Goal: Information Seeking & Learning: Learn about a topic

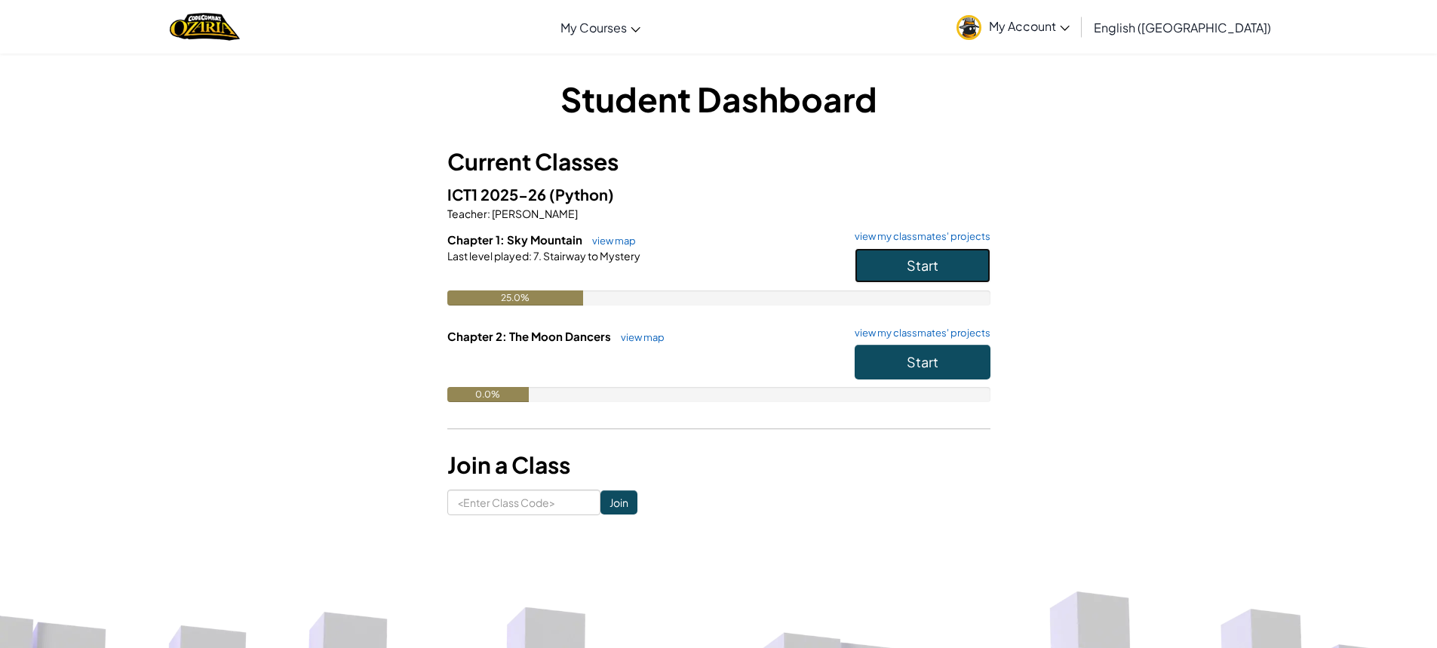
click at [943, 265] on button "Start" at bounding box center [923, 265] width 136 height 35
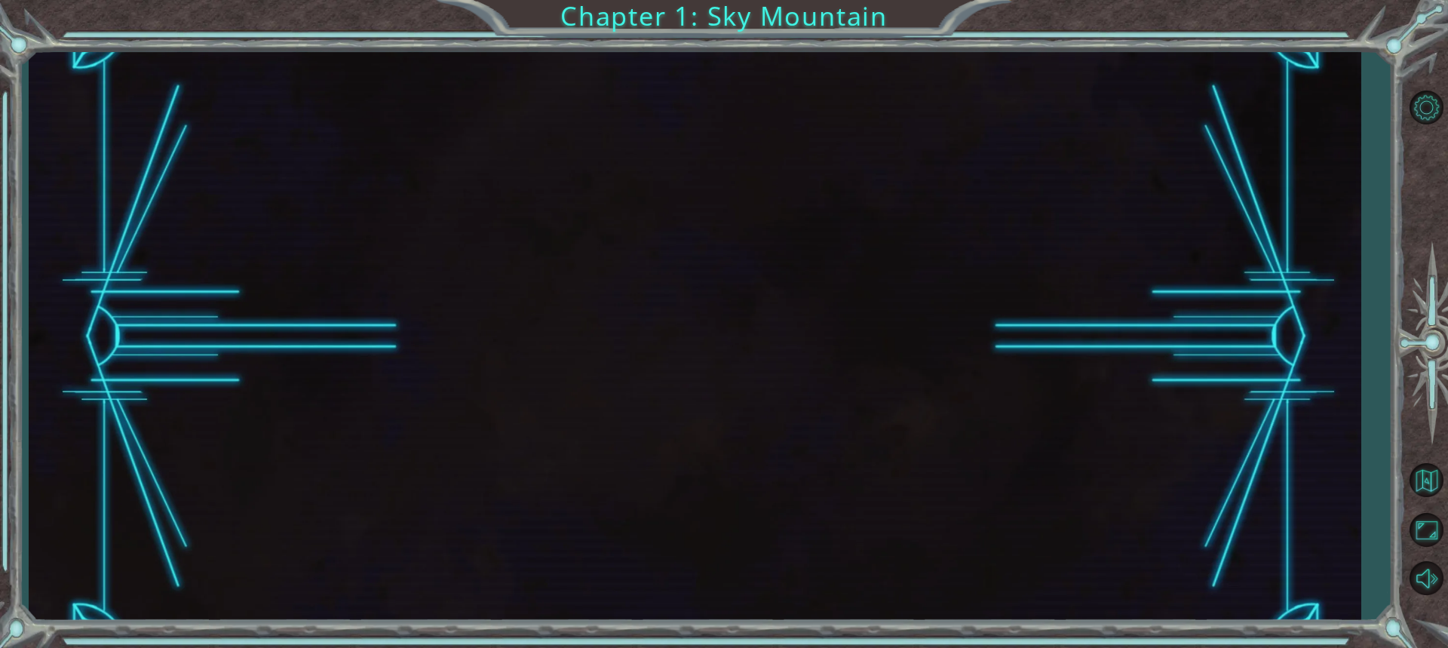
click at [1194, 279] on div at bounding box center [695, 337] width 1332 height 570
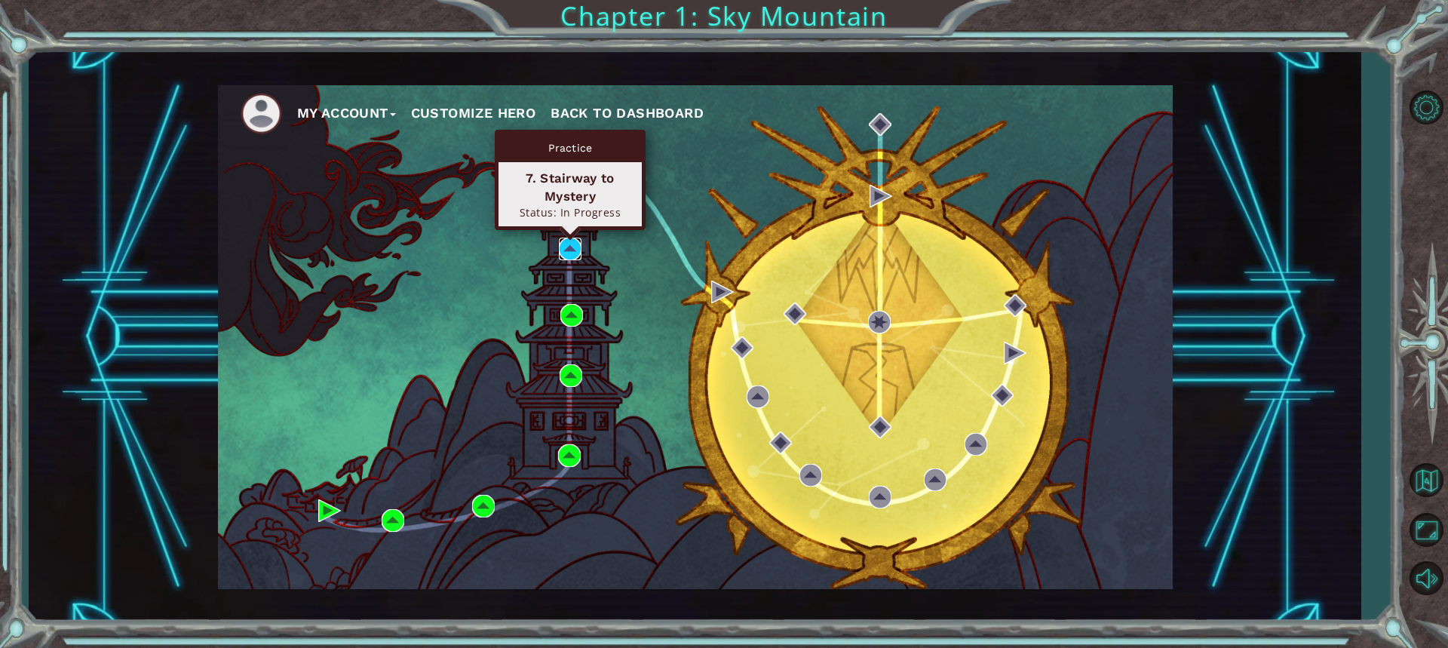
click at [565, 250] on img at bounding box center [570, 249] width 23 height 23
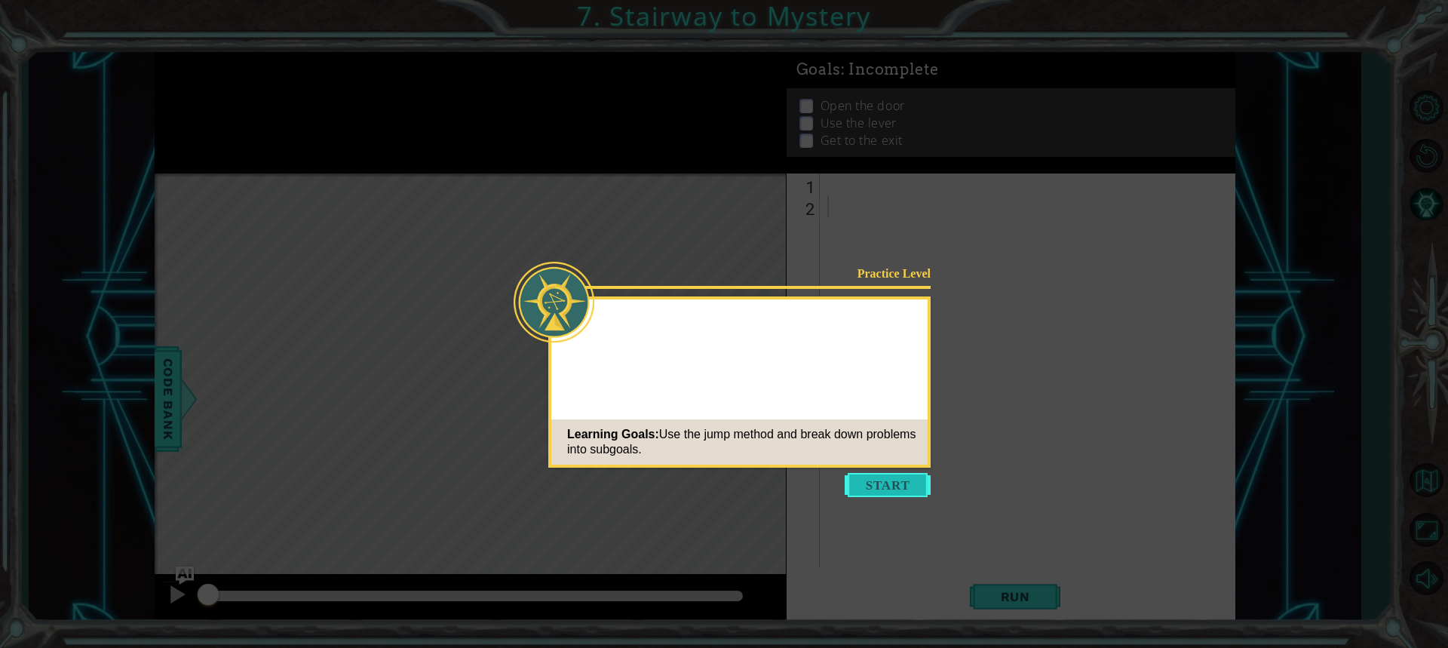
click at [875, 477] on button "Start" at bounding box center [888, 485] width 86 height 24
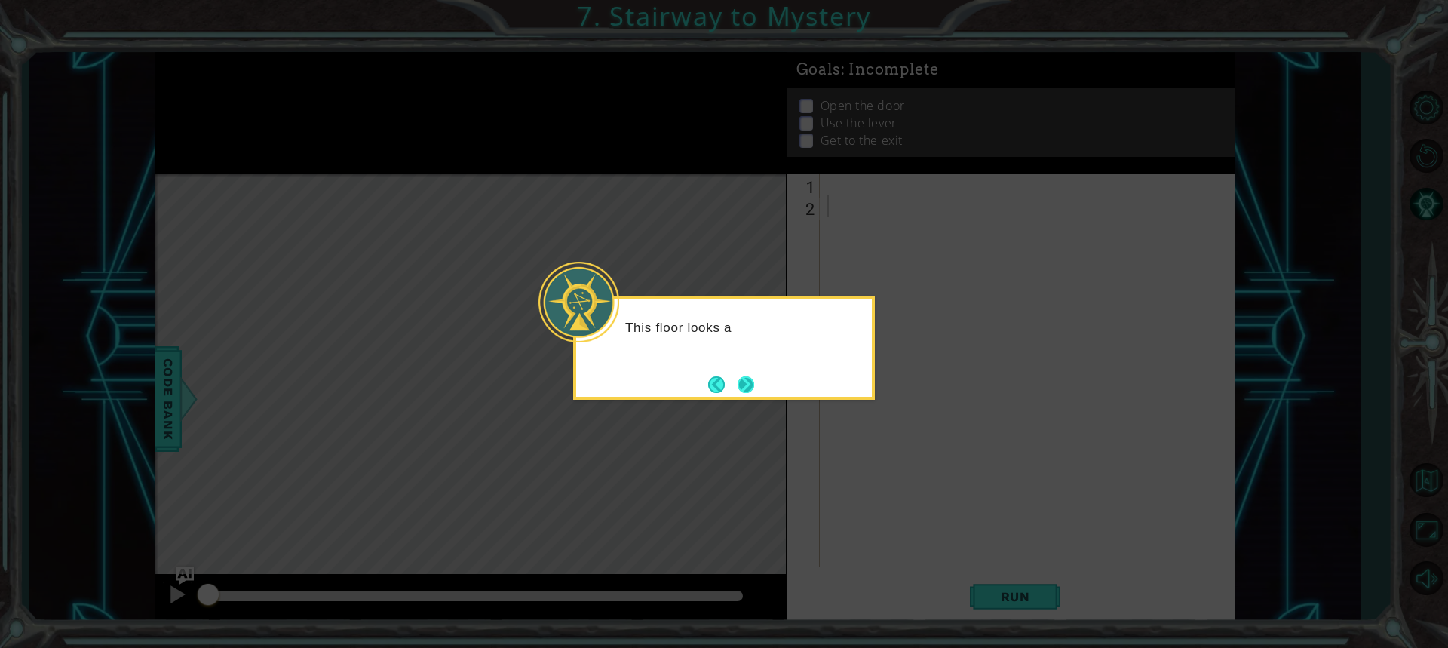
click at [746, 393] on button "Next" at bounding box center [746, 384] width 17 height 17
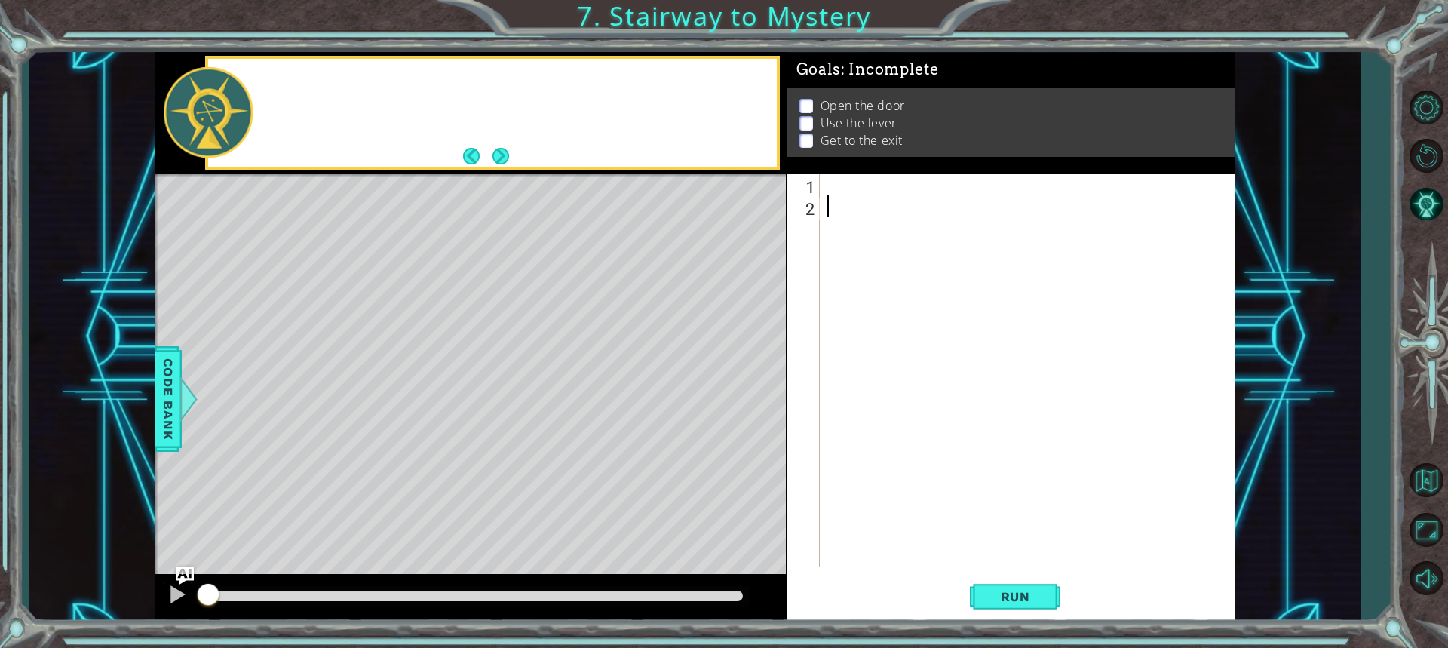
click at [746, 393] on div "Level Map" at bounding box center [503, 395] width 697 height 444
click at [1003, 637] on div "1 ההההההההההההההההההההההההההההההההההההההההההההההההההההההההההההההההההההההההההההה…" at bounding box center [724, 324] width 1448 height 648
click at [987, 612] on button "Run" at bounding box center [1015, 596] width 91 height 45
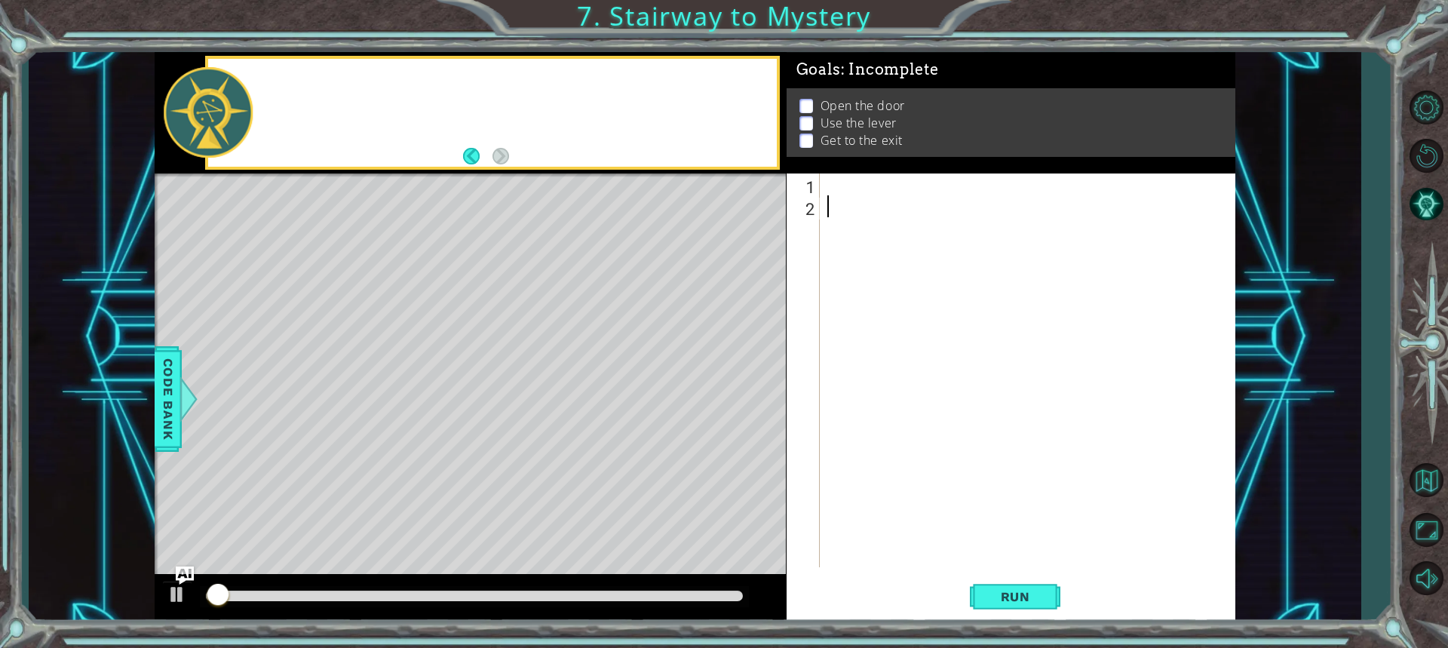
click at [861, 191] on div at bounding box center [1031, 391] width 414 height 437
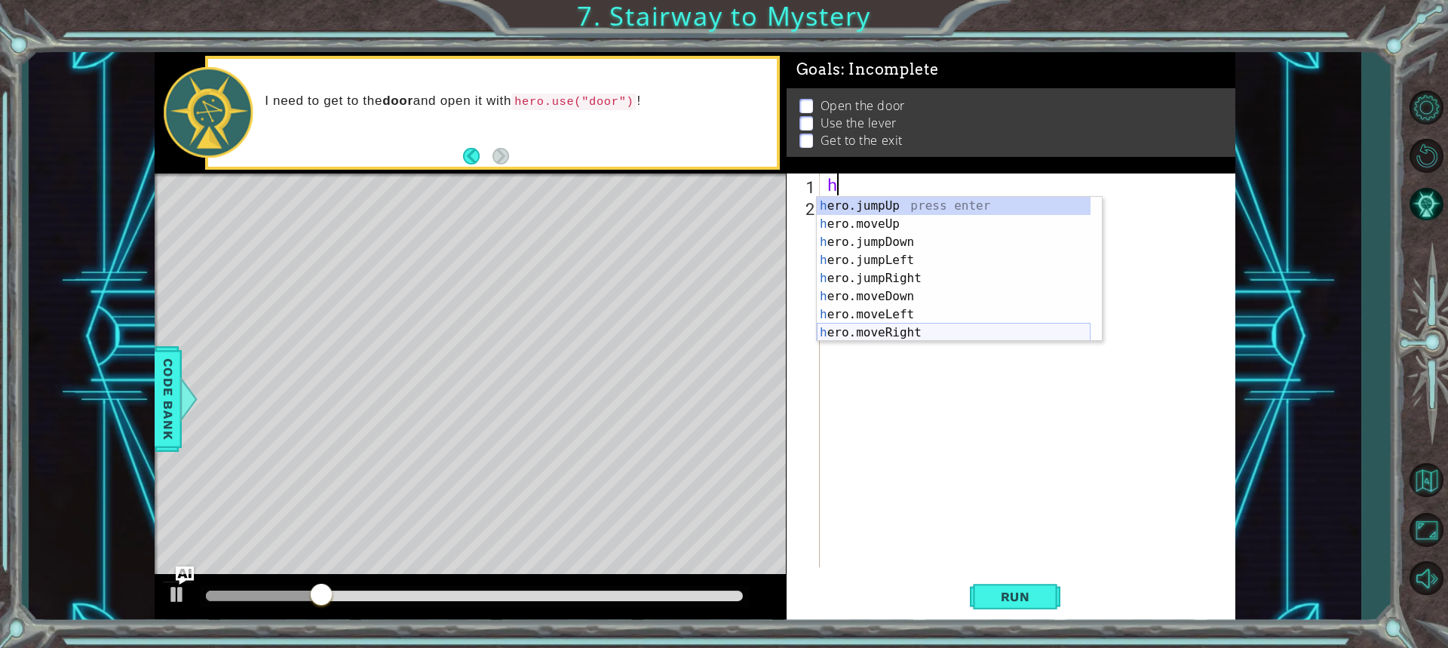
click at [855, 327] on div "h ero.jumpUp press enter h ero.moveUp press enter h ero.jumpDown press enter h …" at bounding box center [954, 287] width 274 height 181
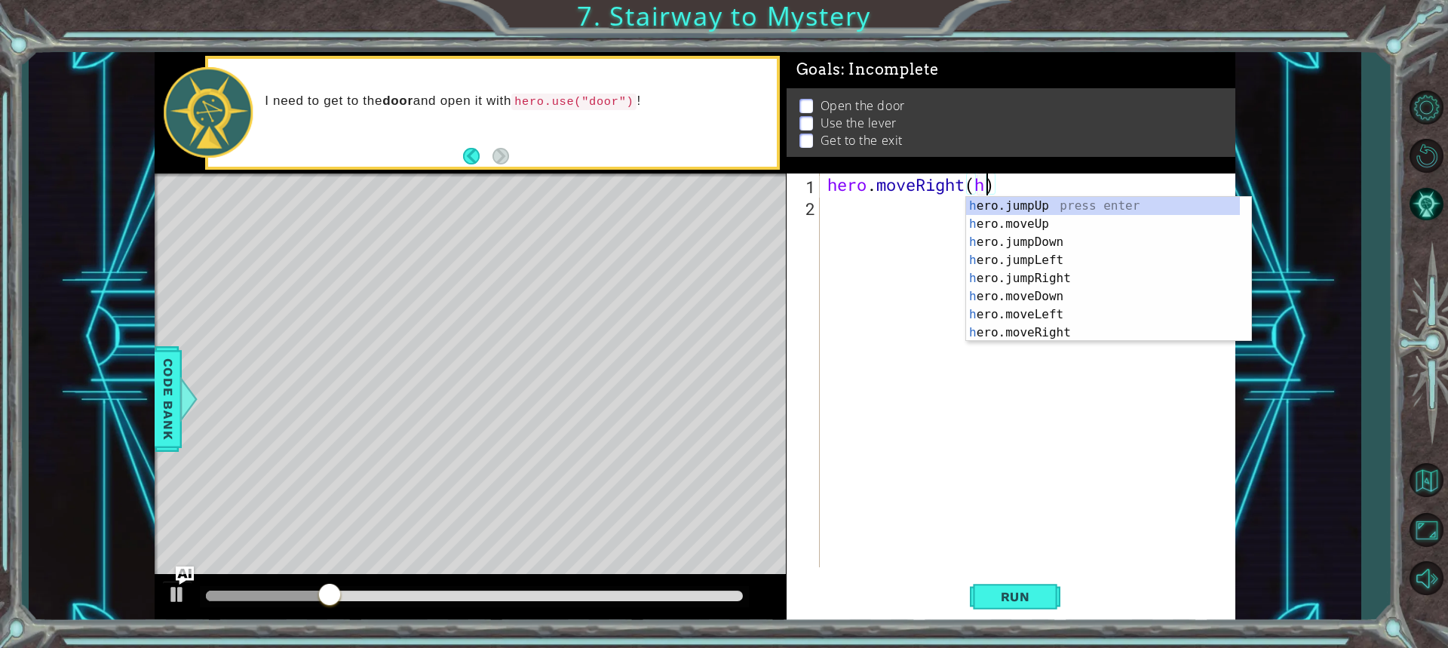
scroll to position [0, 7]
click at [1038, 331] on div "h ero.jumpUp press enter h ero.moveUp press enter h ero.jumpDown press enter h …" at bounding box center [1103, 287] width 274 height 181
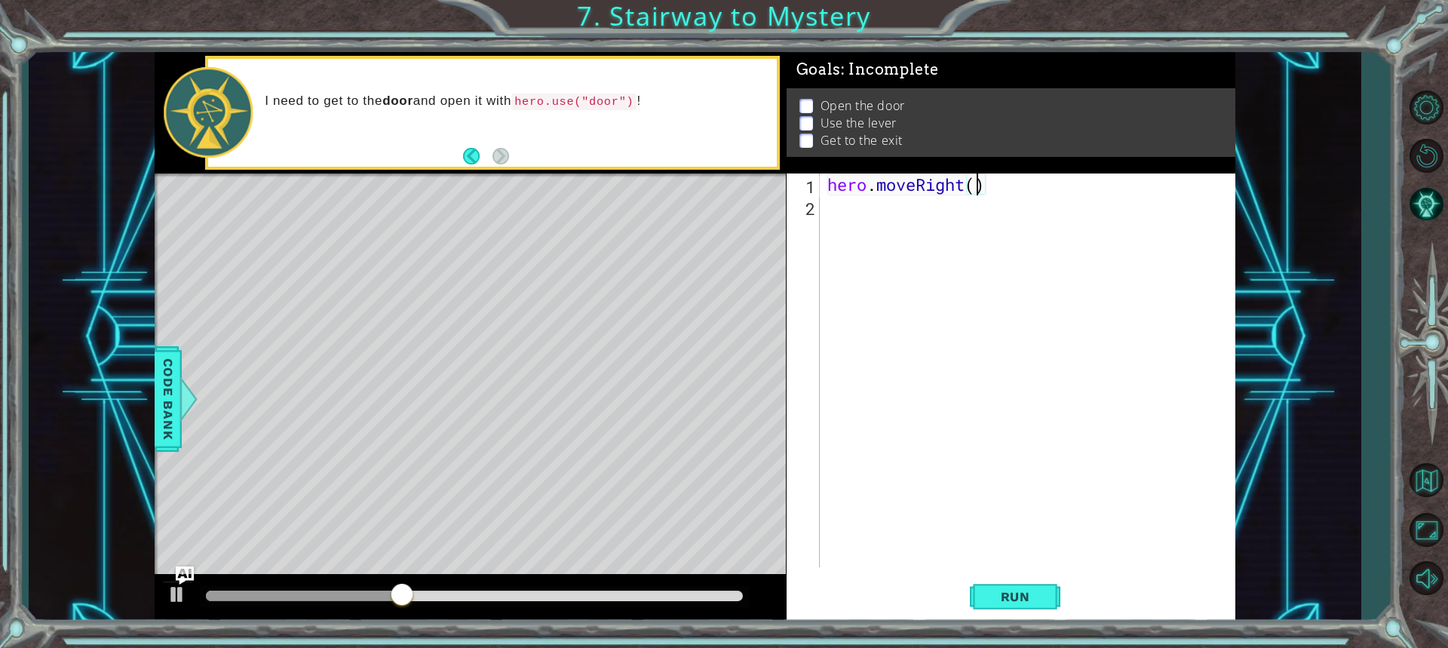
type textarea "hero.moveRight(2)"
click at [918, 218] on div "hero . moveRight ( 2 )" at bounding box center [1031, 391] width 414 height 437
type textarea "h"
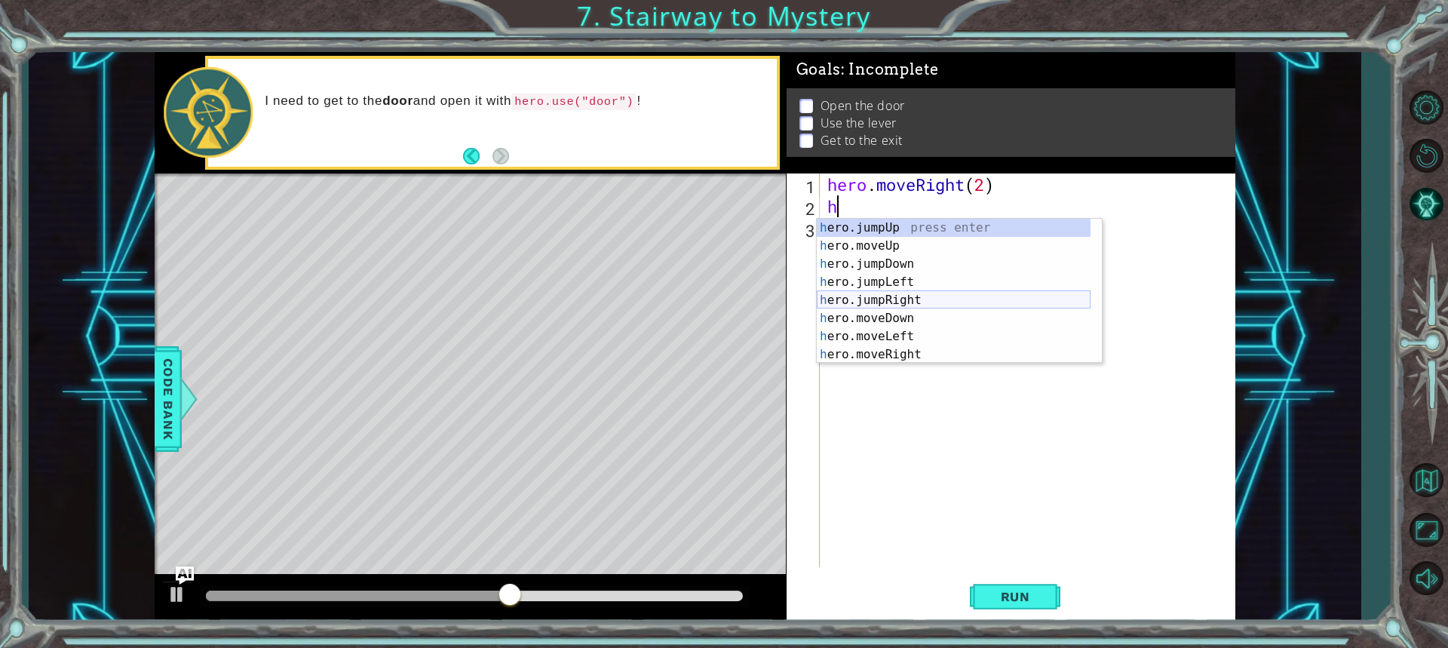
click at [903, 302] on div "h ero.jumpUp press enter h ero.moveUp press enter h ero.jumpDown press enter h …" at bounding box center [954, 309] width 274 height 181
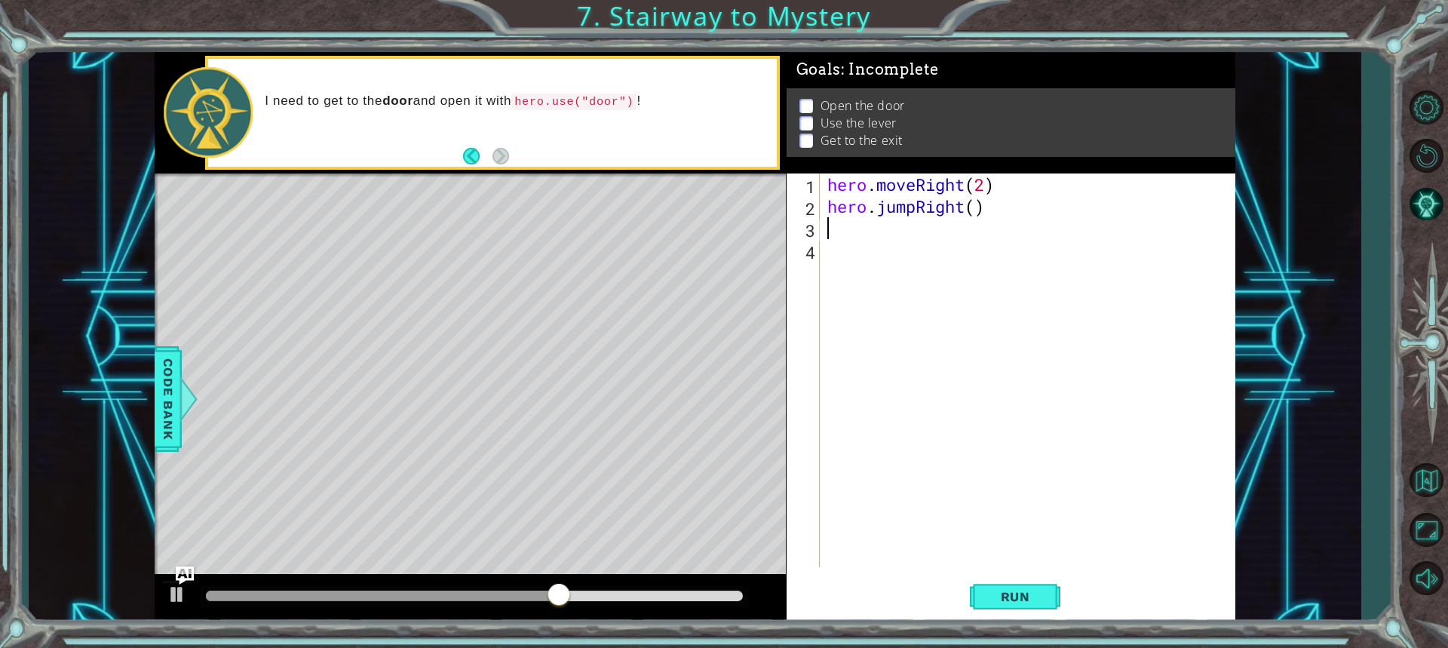
type textarea "h"
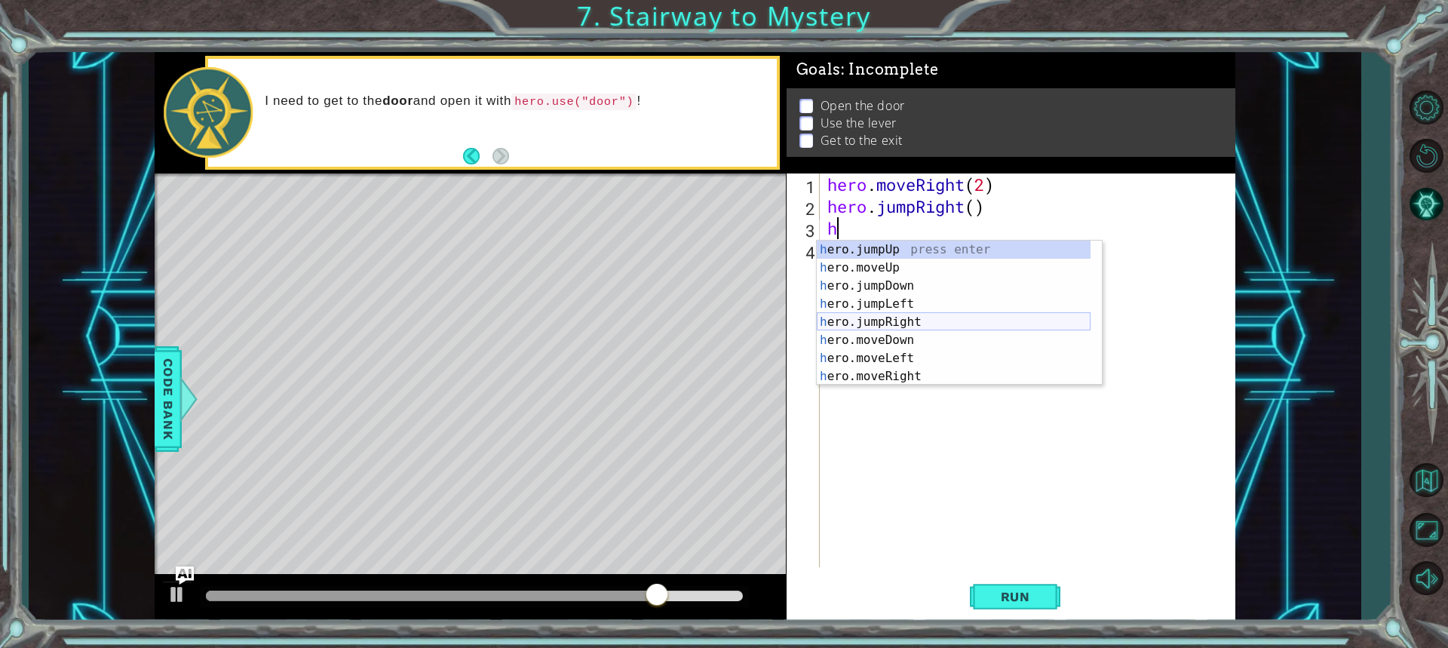
click at [910, 320] on div "h ero.jumpUp press enter h ero.moveUp press enter h ero.jumpDown press enter h …" at bounding box center [954, 331] width 274 height 181
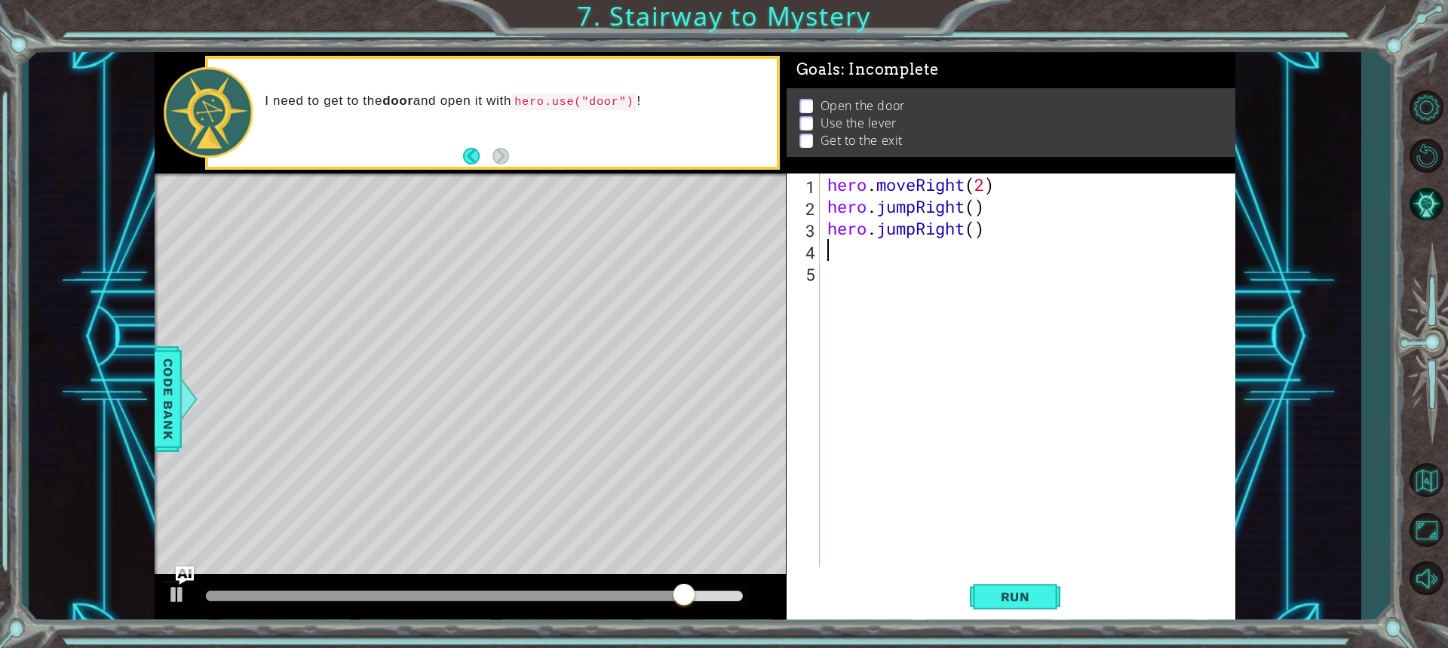
click at [980, 235] on div "hero . moveRight ( 2 ) hero . jumpRight ( ) hero . jumpRight ( )" at bounding box center [1031, 391] width 414 height 437
click at [990, 226] on div "hero . moveRight ( 2 ) hero . jumpRight ( ) hero . jumpRight ( )" at bounding box center [1031, 391] width 414 height 437
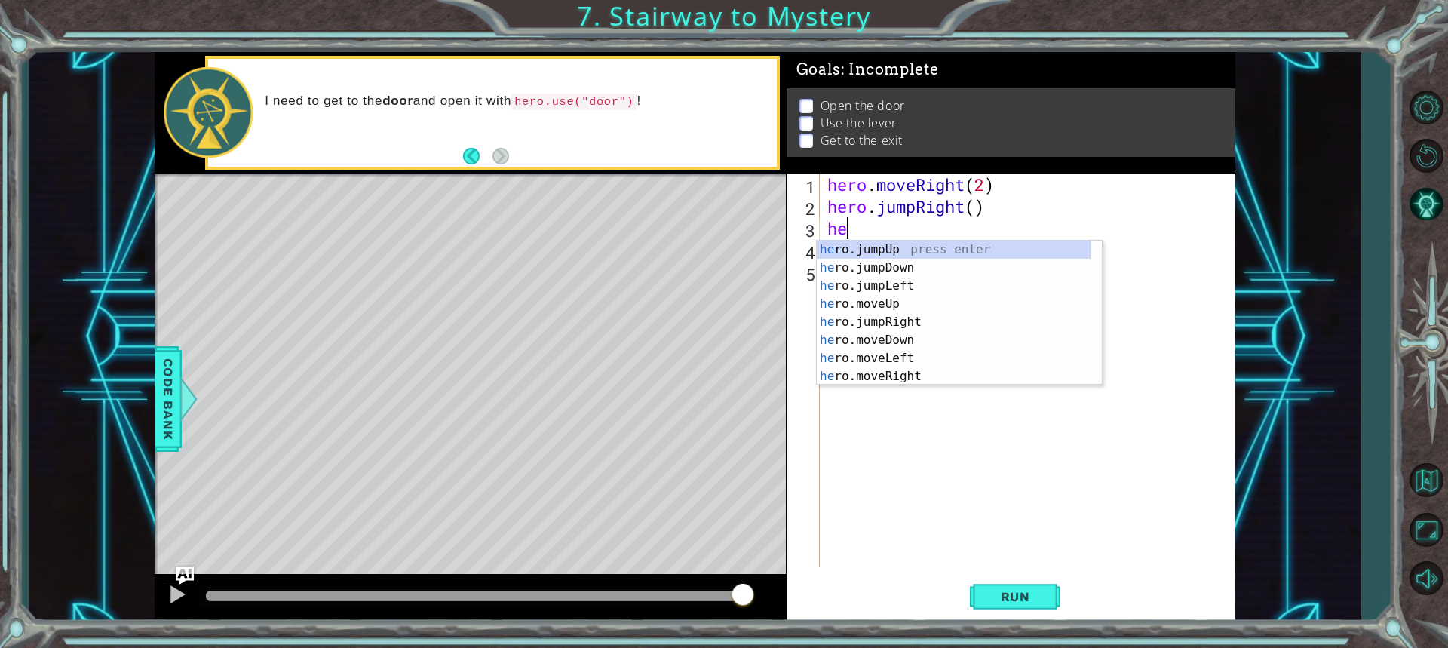
type textarea "h"
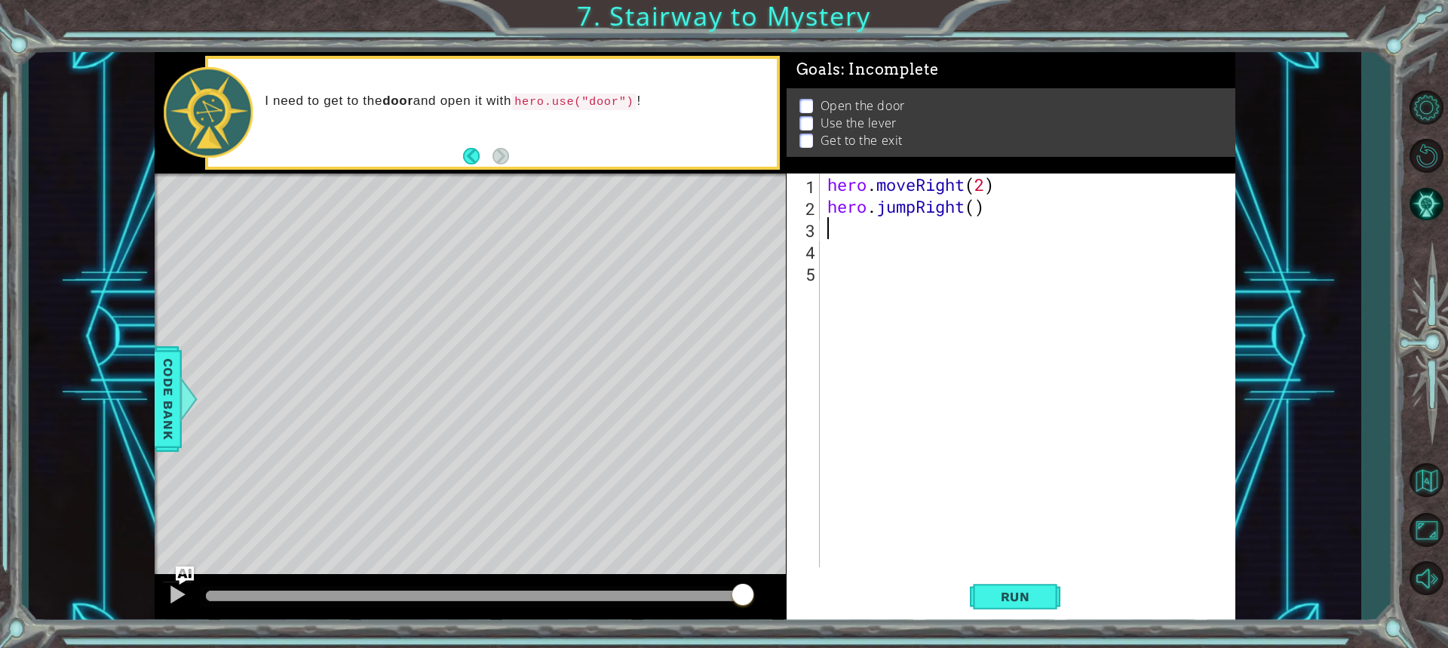
click at [1001, 210] on div "hero . moveRight ( 2 ) hero . jumpRight ( )" at bounding box center [1031, 391] width 414 height 437
type textarea "hero.jumpRight(1)"
click at [928, 256] on div "hero . moveRight ( 2 ) hero . jumpRight ( 1 )" at bounding box center [1031, 391] width 414 height 437
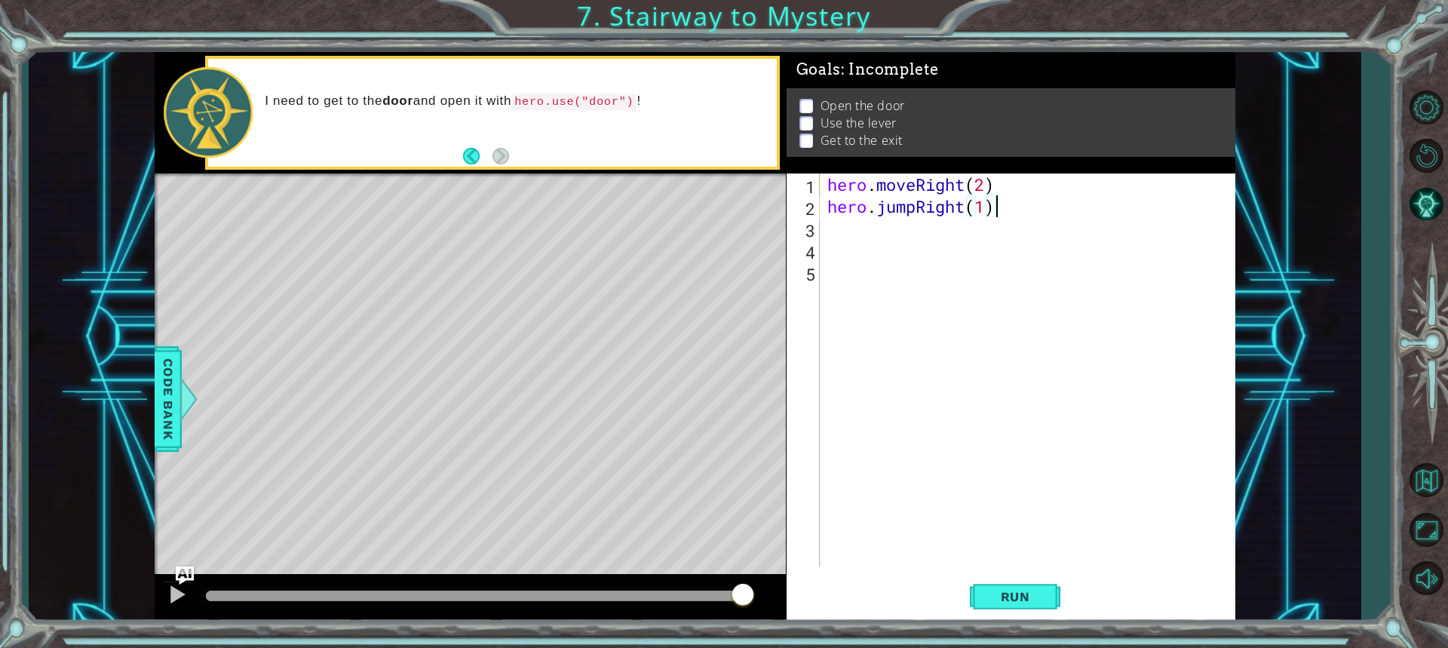
scroll to position [0, 0]
click at [929, 244] on div "hero . moveRight ( 2 ) hero . jumpRight ( 1 )" at bounding box center [1031, 391] width 414 height 437
drag, startPoint x: 929, startPoint y: 244, endPoint x: 925, endPoint y: 232, distance: 12.9
click at [926, 233] on div "hero . moveRight ( 2 ) hero . jumpRight ( 1 )" at bounding box center [1031, 391] width 414 height 437
click at [923, 229] on div "hero . moveRight ( 2 ) hero . jumpRight ( 1 )" at bounding box center [1027, 370] width 407 height 394
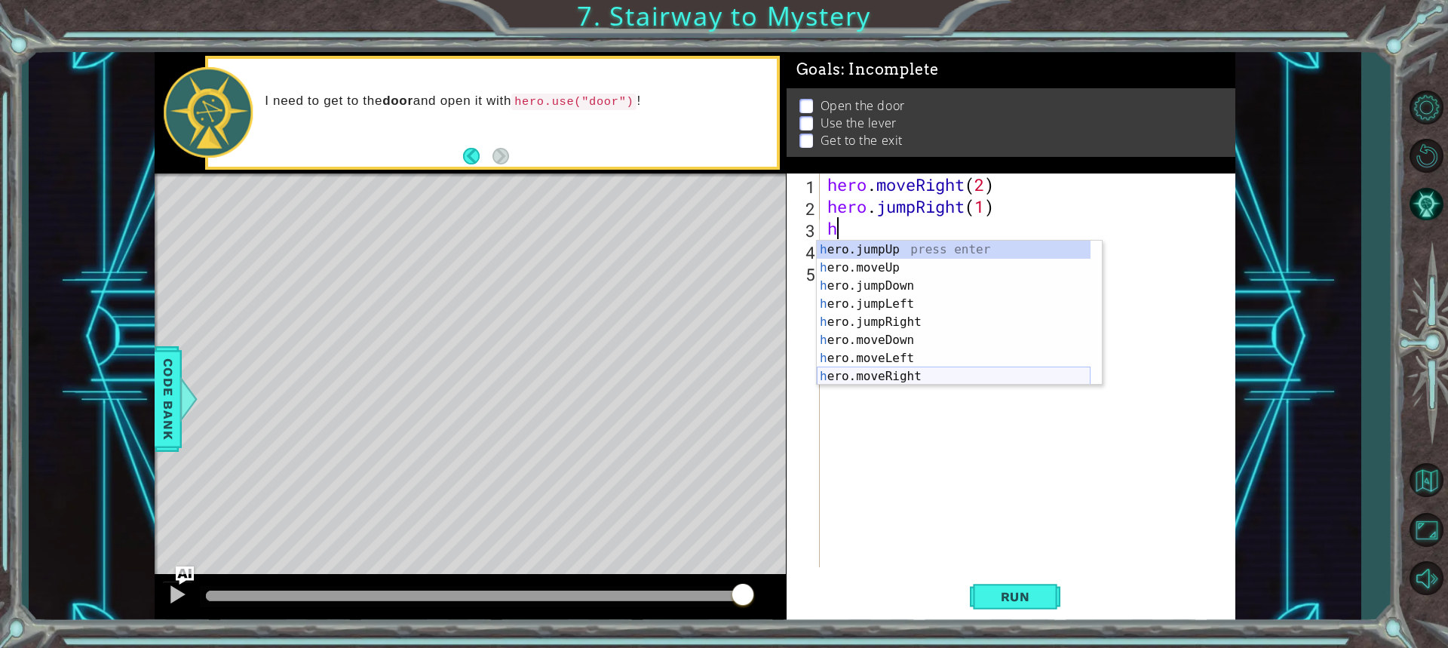
click at [914, 377] on div "h ero.jumpUp press enter h ero.moveUp press enter h ero.jumpDown press enter h …" at bounding box center [954, 331] width 274 height 181
type textarea "hero.moveRight(1)"
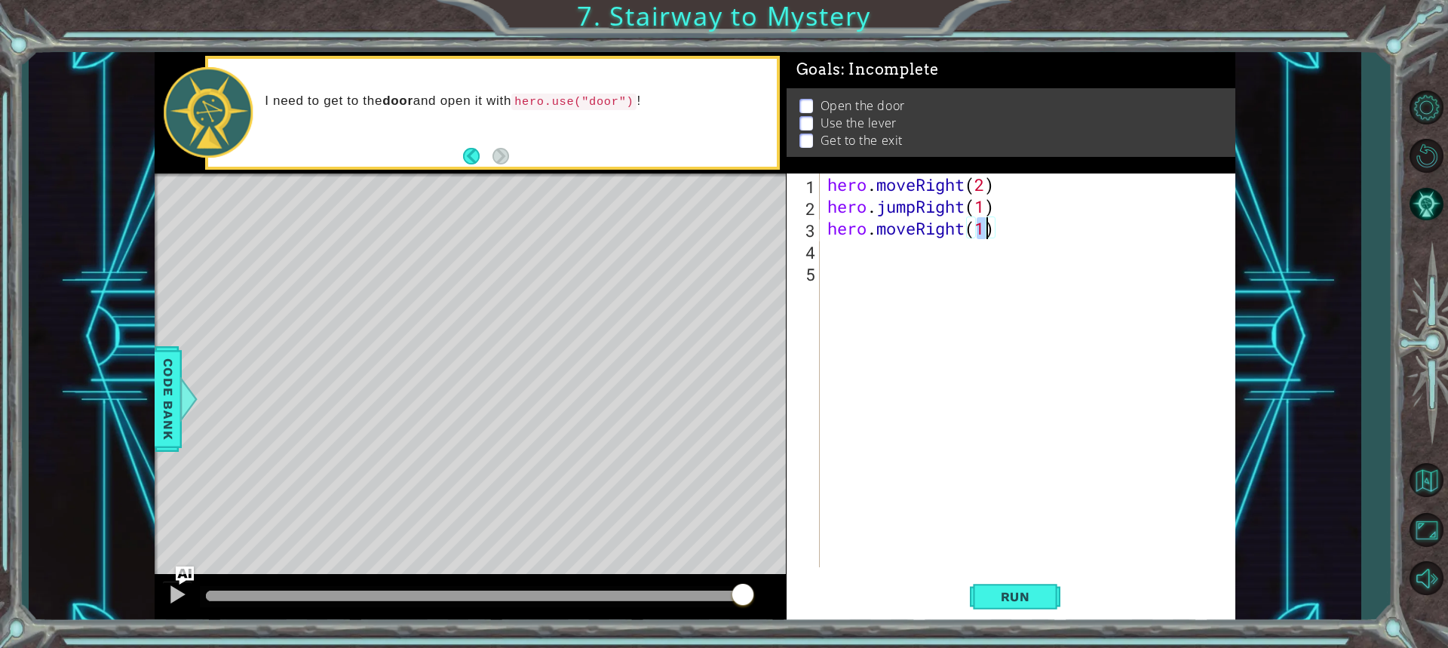
click at [948, 254] on div "hero . moveRight ( 2 ) hero . jumpRight ( 1 ) hero . moveRight ( 1 )" at bounding box center [1031, 391] width 414 height 437
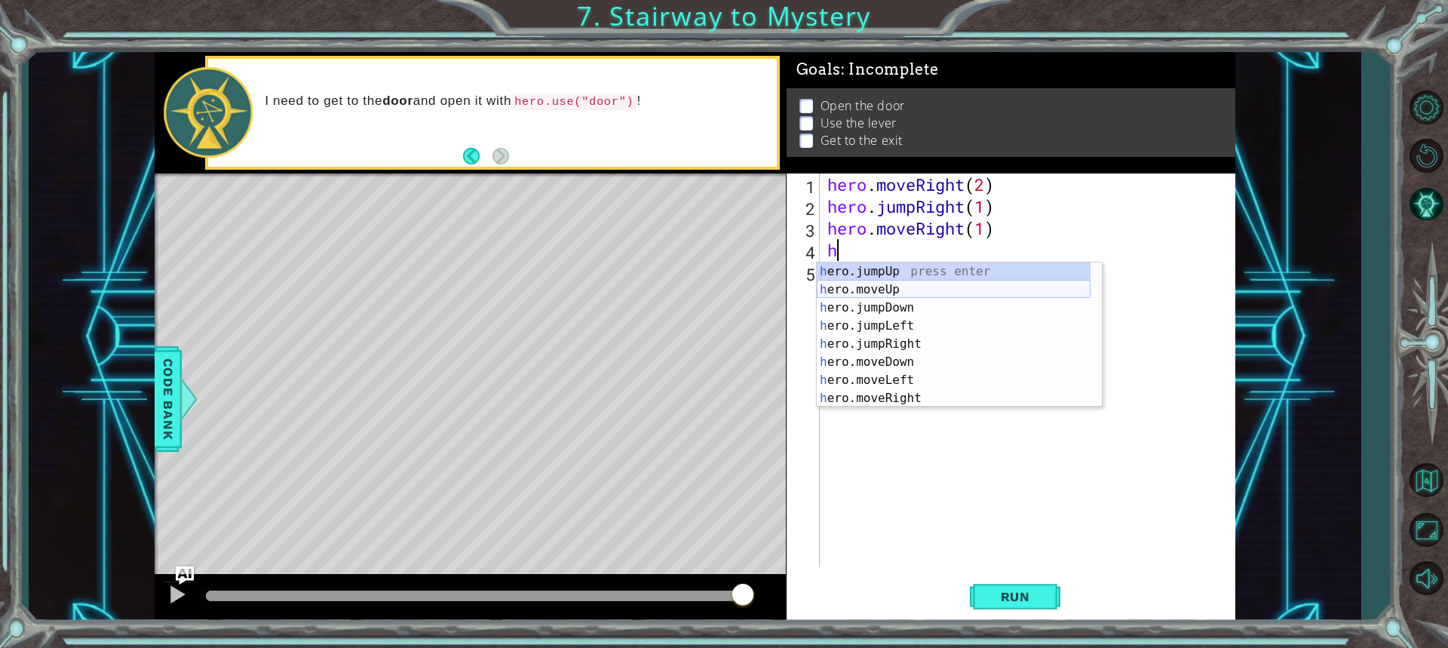
click at [901, 288] on div "h ero.jumpUp press enter h ero.moveUp press enter h ero.jumpDown press enter h …" at bounding box center [954, 352] width 274 height 181
type textarea "hero.moveUp(1)"
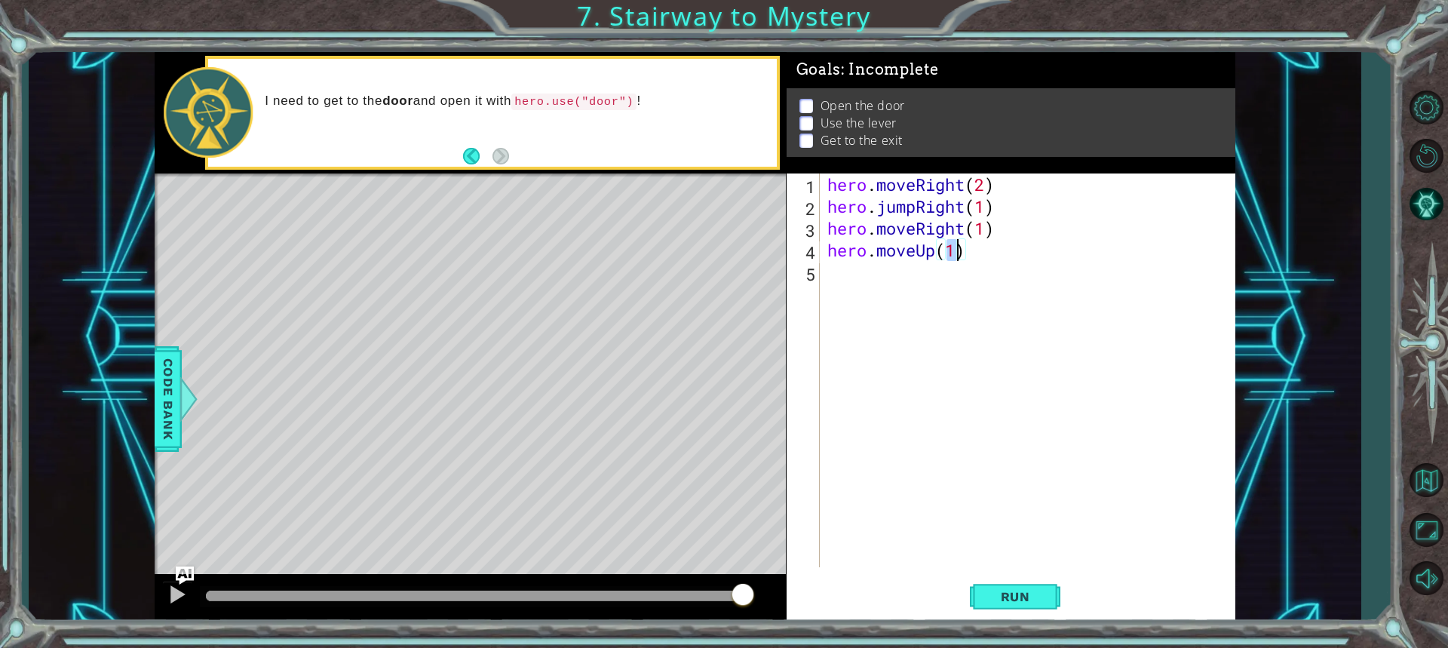
click at [892, 287] on div "hero . moveRight ( 2 ) hero . jumpRight ( 1 ) hero . moveRight ( 1 ) hero . mov…" at bounding box center [1031, 391] width 414 height 437
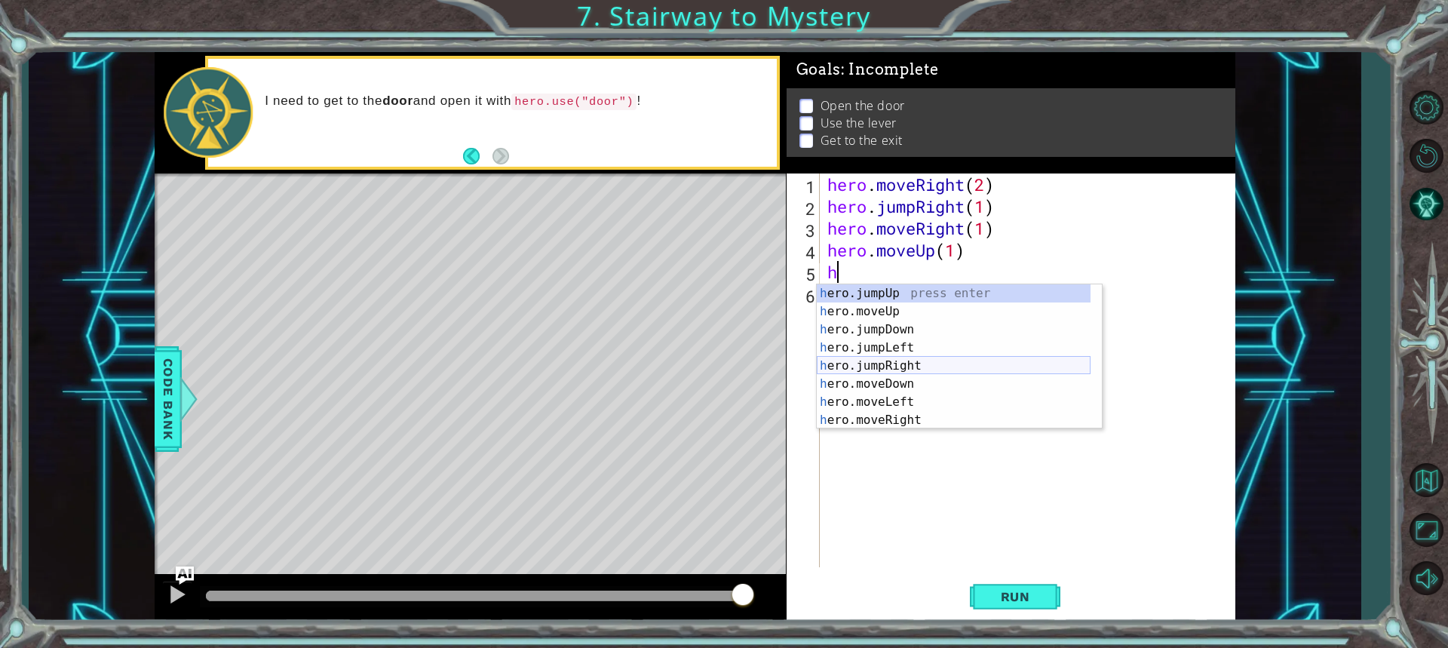
scroll to position [18, 0]
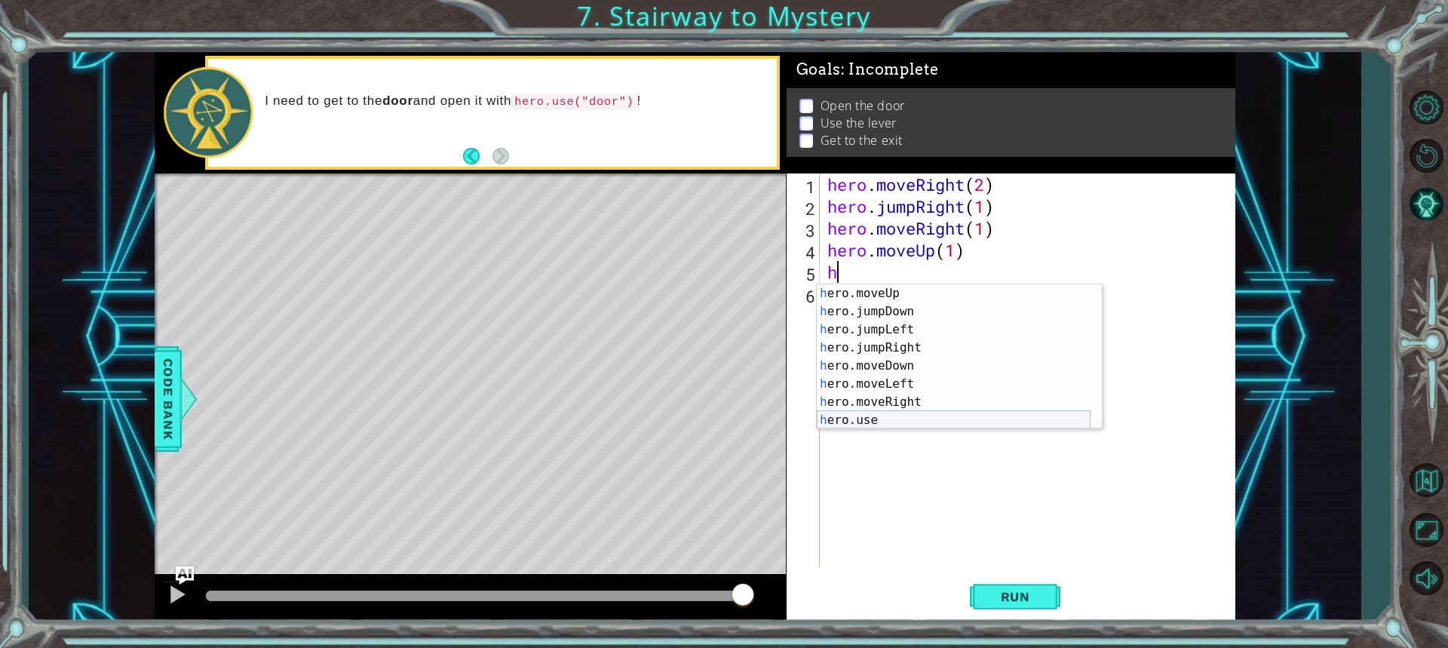
click at [895, 420] on div "h ero.moveUp press enter h ero.jumpDown press enter h ero.jumpLeft press enter …" at bounding box center [954, 374] width 274 height 181
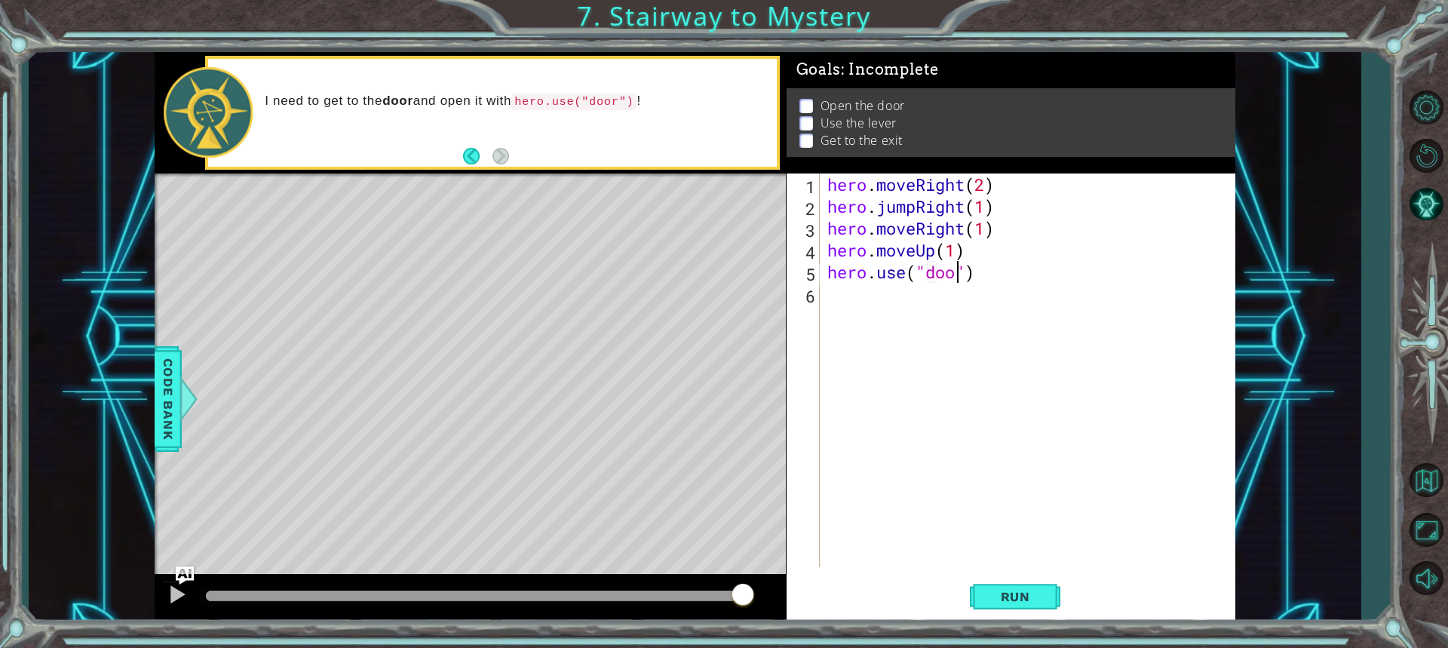
type textarea "hero.use("door")"
drag, startPoint x: 874, startPoint y: 295, endPoint x: 883, endPoint y: 290, distance: 10.1
click at [879, 293] on div "hero . moveRight ( 2 ) hero . jumpRight ( 1 ) hero . moveRight ( 1 ) hero . mov…" at bounding box center [1031, 391] width 414 height 437
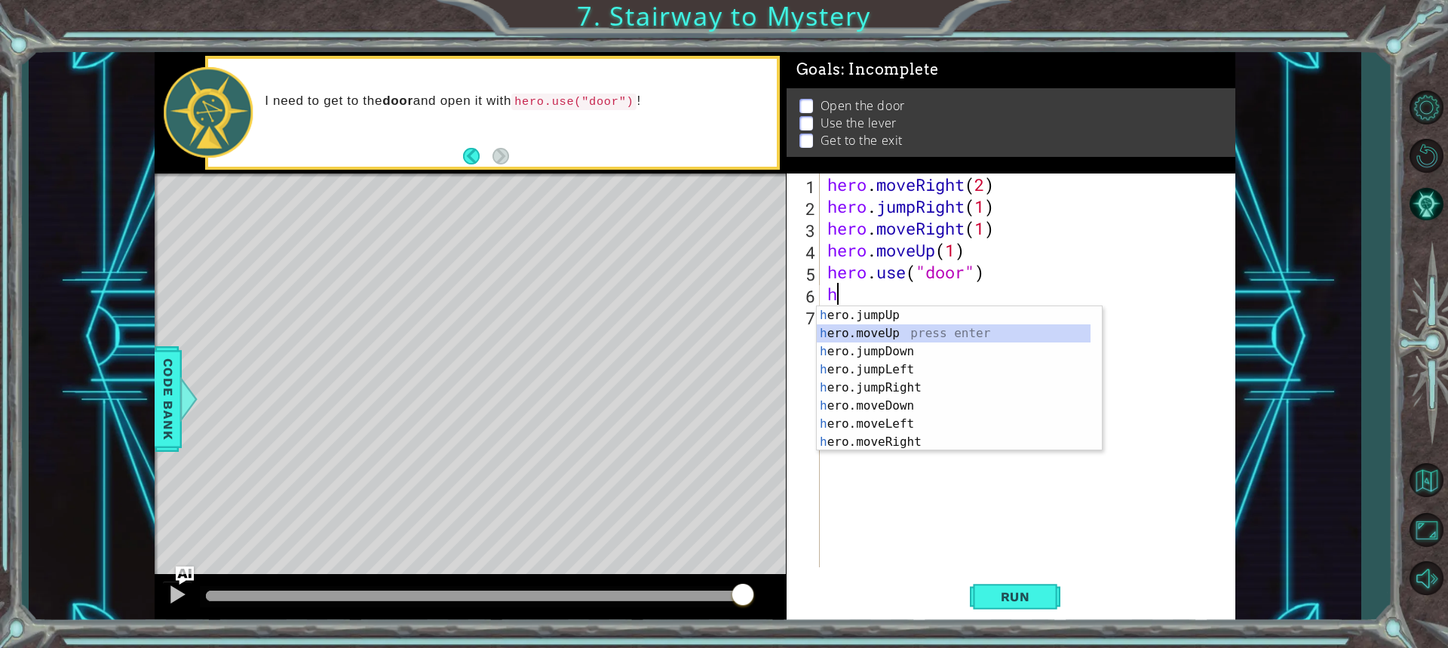
click at [891, 331] on div "h ero.jumpUp press enter h ero.moveUp press enter h ero.jumpDown press enter h …" at bounding box center [954, 396] width 274 height 181
type textarea "hero.moveUp(1)"
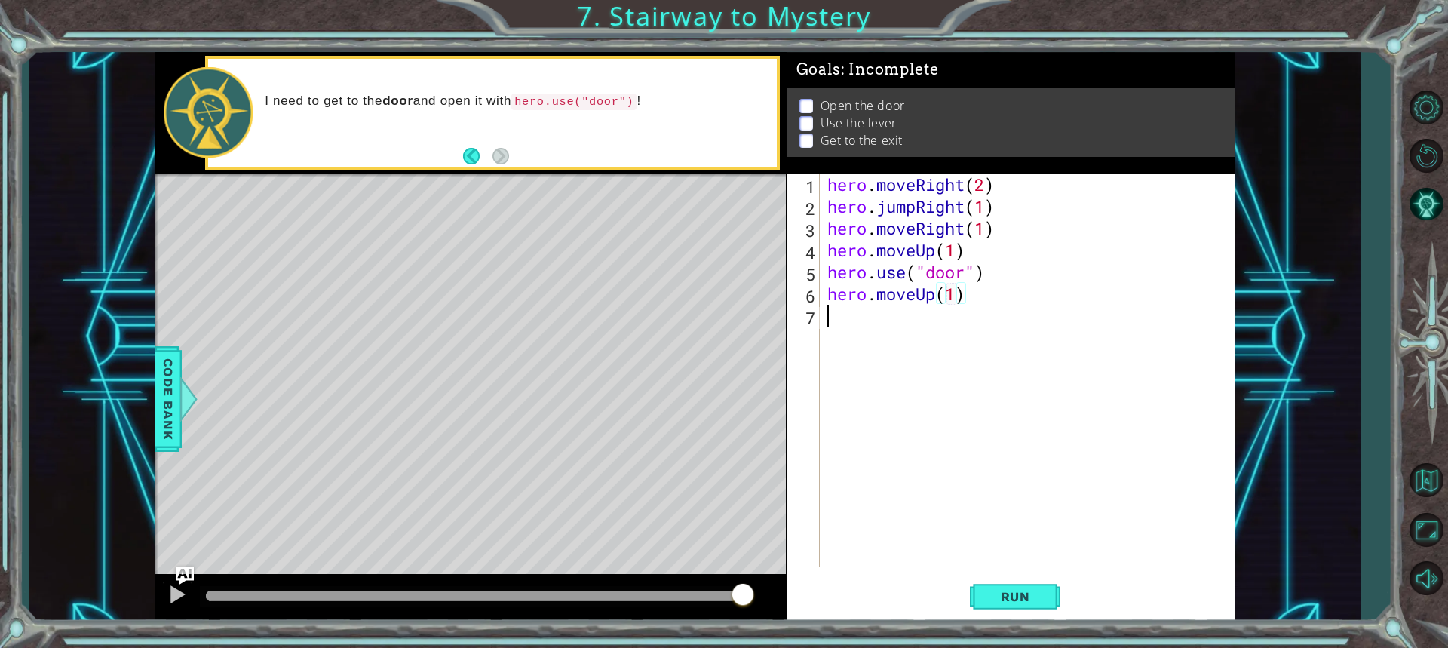
click at [864, 326] on div "hero . moveRight ( 2 ) hero . jumpRight ( 1 ) hero . moveRight ( 1 ) hero . mov…" at bounding box center [1031, 391] width 414 height 437
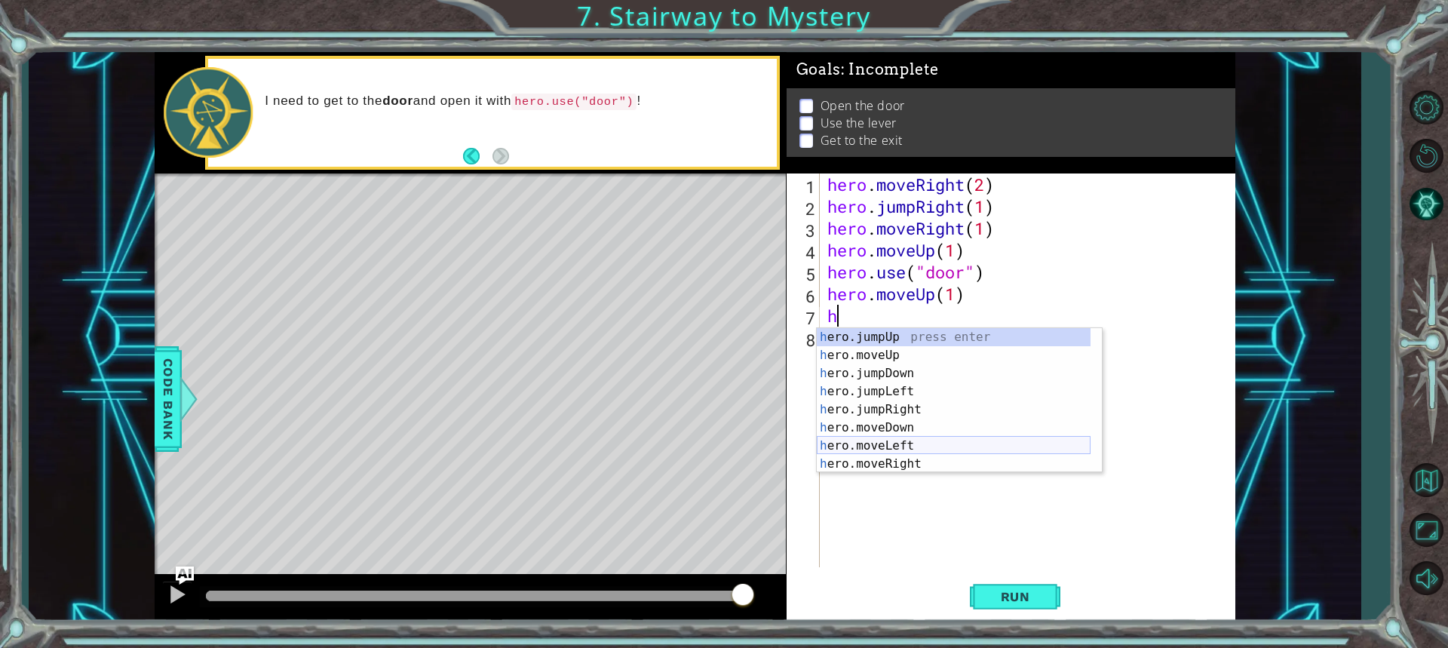
click at [907, 442] on div "h ero.jumpUp press enter h ero.moveUp press enter h ero.jumpDown press enter h …" at bounding box center [954, 418] width 274 height 181
type textarea "hero.moveLeft(1)"
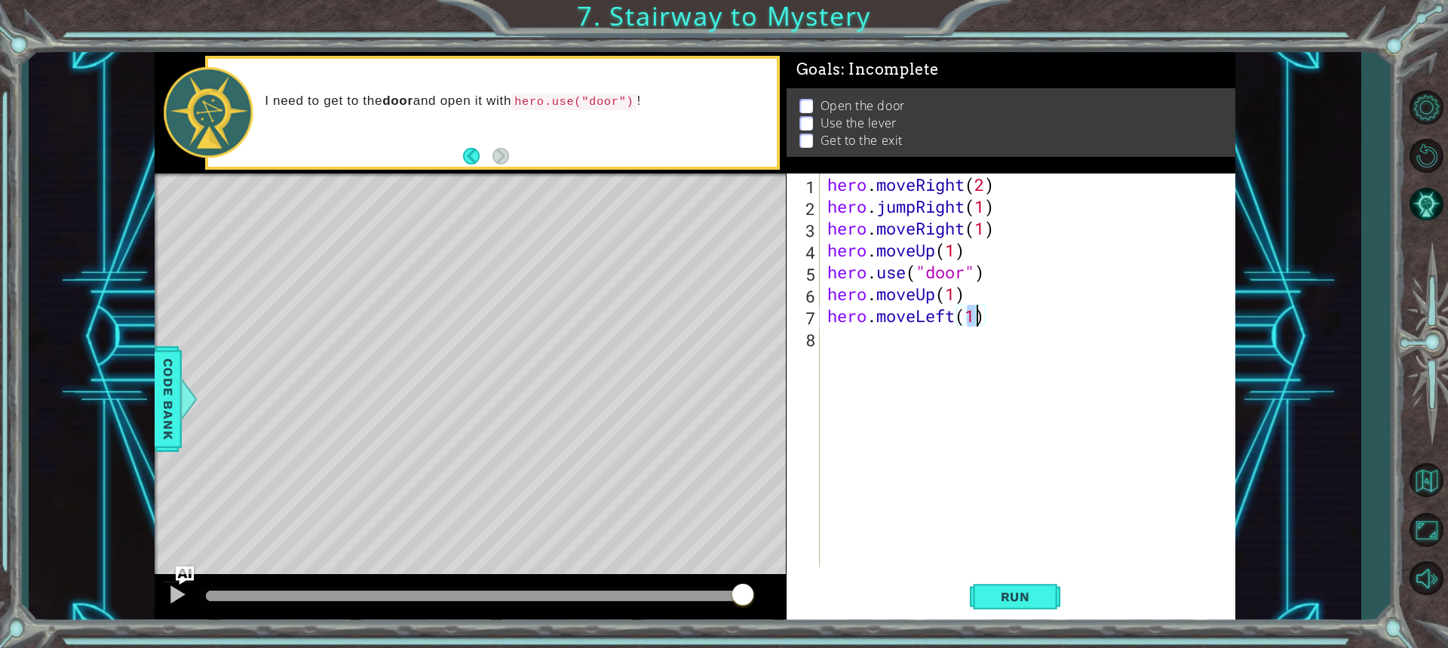
click at [932, 349] on div "hero . moveRight ( 2 ) hero . jumpRight ( 1 ) hero . moveRight ( 1 ) hero . mov…" at bounding box center [1031, 391] width 414 height 437
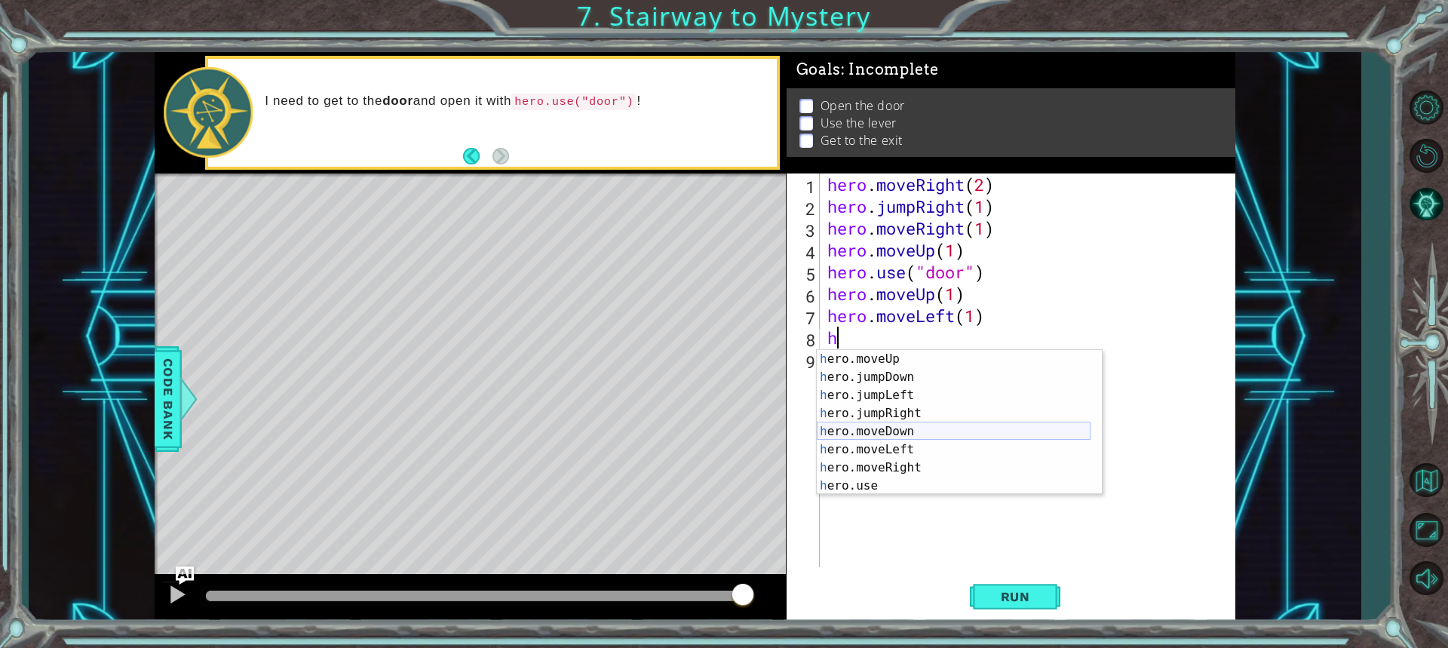
scroll to position [18, 0]
click at [889, 478] on div "h ero.moveUp press enter h ero.jumpDown press enter h ero.jumpLeft press enter …" at bounding box center [954, 440] width 274 height 181
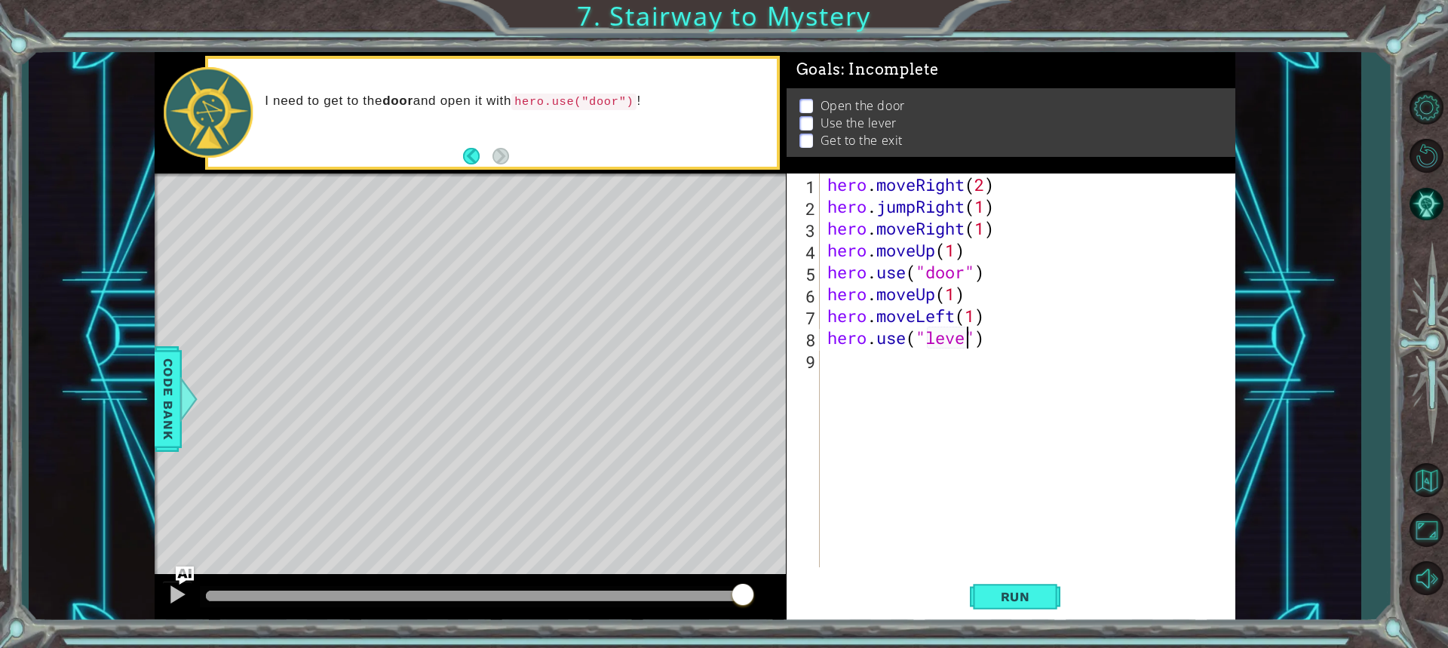
type textarea "hero.use("lever")"
click at [930, 362] on div "hero . moveRight ( 2 ) hero . jumpRight ( 1 ) hero . moveRight ( 1 ) hero . mov…" at bounding box center [1031, 391] width 414 height 437
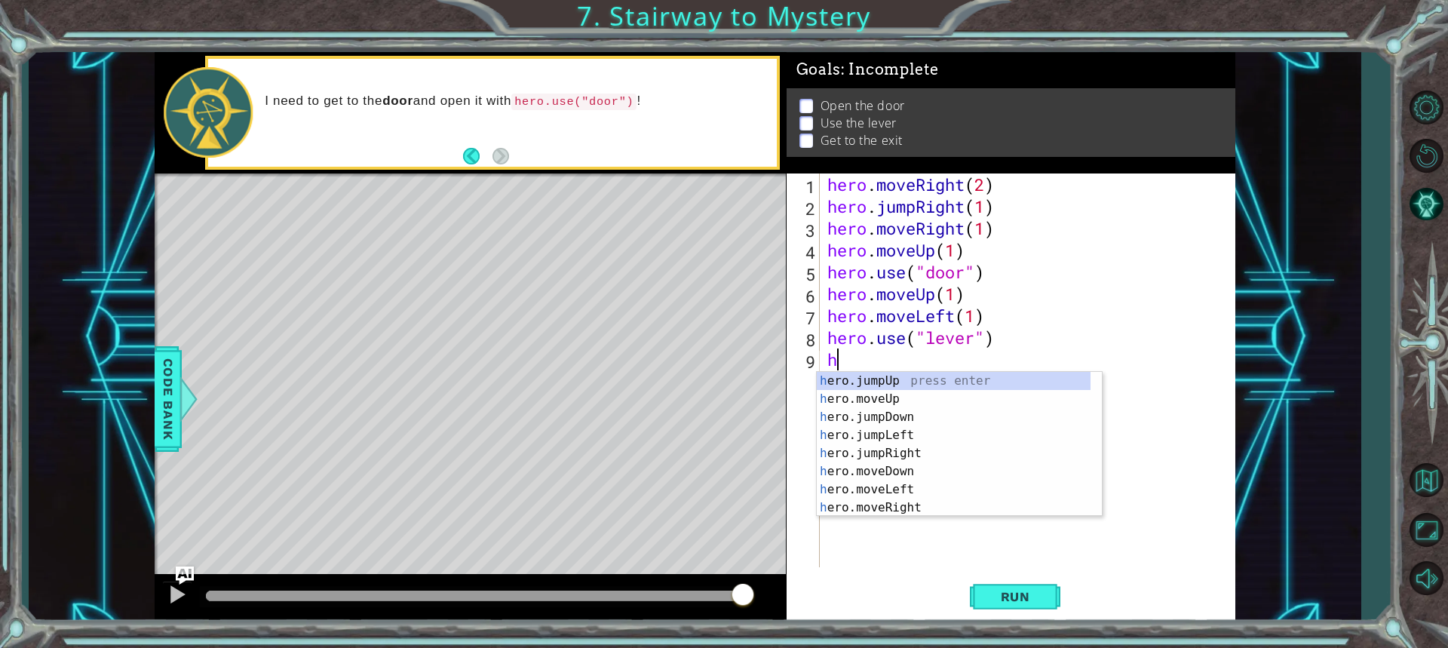
scroll to position [0, 0]
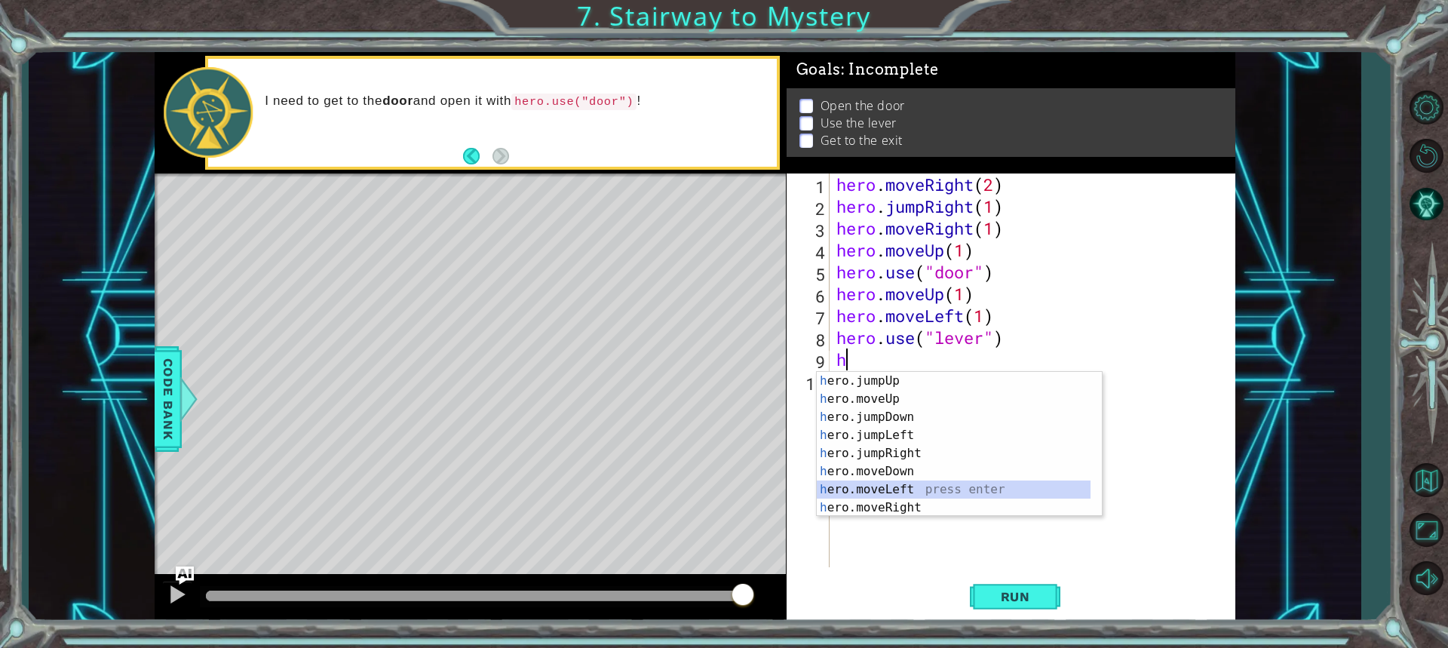
click at [884, 494] on div "h ero.jumpUp press enter h ero.moveUp press enter h ero.jumpDown press enter h …" at bounding box center [954, 462] width 274 height 181
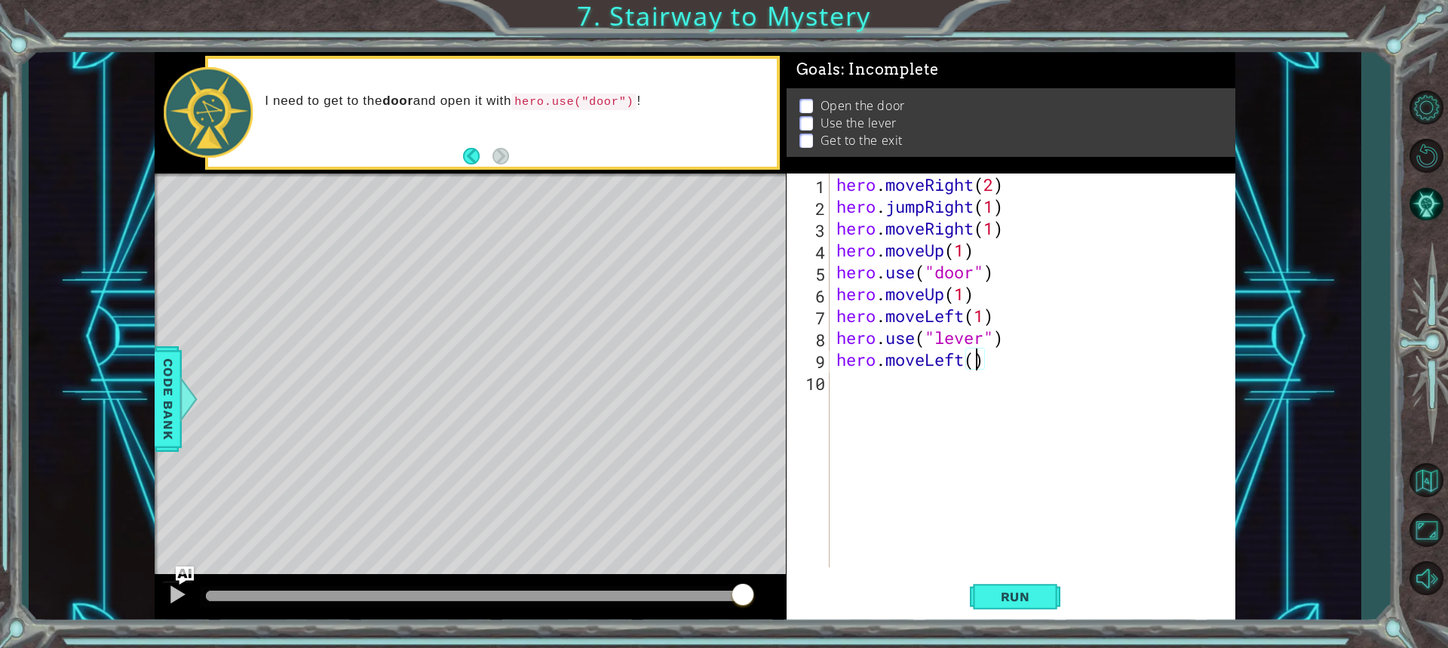
type textarea "hero.moveLeft(2)"
click at [877, 381] on div "hero . moveRight ( 2 ) hero . jumpRight ( 1 ) hero . moveRight ( 1 ) hero . mov…" at bounding box center [1036, 391] width 405 height 437
type textarea "h"
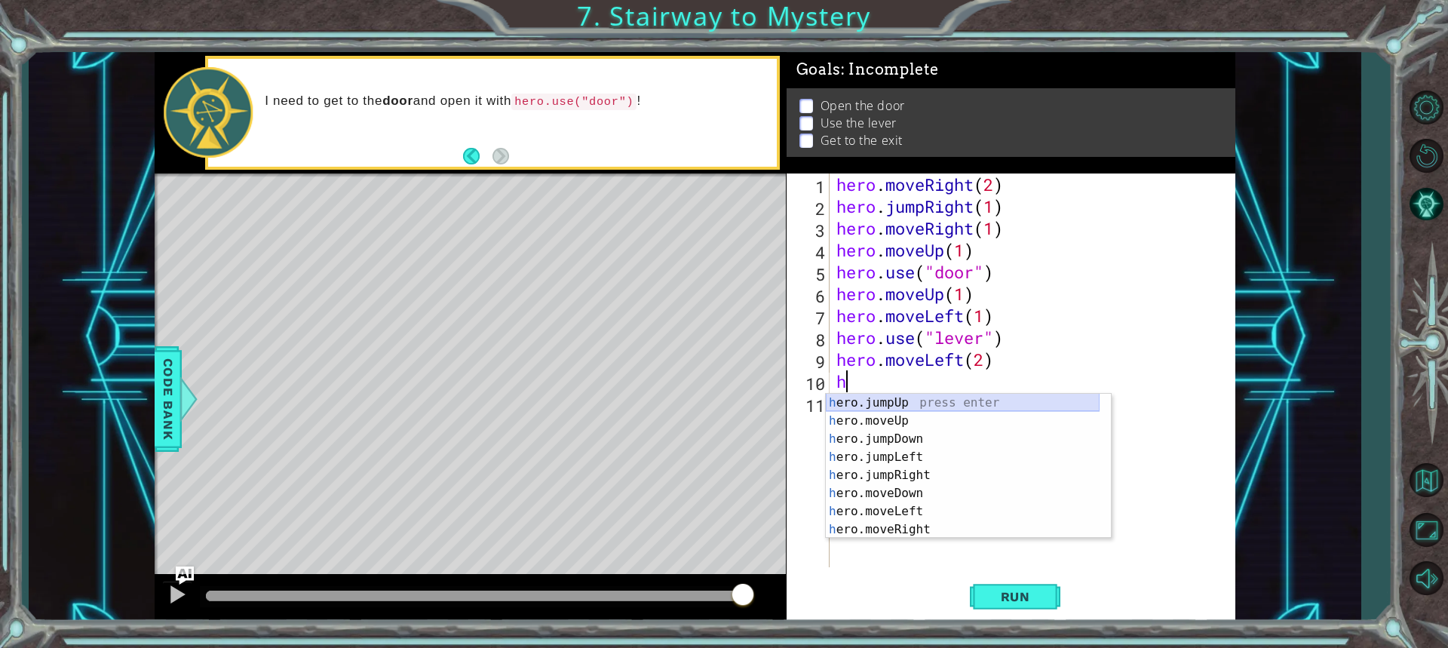
click at [899, 401] on div "h ero.jumpUp press enter h ero.moveUp press enter h ero.jumpDown press enter h …" at bounding box center [963, 484] width 274 height 181
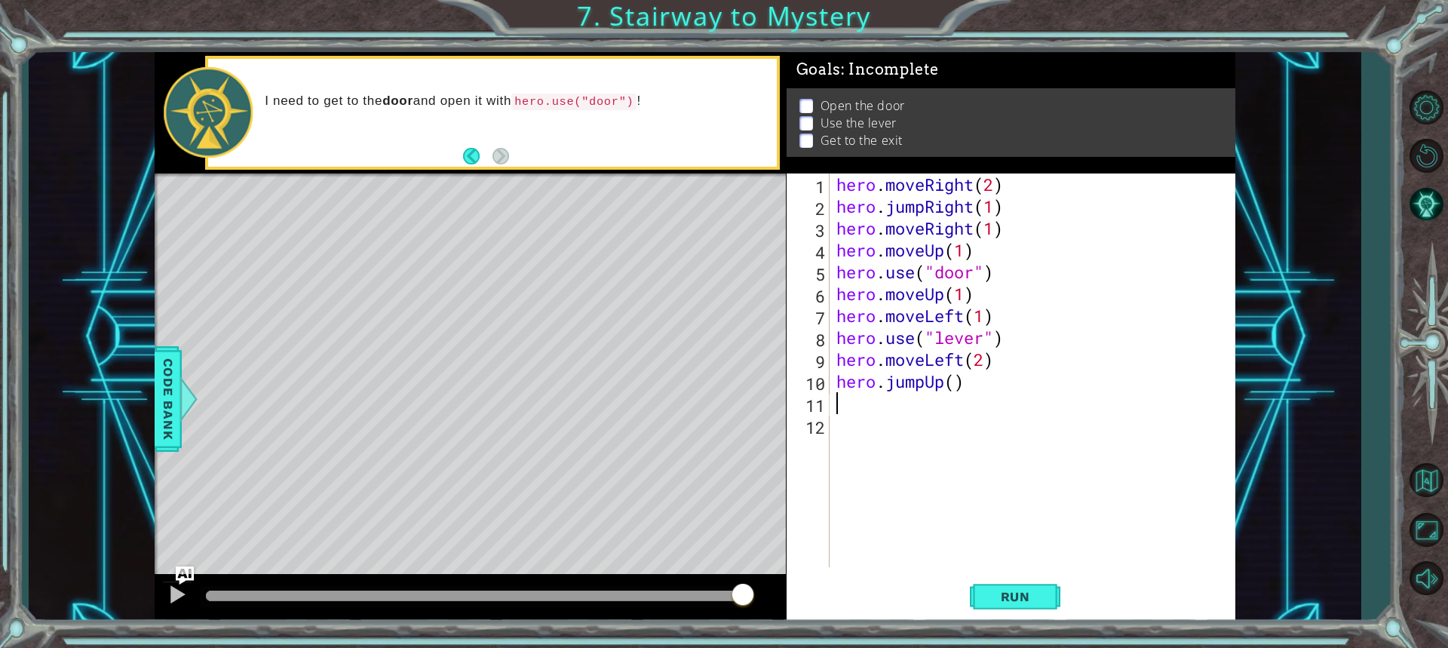
click at [965, 379] on div "hero . moveRight ( 2 ) hero . jumpRight ( 1 ) hero . moveRight ( 1 ) hero . mov…" at bounding box center [1036, 391] width 405 height 437
type textarea "hero.jumpUp(1)"
click at [853, 416] on div "hero . moveRight ( 2 ) hero . jumpRight ( 1 ) hero . moveRight ( 1 ) hero . mov…" at bounding box center [1036, 391] width 405 height 437
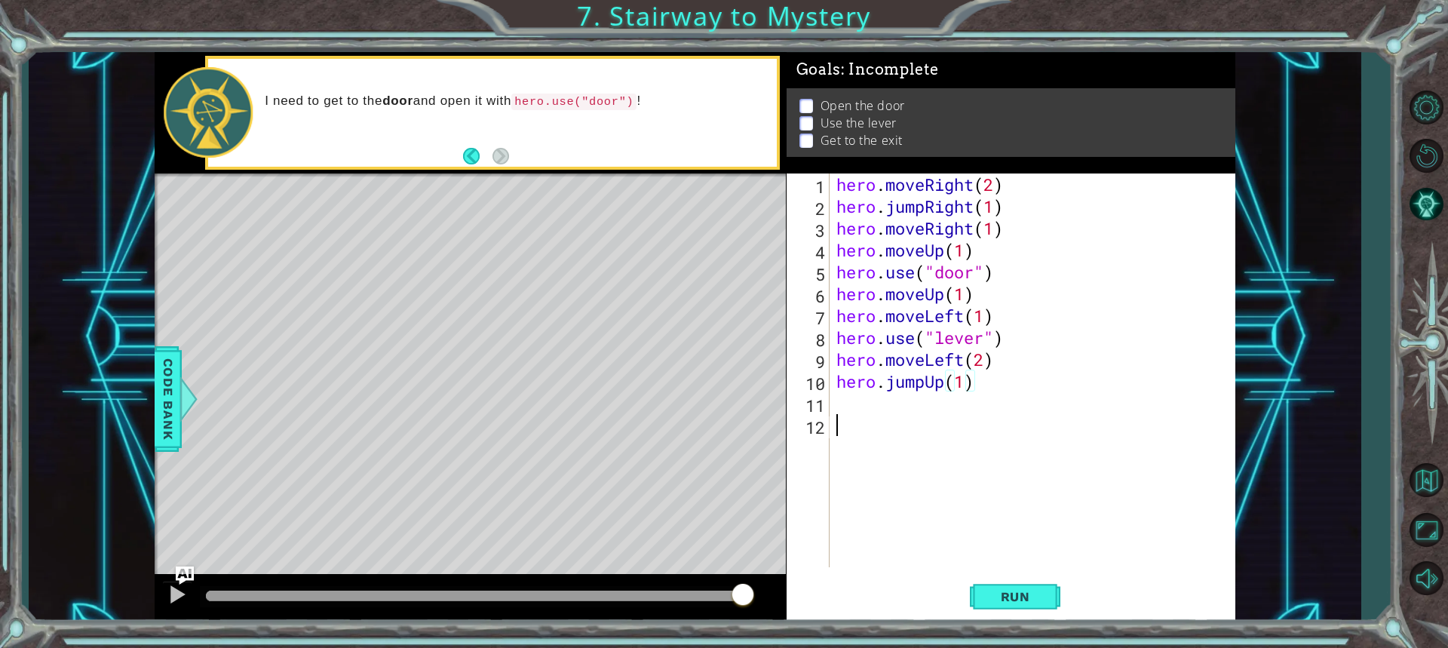
scroll to position [0, 0]
click at [855, 407] on div "hero . moveRight ( 2 ) hero . jumpRight ( 1 ) hero . moveRight ( 1 ) hero . mov…" at bounding box center [1036, 391] width 405 height 437
click at [1006, 206] on div "hero . moveRight ( 2 ) hero . jumpRight ( 1 ) hero . moveRight ( 1 ) hero . mov…" at bounding box center [1036, 391] width 405 height 437
type textarea "hero.jumpRight(1)"
click at [848, 409] on div "hero . moveRight ( 2 ) hero . jumpRight ( 1 ) hero . moveRight ( 1 ) hero . mov…" at bounding box center [1036, 391] width 405 height 437
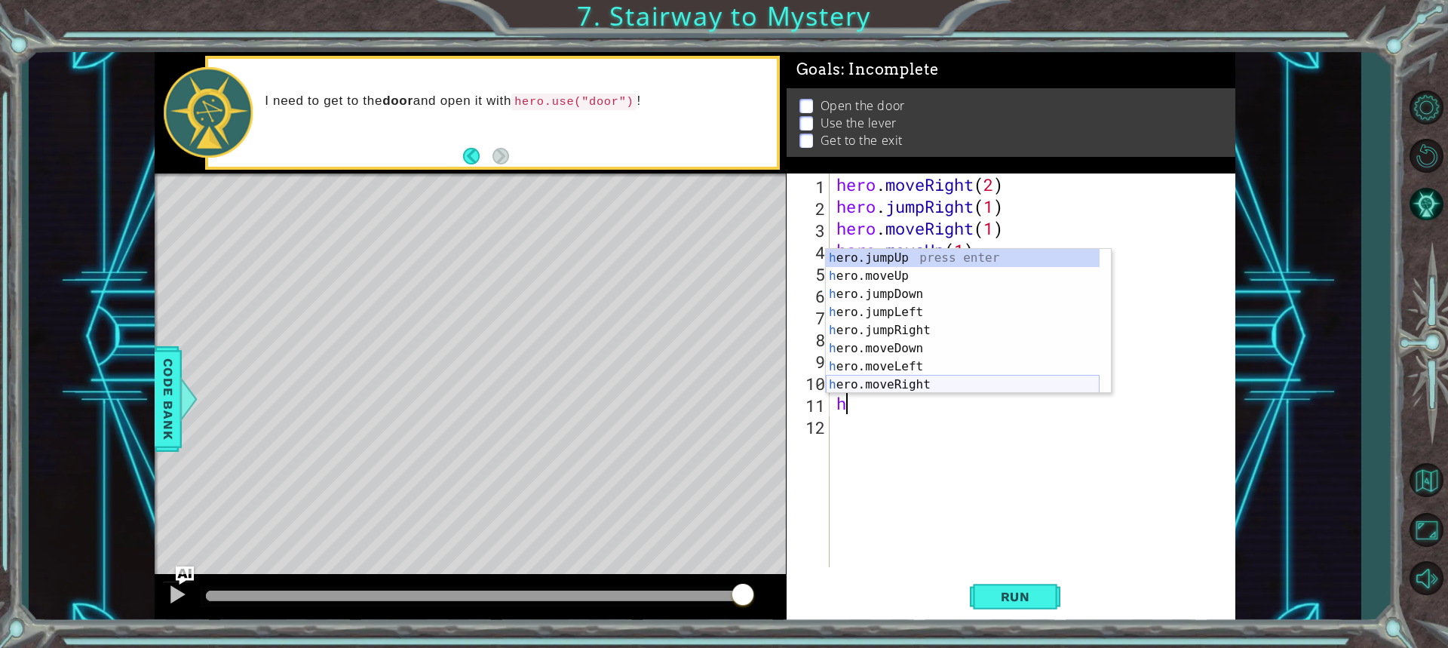
click at [899, 380] on div "h ero.jumpUp press enter h ero.moveUp press enter h ero.jumpDown press enter h …" at bounding box center [963, 339] width 274 height 181
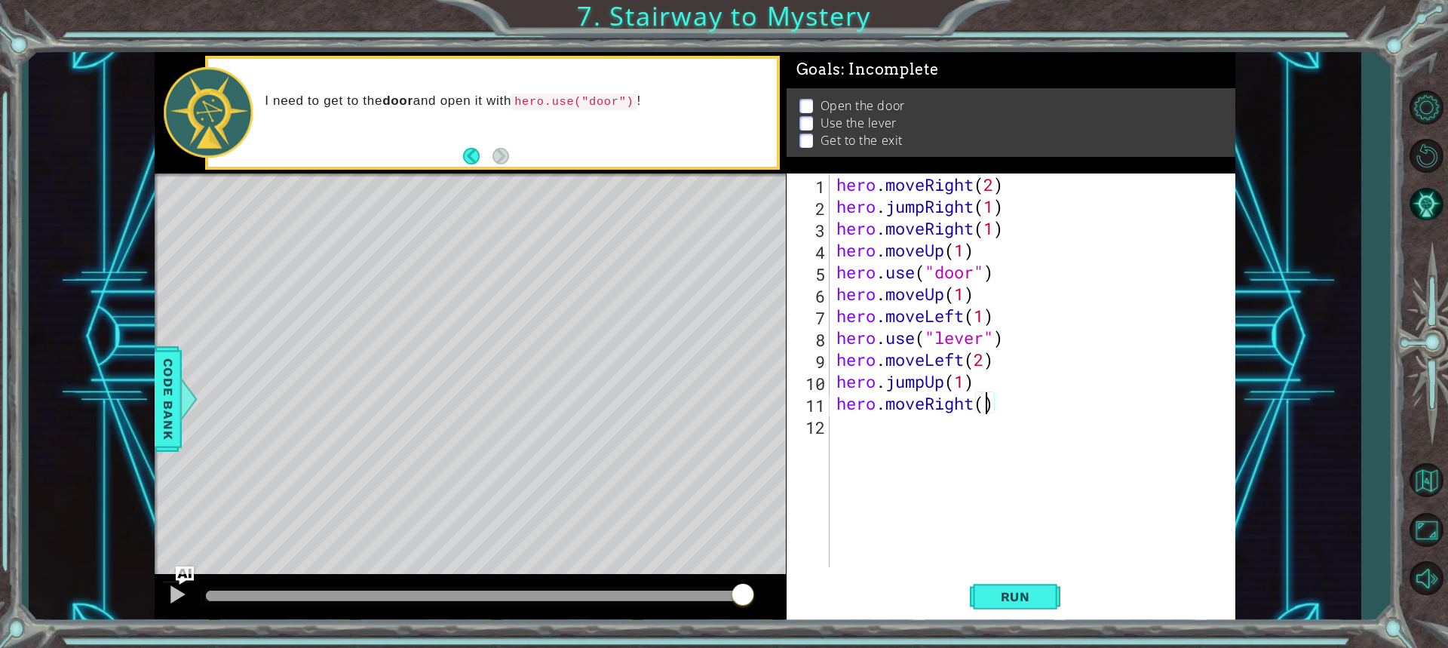
scroll to position [0, 7]
click at [1031, 589] on span "Run" at bounding box center [1016, 596] width 60 height 15
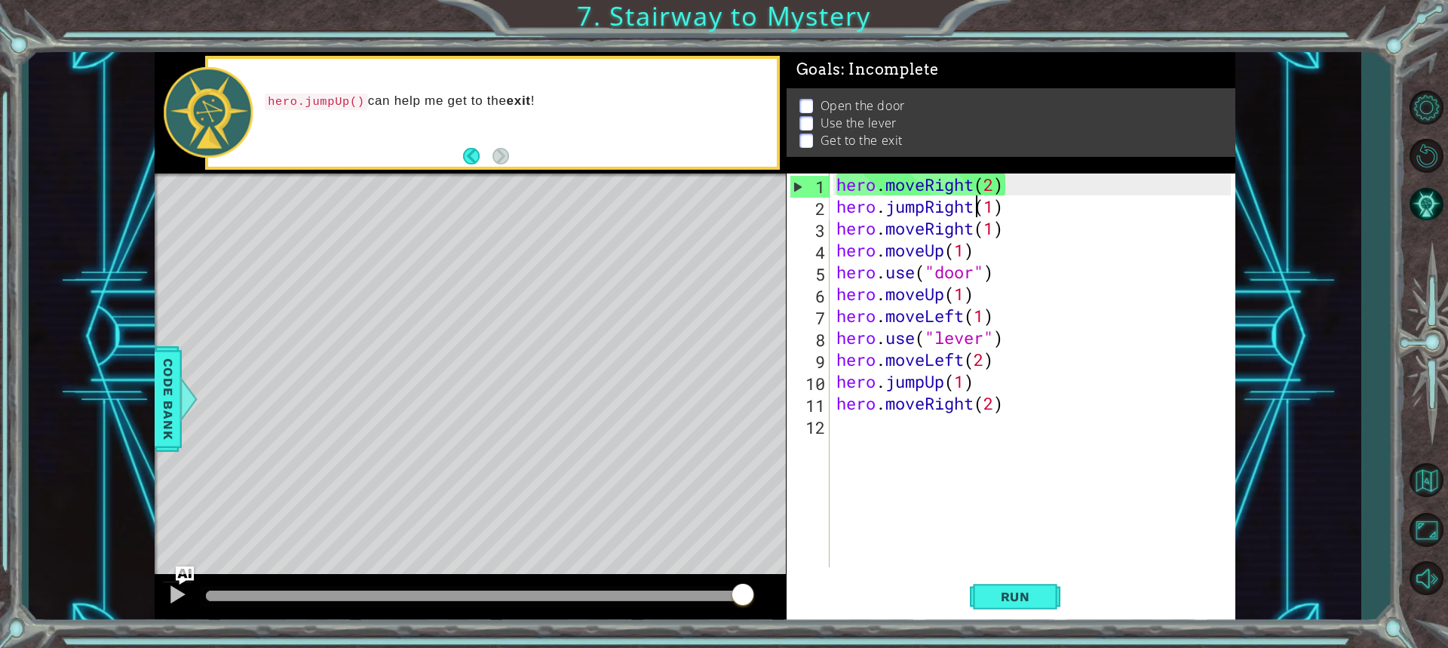
click at [978, 213] on div "hero . moveRight ( 2 ) hero . jumpRight ( 1 ) hero . moveRight ( 1 ) hero . mov…" at bounding box center [1036, 391] width 405 height 437
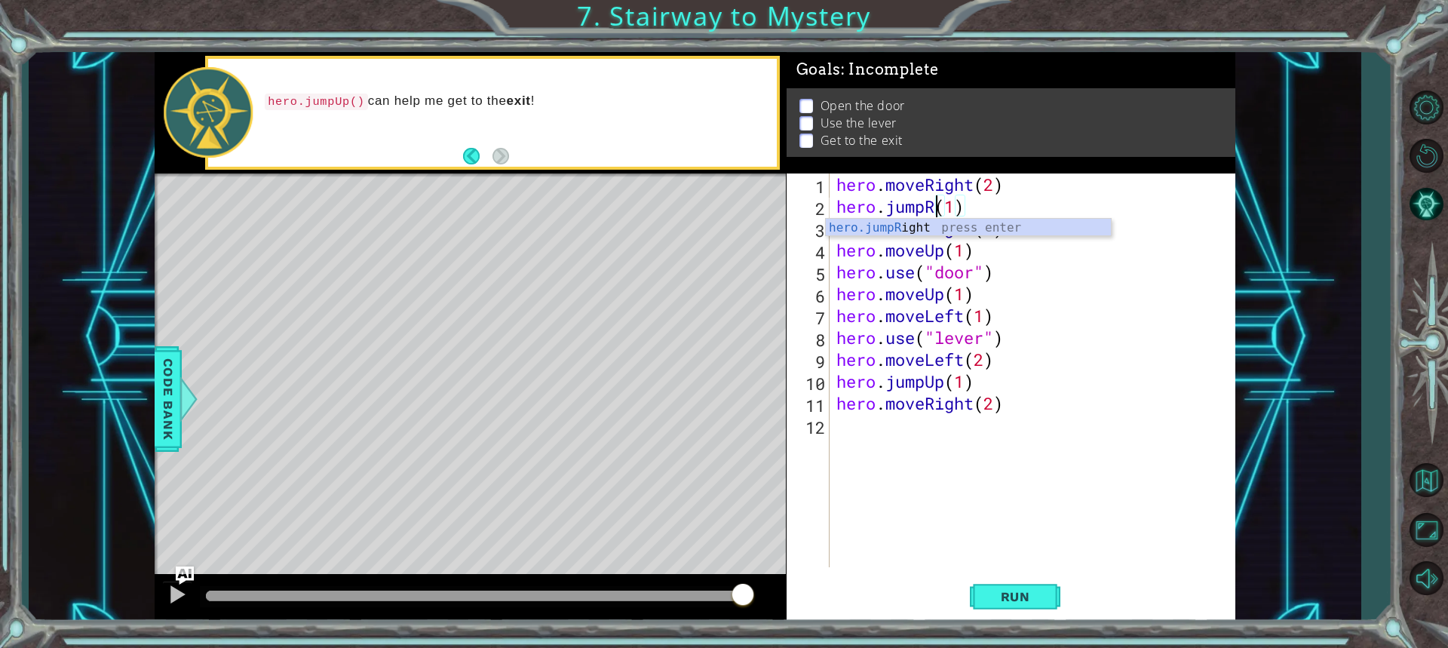
scroll to position [0, 5]
click at [965, 231] on div "hero.jump Up press enter hero.jump Down press enter hero.jump Left press enter …" at bounding box center [968, 273] width 285 height 109
click at [1022, 601] on span "Run" at bounding box center [1016, 596] width 60 height 15
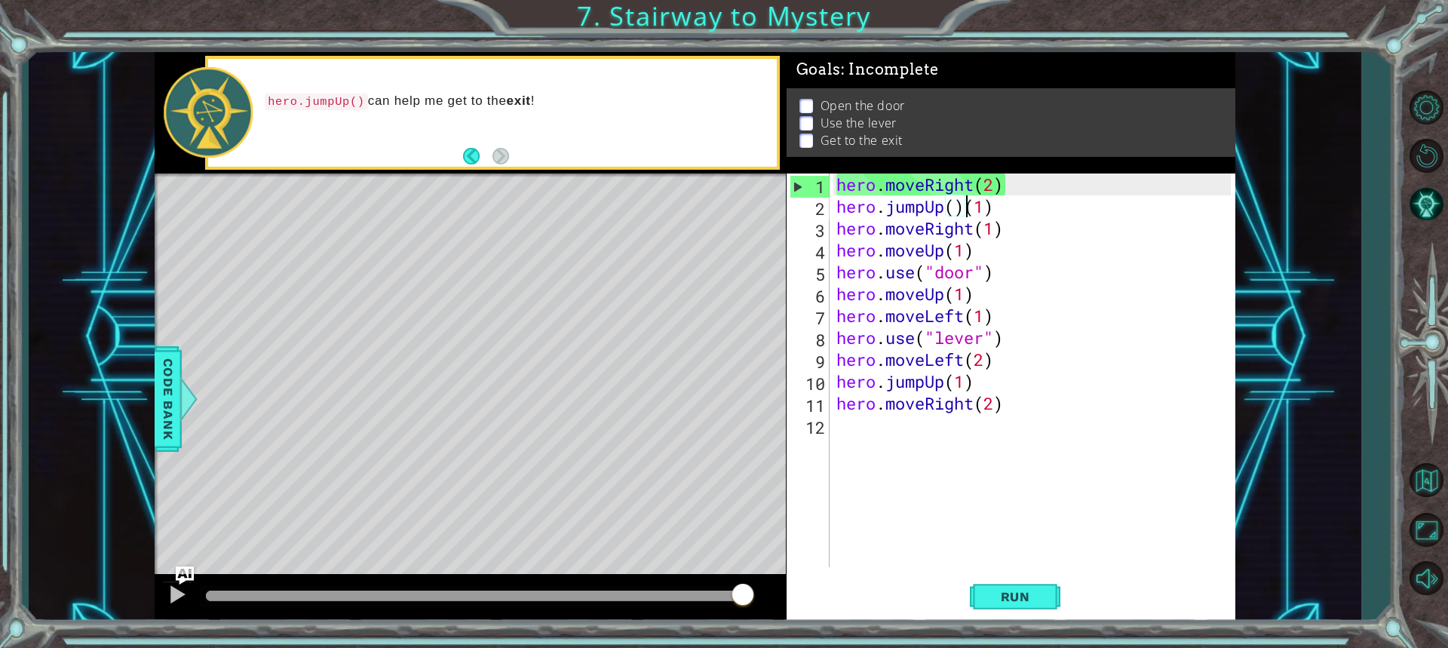
click at [1008, 192] on div "hero . moveRight ( 2 ) hero . jumpUp ( ) ( 1 ) hero . moveRight ( 1 ) hero . mo…" at bounding box center [1036, 391] width 405 height 437
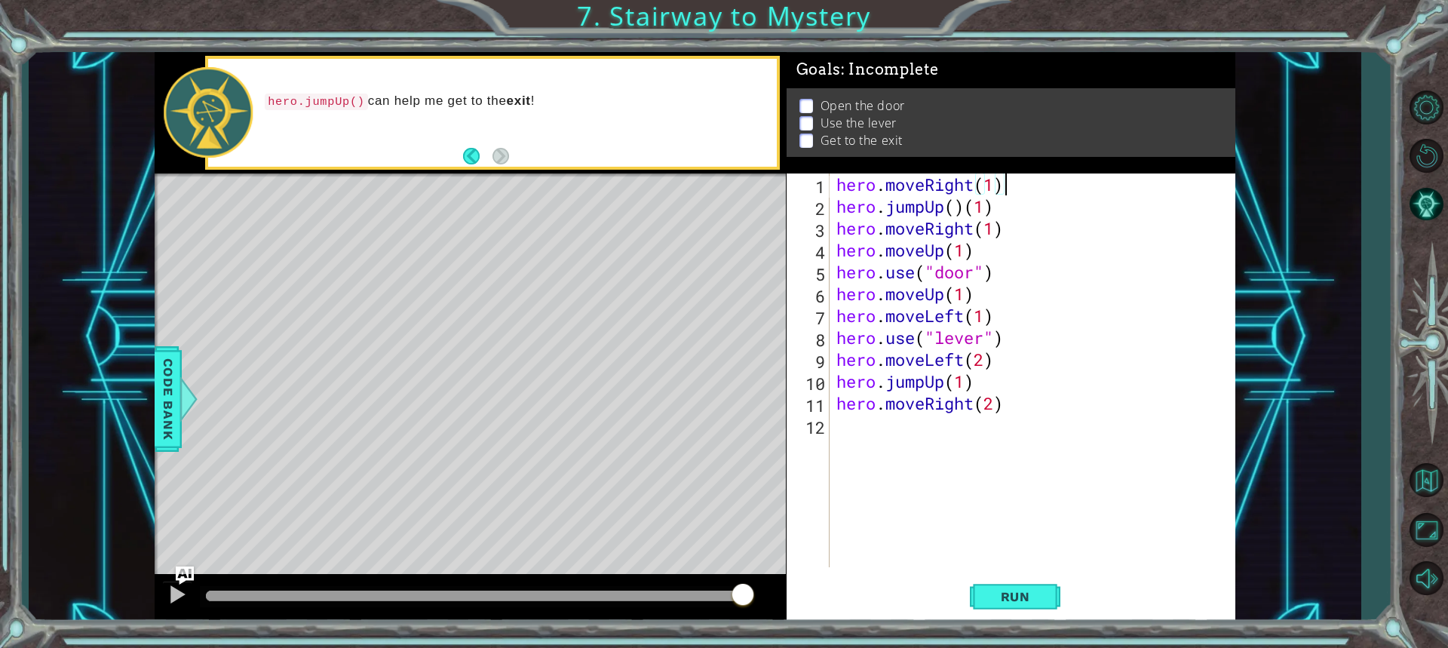
scroll to position [0, 7]
click at [989, 211] on div "hero . moveRight ( 1 ) hero . jumpUp ( ) ( 1 ) hero . moveRight ( 1 ) hero . mo…" at bounding box center [1036, 391] width 405 height 437
click at [991, 211] on div "hero . moveRight ( 1 ) hero . jumpUp ( ) ( 1 ) hero . moveRight ( 1 ) hero . mo…" at bounding box center [1036, 391] width 405 height 437
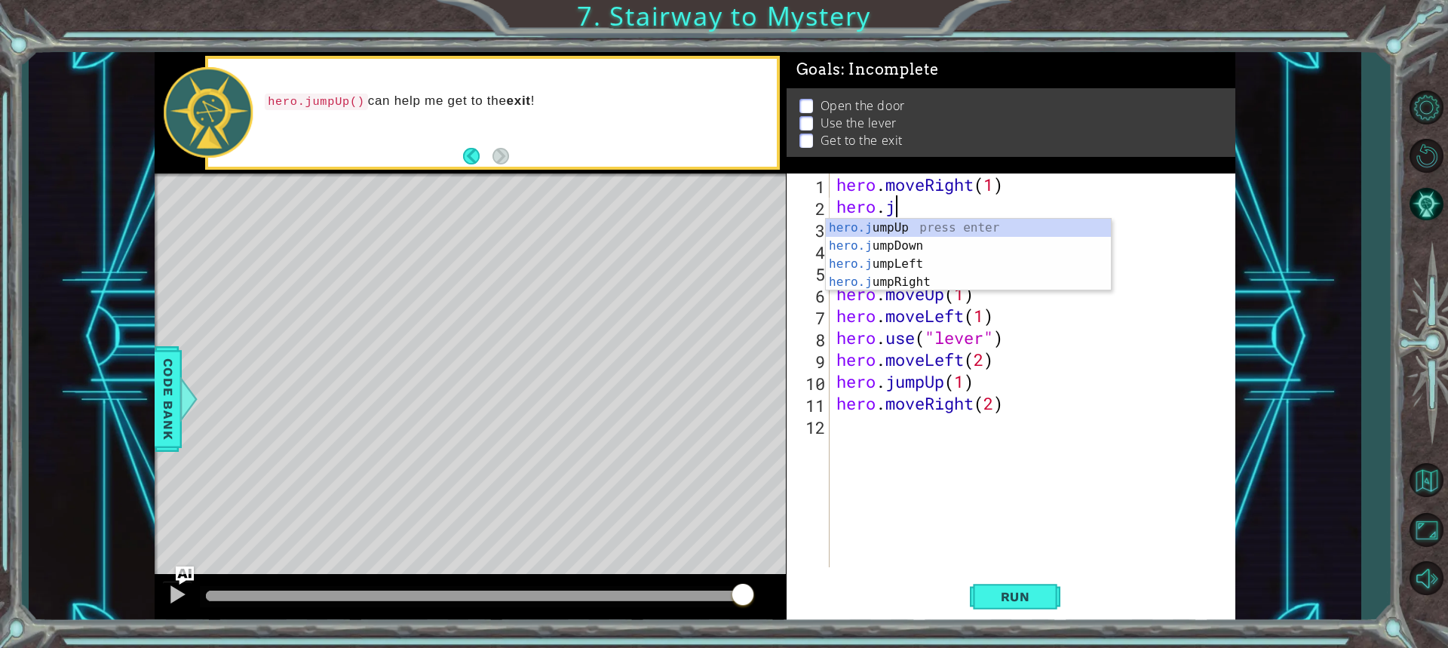
type textarea "hero."
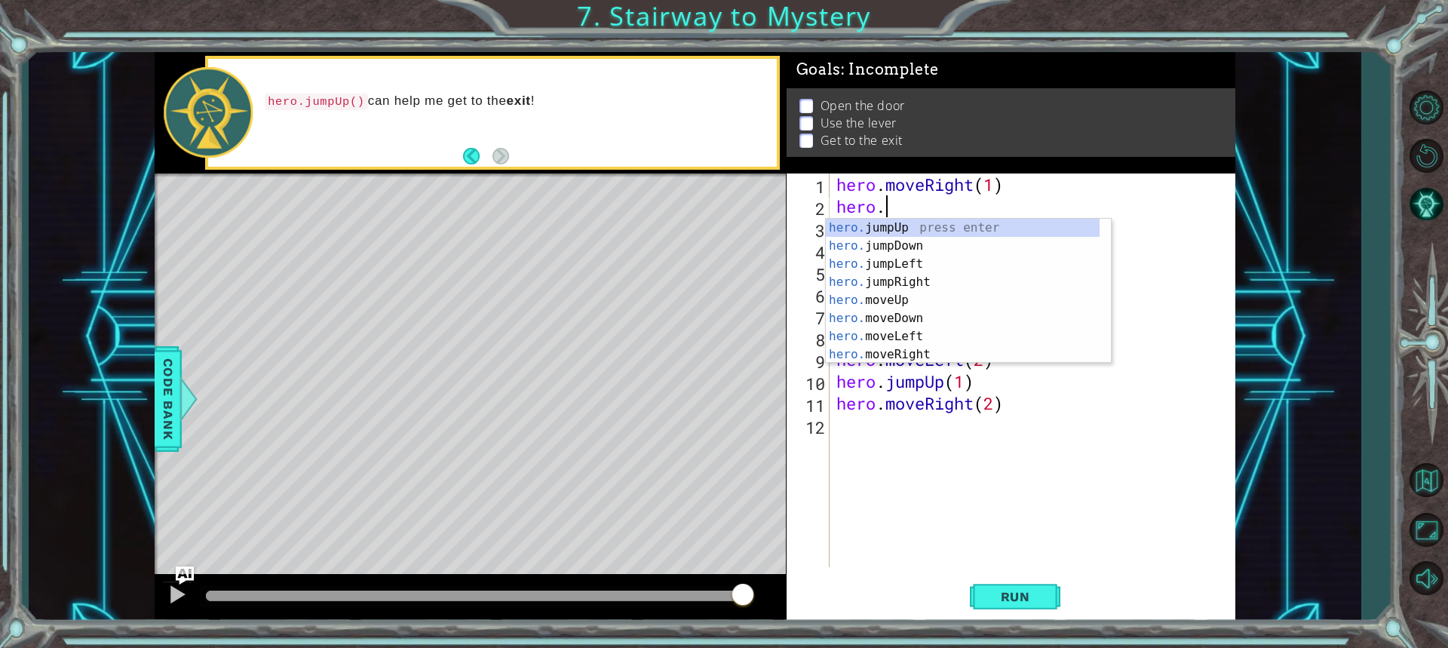
scroll to position [0, 2]
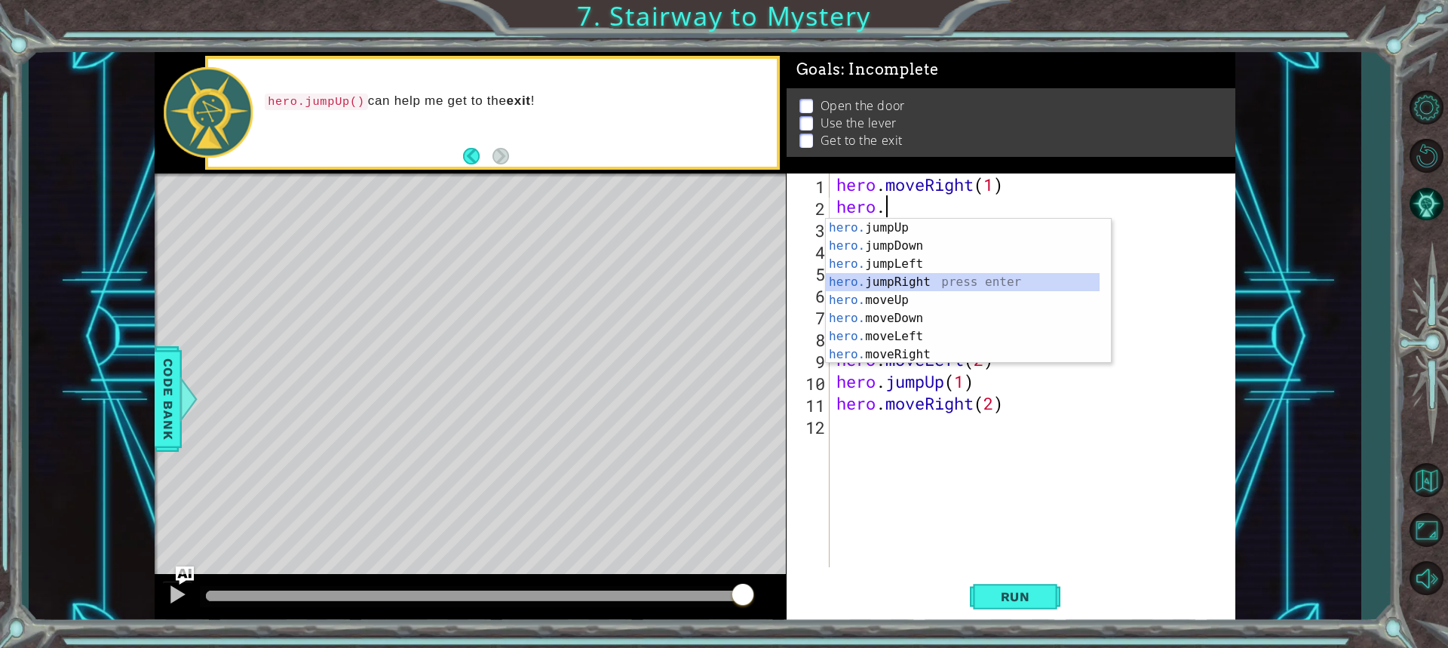
click at [913, 277] on div "hero. jumpUp press enter hero. jumpDown press enter hero. jumpLeft press enter …" at bounding box center [963, 309] width 274 height 181
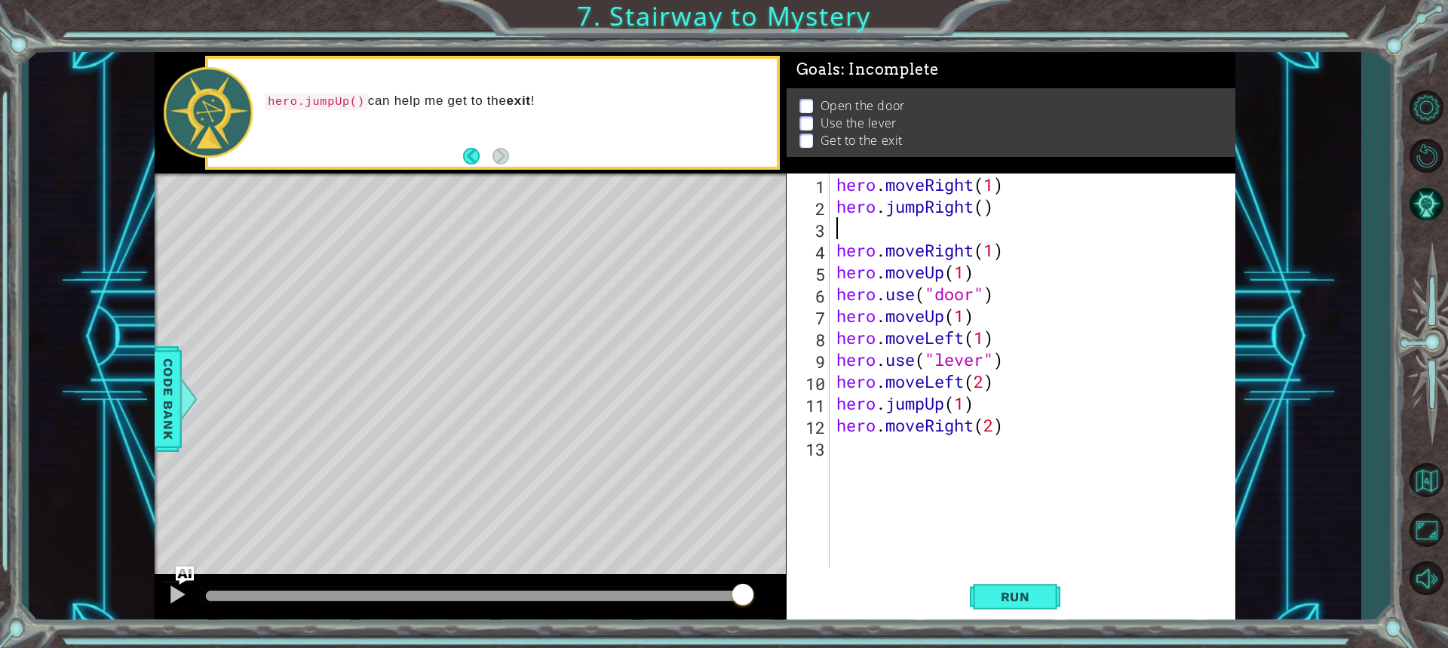
click at [995, 211] on div "hero . moveRight ( 1 ) hero . jumpRight ( ) hero . moveRight ( 1 ) hero . moveU…" at bounding box center [1036, 391] width 405 height 437
click at [986, 210] on div "hero . moveRight ( 1 ) hero . jumpRight ( ) hero . moveRight ( 1 ) hero . moveU…" at bounding box center [1036, 391] width 405 height 437
type textarea "hero.jumpRight(1)"
click at [973, 235] on div "hero . moveRight ( 1 ) hero . jumpRight ( 1 ) hero . moveRight ( 1 ) hero . mov…" at bounding box center [1036, 391] width 405 height 437
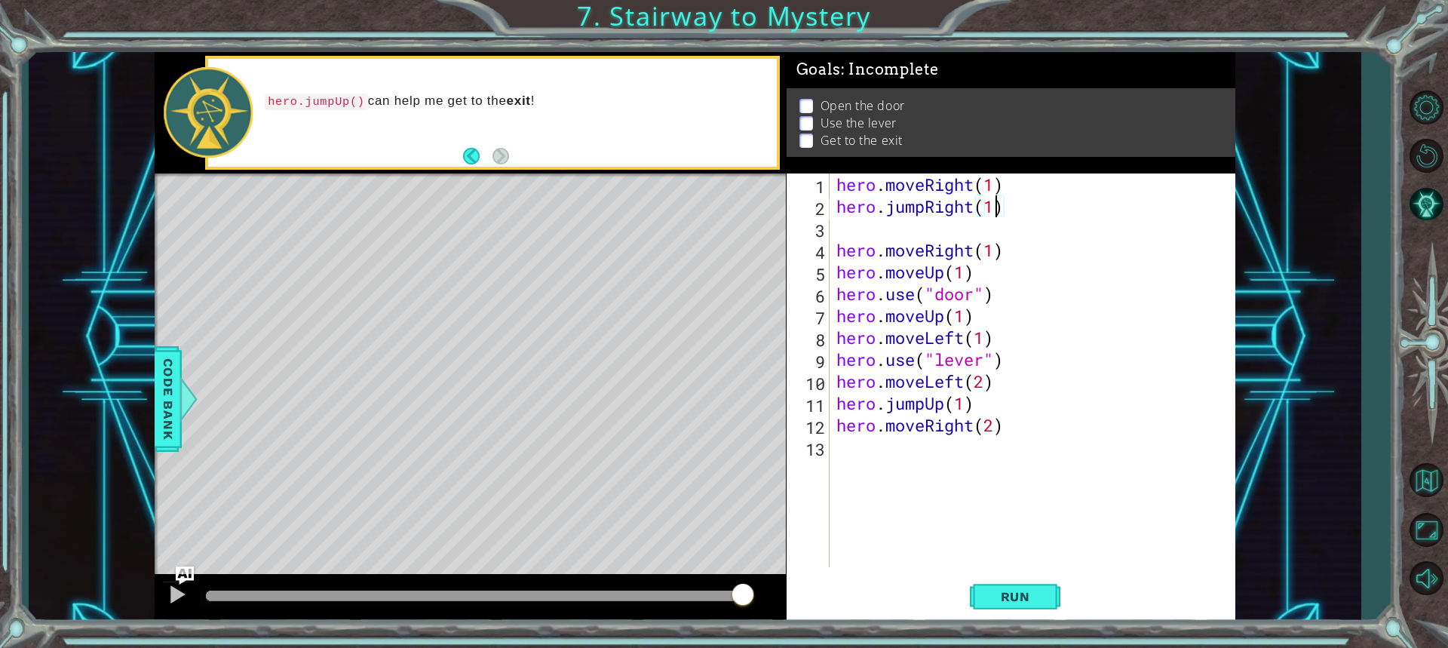
scroll to position [0, 0]
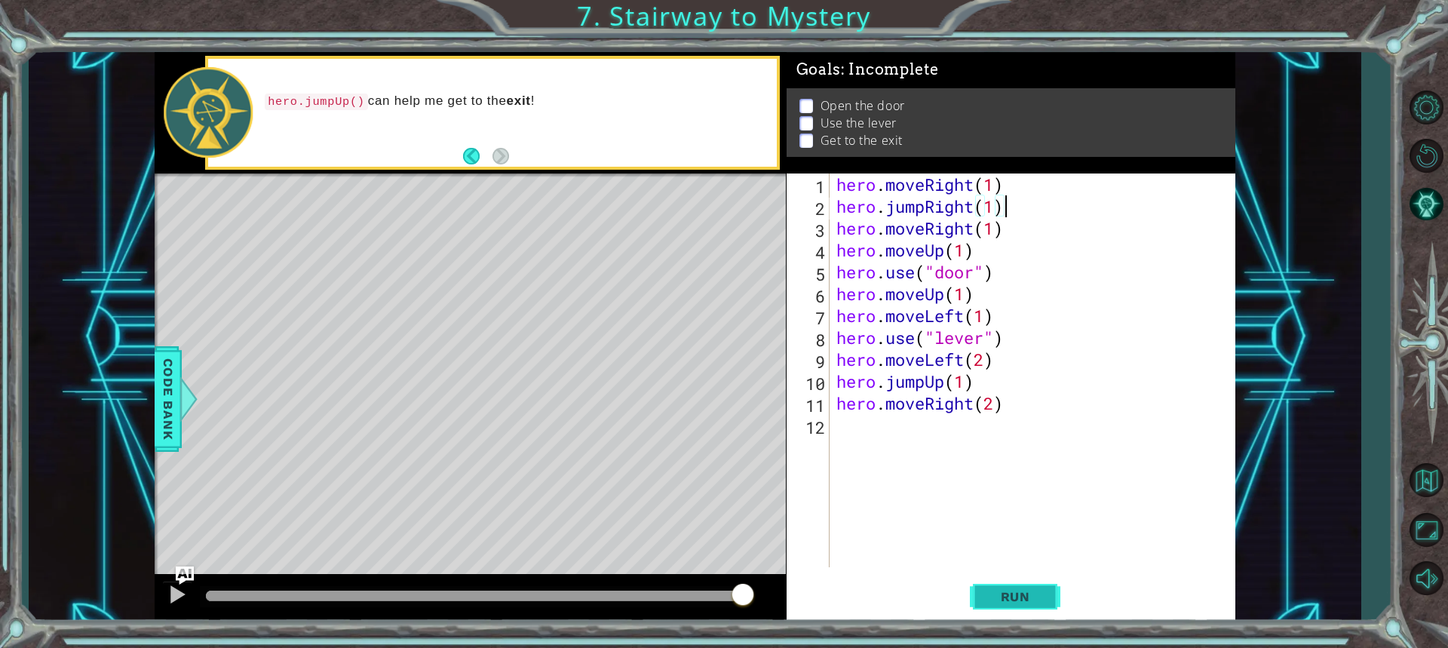
click at [1030, 592] on span "Run" at bounding box center [1016, 596] width 60 height 15
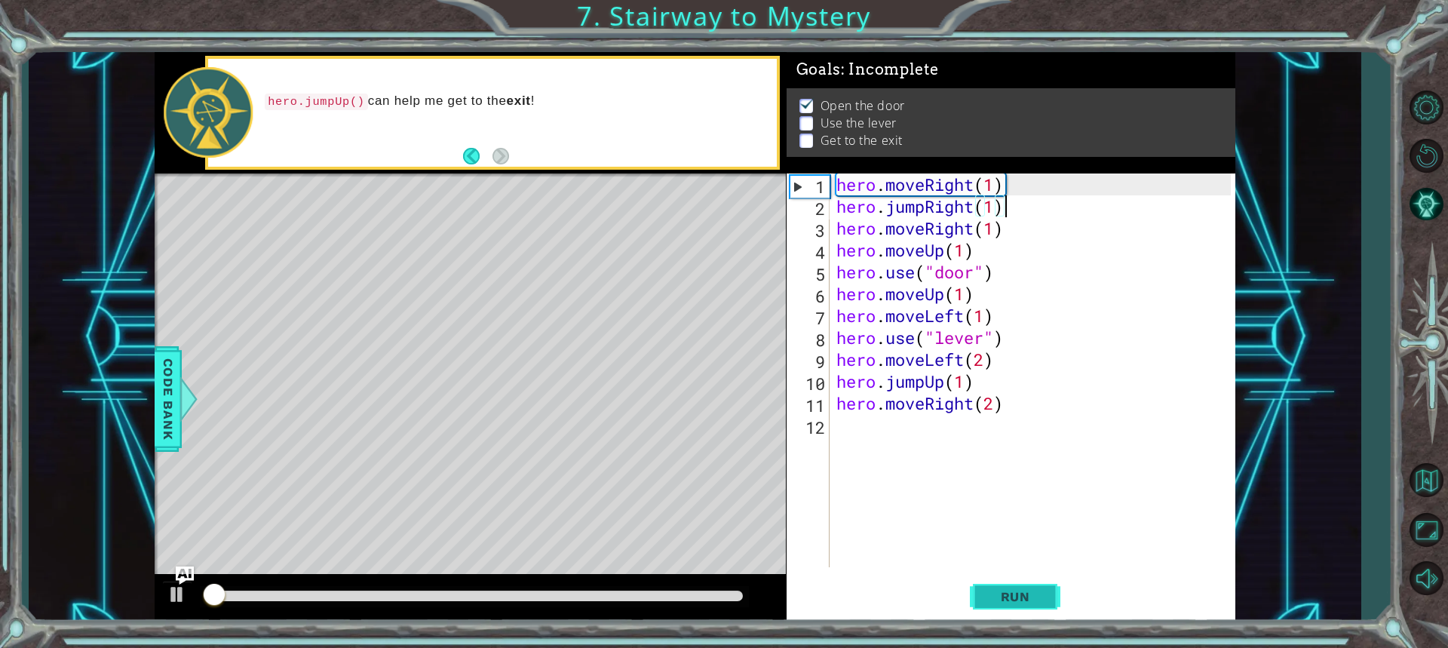
scroll to position [2, 0]
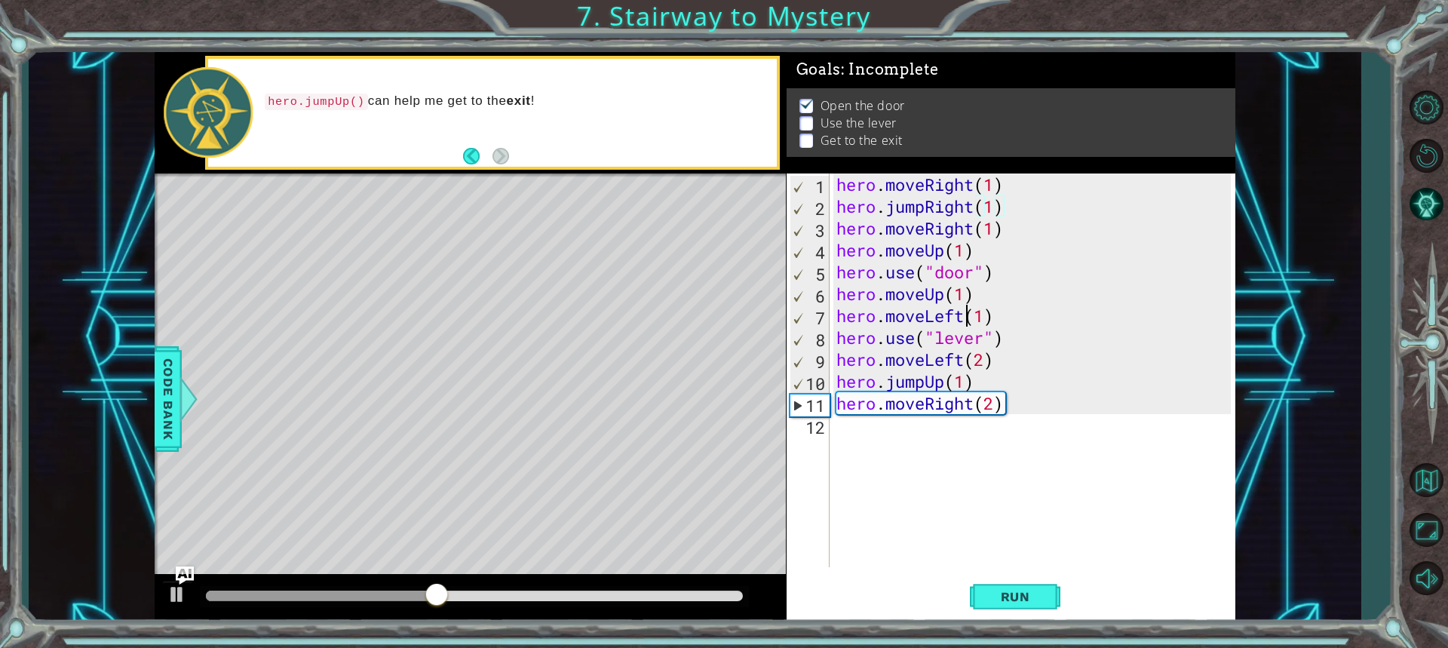
click at [967, 305] on div "hero . moveRight ( 1 ) hero . jumpRight ( 1 ) hero . moveRight ( 1 ) hero . mov…" at bounding box center [1036, 391] width 405 height 437
click at [971, 300] on div "hero . moveRight ( 1 ) hero . jumpRight ( 1 ) hero . moveRight ( 1 ) hero . mov…" at bounding box center [1036, 391] width 405 height 437
type textarea "hero.moveUp(1)"
click at [978, 296] on div "hero . moveRight ( 1 ) hero . jumpRight ( 1 ) hero . moveRight ( 1 ) hero . mov…" at bounding box center [1036, 391] width 405 height 437
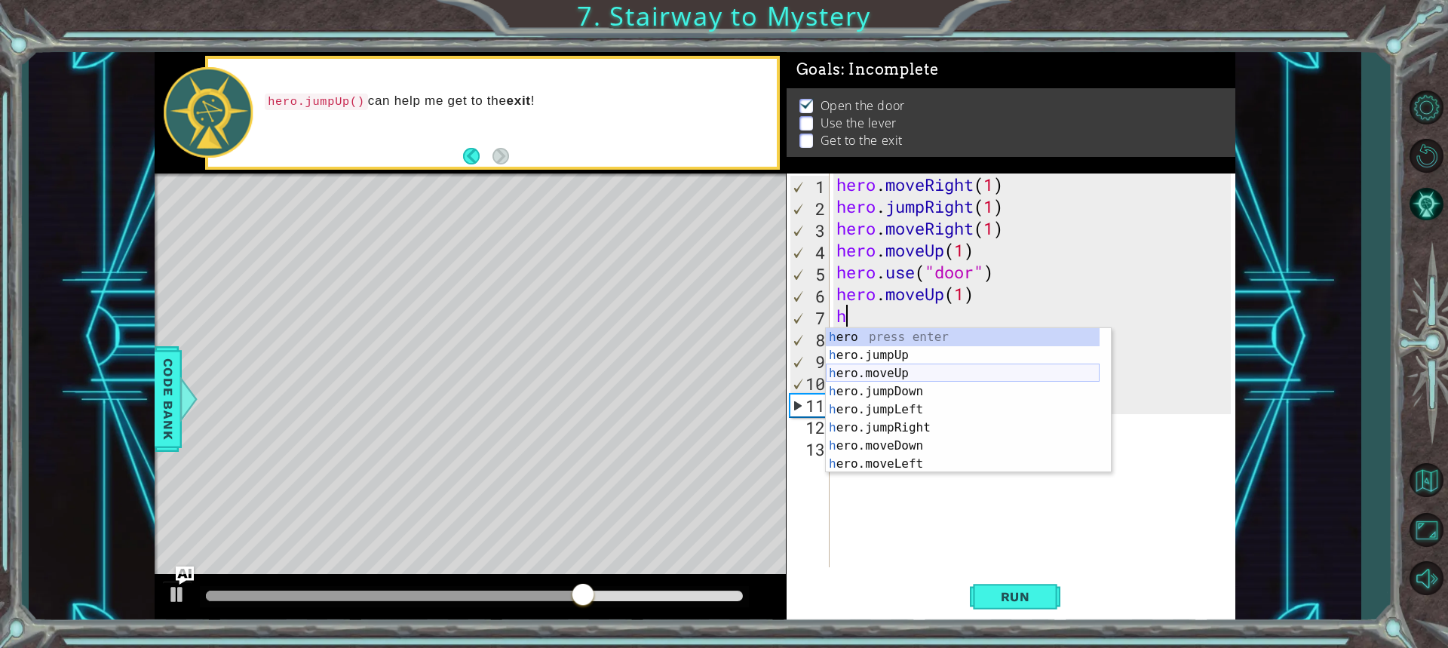
click at [903, 373] on div "h ero press enter h ero.jumpUp press enter h ero.moveUp press enter h ero.jumpD…" at bounding box center [963, 418] width 274 height 181
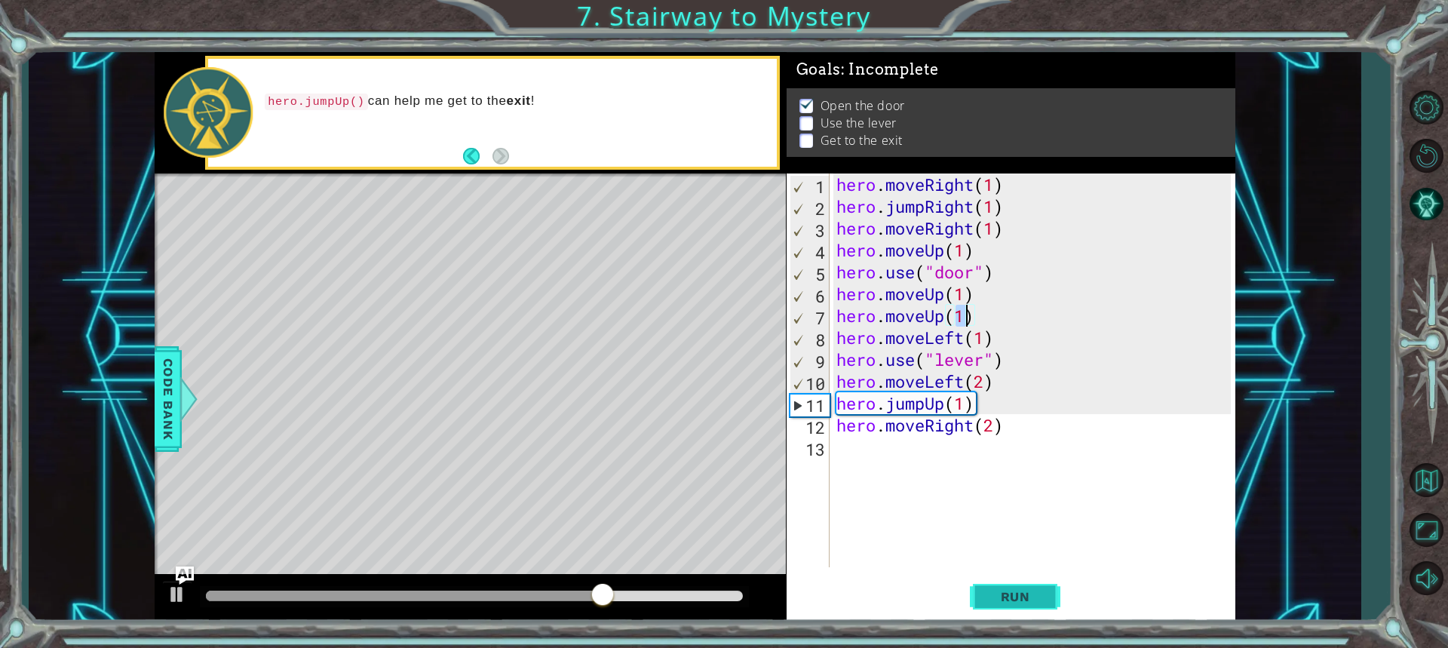
type textarea "hero.moveUp(1)"
click at [1023, 594] on span "Run" at bounding box center [1016, 596] width 60 height 15
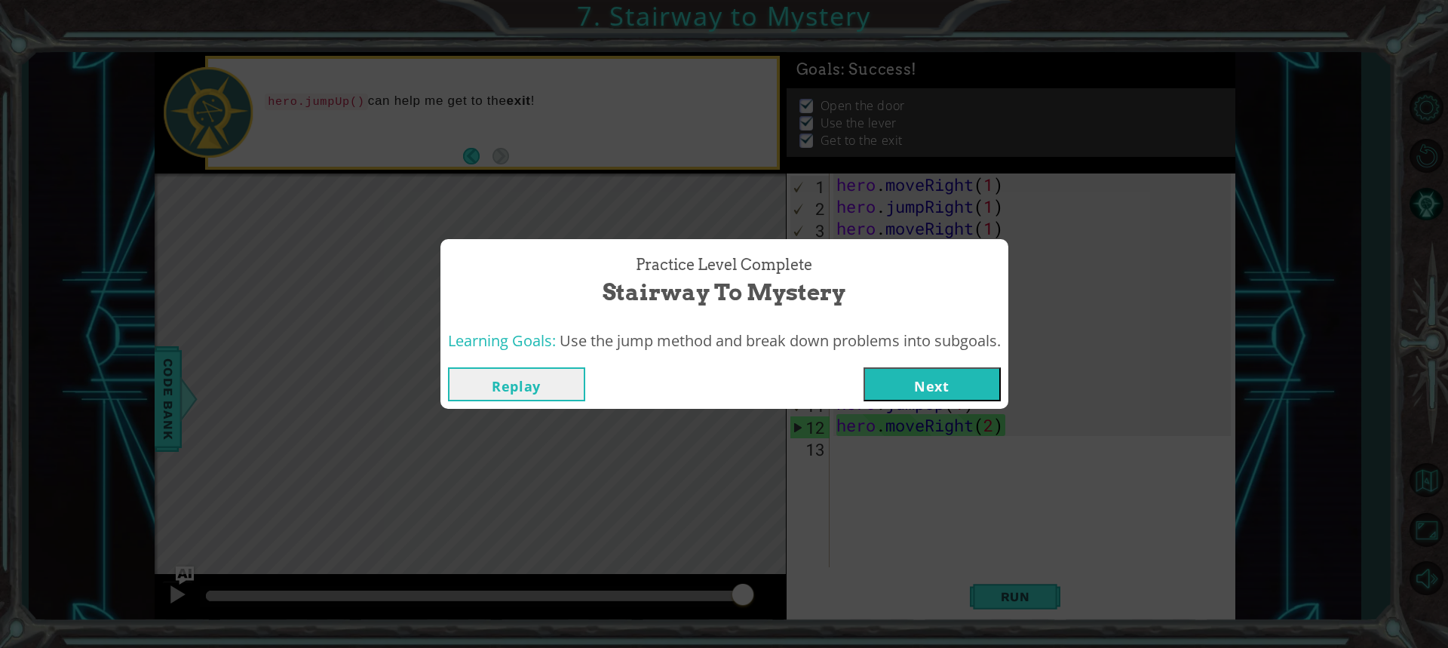
click at [910, 384] on button "Next" at bounding box center [932, 384] width 137 height 34
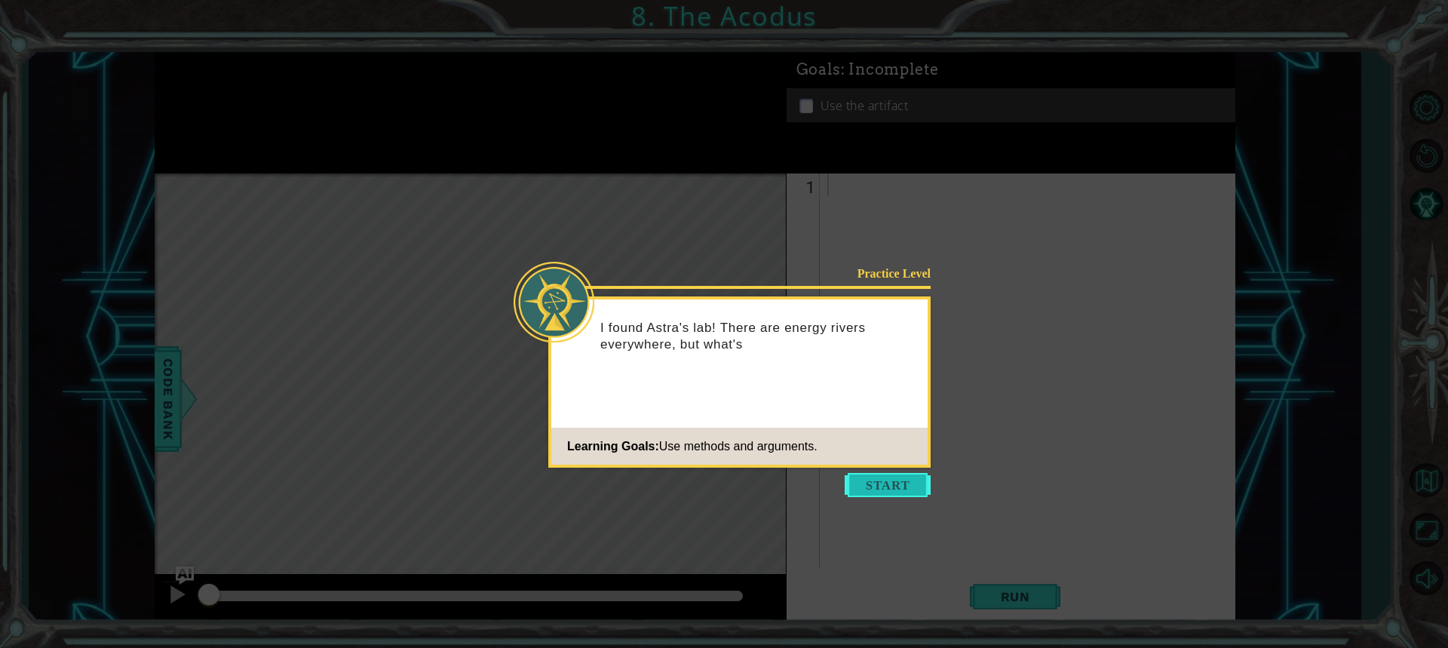
click at [876, 487] on button "Start" at bounding box center [888, 485] width 86 height 24
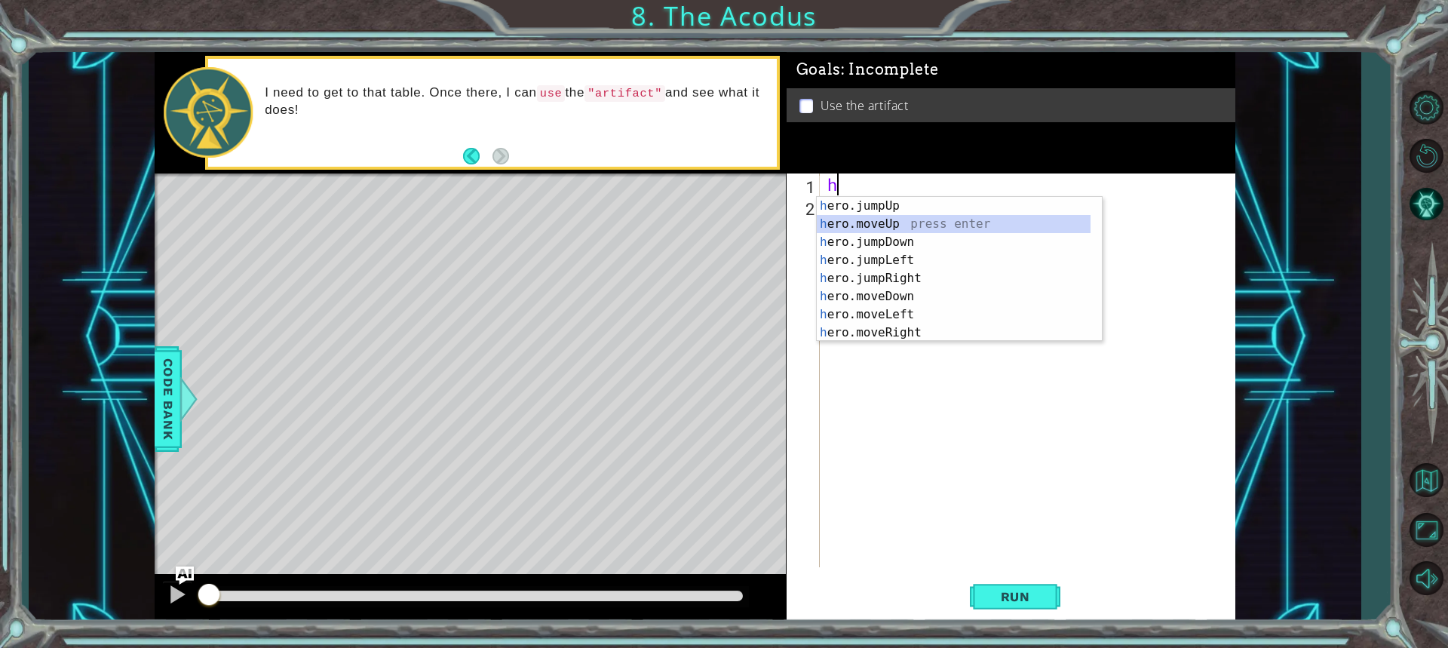
click at [960, 224] on div "h ero.jumpUp press enter h ero.moveUp press enter h ero.jumpDown press enter h …" at bounding box center [954, 287] width 274 height 181
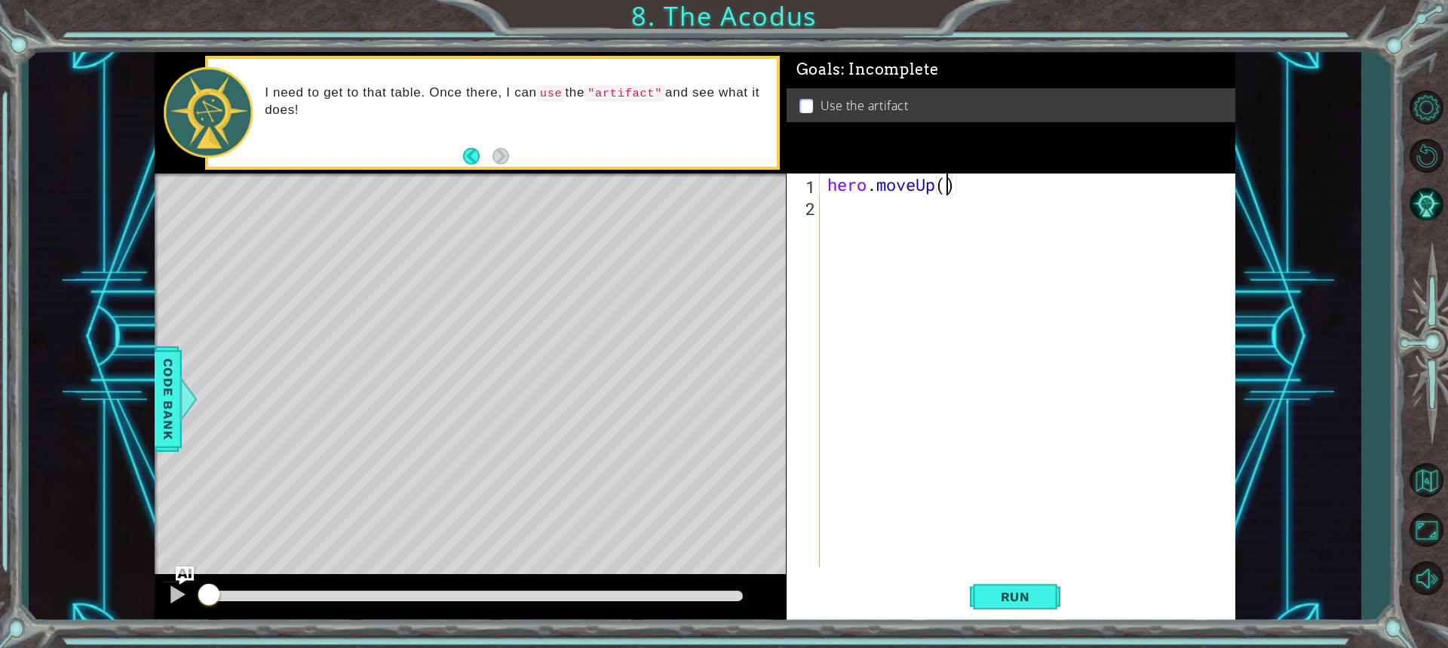
type textarea "hero.moveUp(2)"
click at [869, 219] on div "hero . moveUp ( 2 )" at bounding box center [1031, 391] width 414 height 437
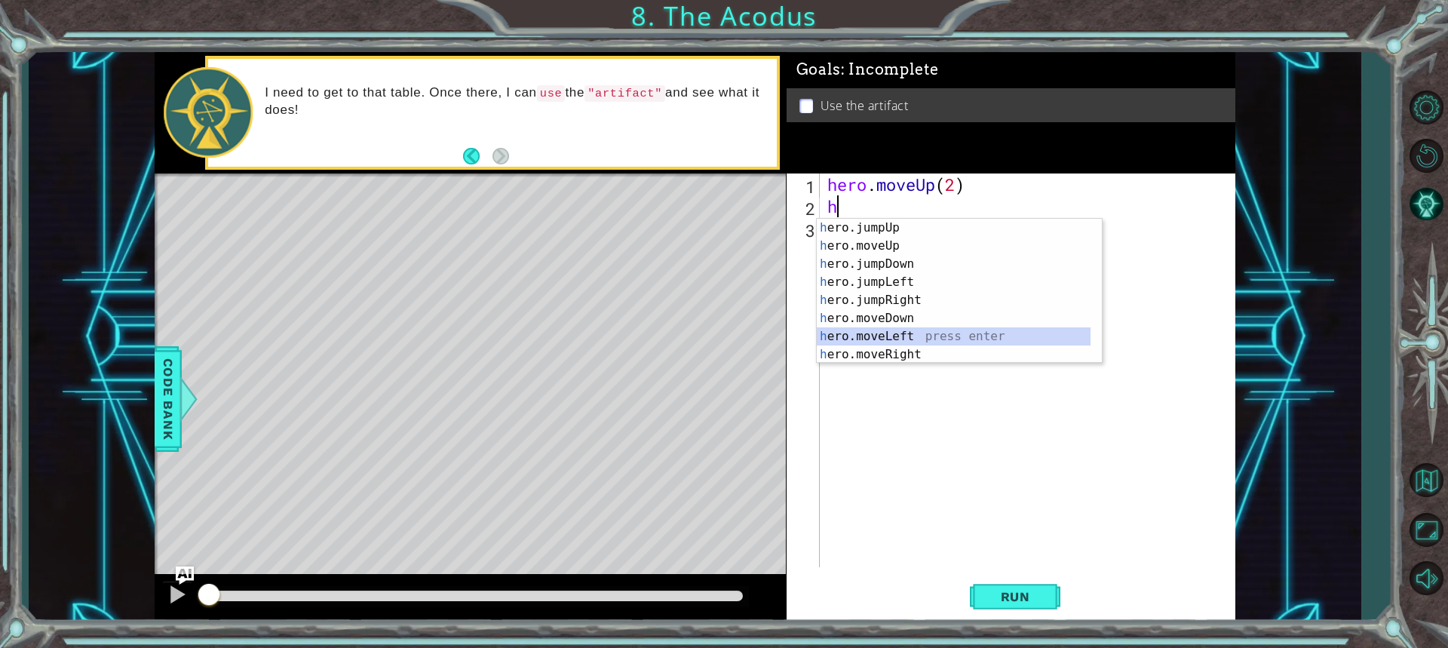
click at [888, 334] on div "h ero.jumpUp press enter h ero.moveUp press enter h ero.jumpDown press enter h …" at bounding box center [954, 309] width 274 height 181
type textarea "hero.moveLeft(1)"
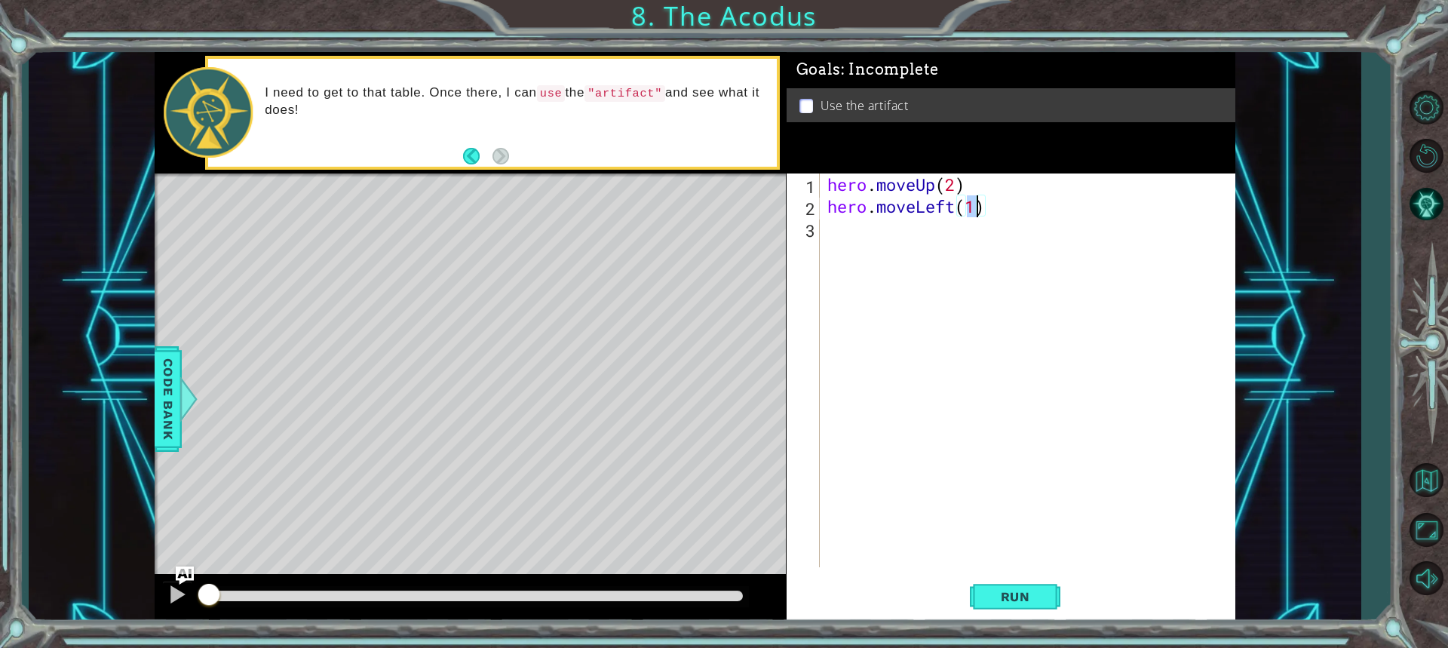
click at [883, 239] on div "hero . moveUp ( 2 ) hero . moveLeft ( 1 )" at bounding box center [1031, 391] width 414 height 437
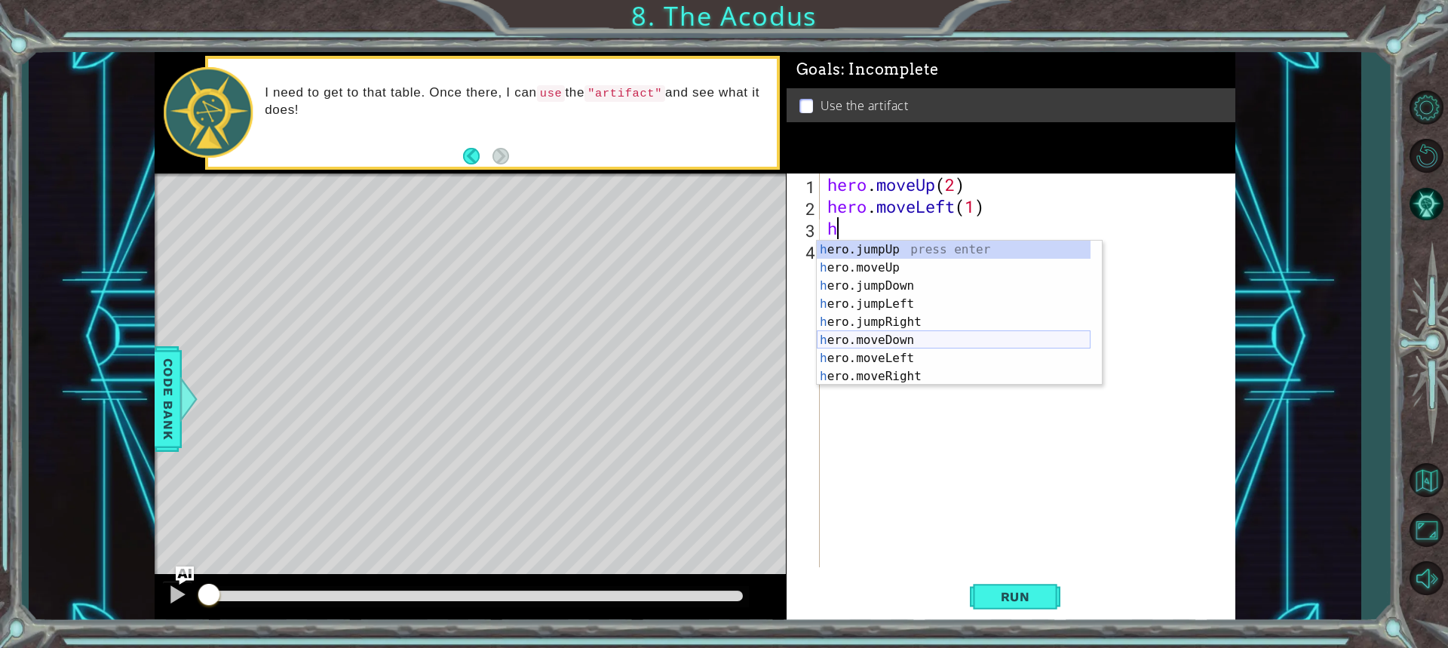
click at [870, 341] on div "h ero.jumpUp press enter h ero.moveUp press enter h ero.jumpDown press enter h …" at bounding box center [954, 331] width 274 height 181
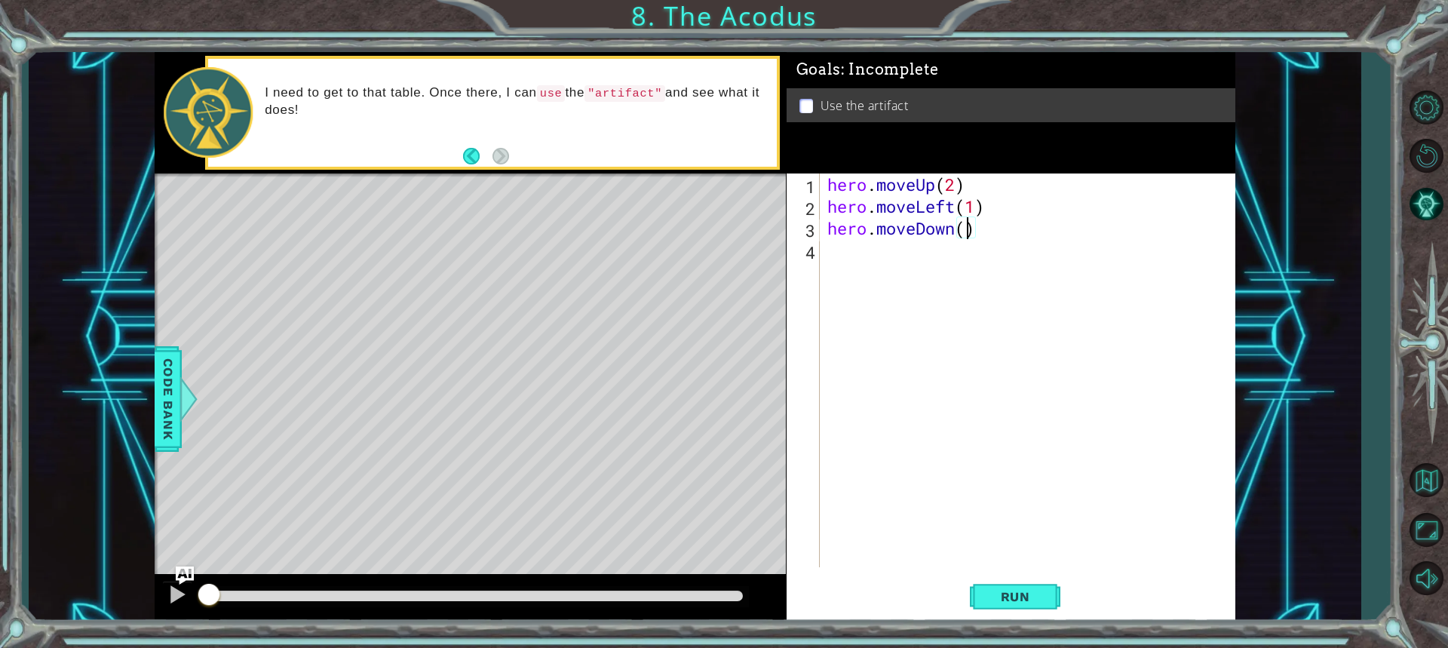
type textarea "hero.moveDown(2)"
click at [865, 247] on div "hero . moveUp ( 2 ) hero . moveLeft ( 1 ) hero . moveDown ( 2 )" at bounding box center [1031, 391] width 414 height 437
type textarea "h"
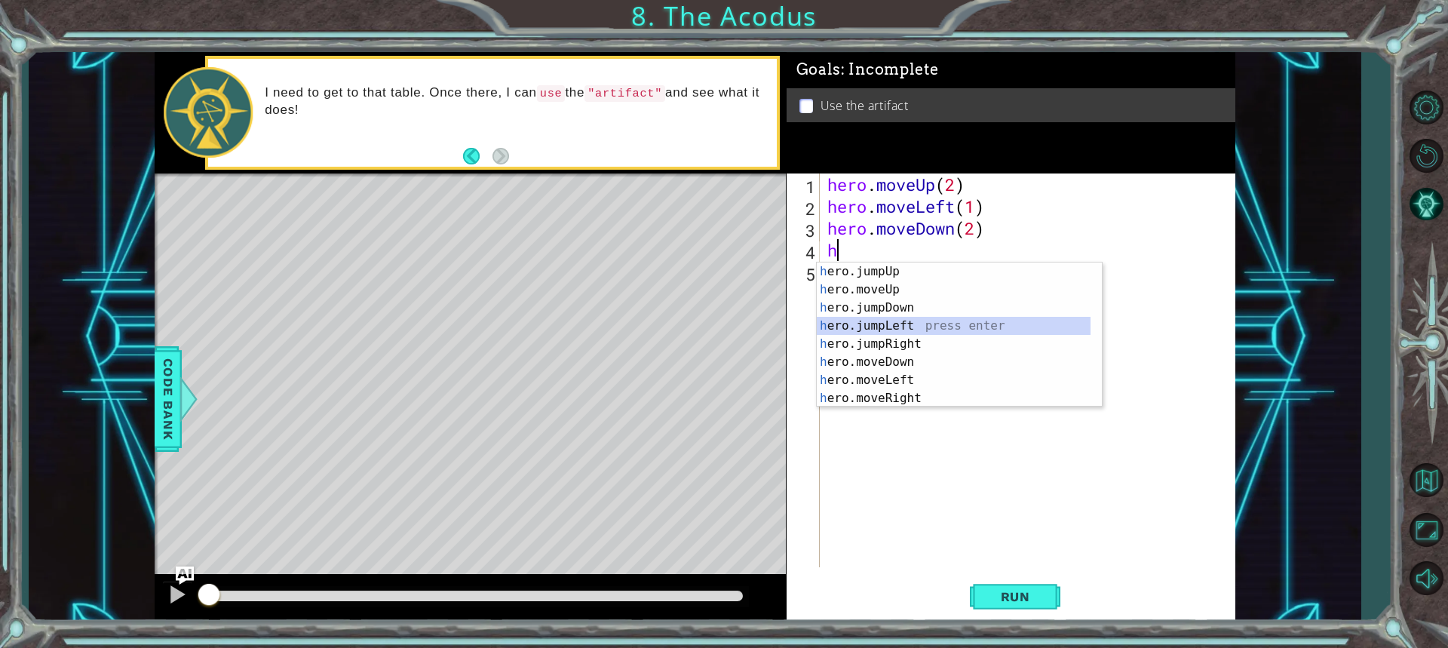
click at [896, 330] on div "h ero.jumpUp press enter h ero.moveUp press enter h ero.jumpDown press enter h …" at bounding box center [954, 352] width 274 height 181
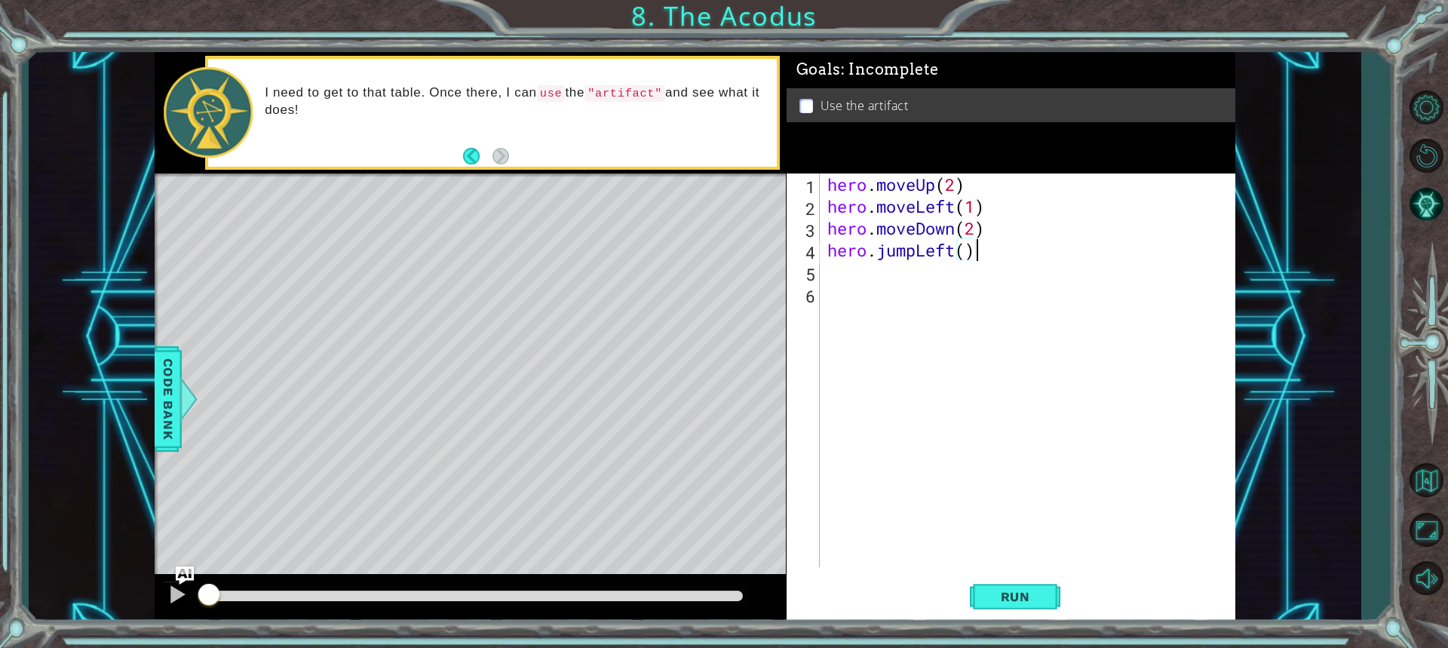
click at [974, 252] on div "hero . moveUp ( 2 ) hero . moveLeft ( 1 ) hero . moveDown ( 2 ) hero . jumpLeft…" at bounding box center [1031, 391] width 414 height 437
type textarea "hero.jumpLeft(1)"
click at [893, 281] on div "hero . moveUp ( 2 ) hero . moveLeft ( 1 ) hero . moveDown ( 2 ) hero . jumpLeft…" at bounding box center [1031, 391] width 414 height 437
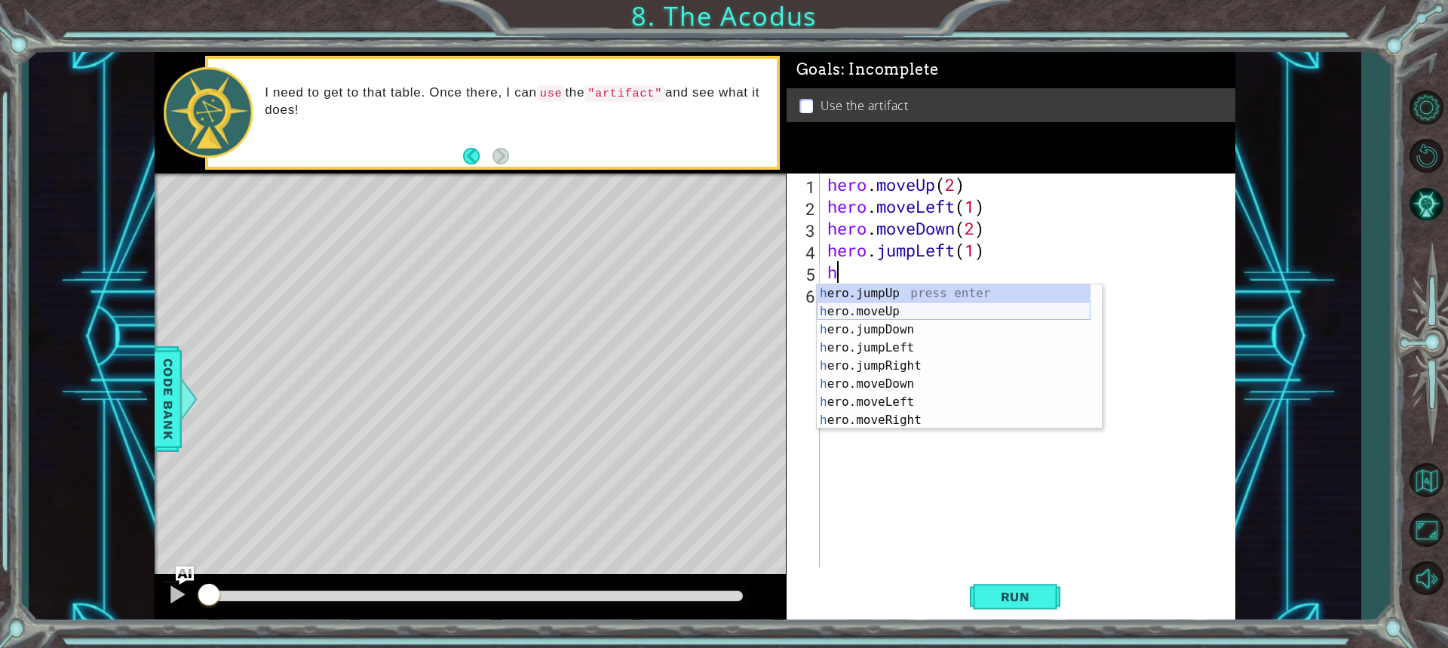
click at [908, 315] on div "h ero.jumpUp press enter h ero.moveUp press enter h ero.jumpDown press enter h …" at bounding box center [954, 374] width 274 height 181
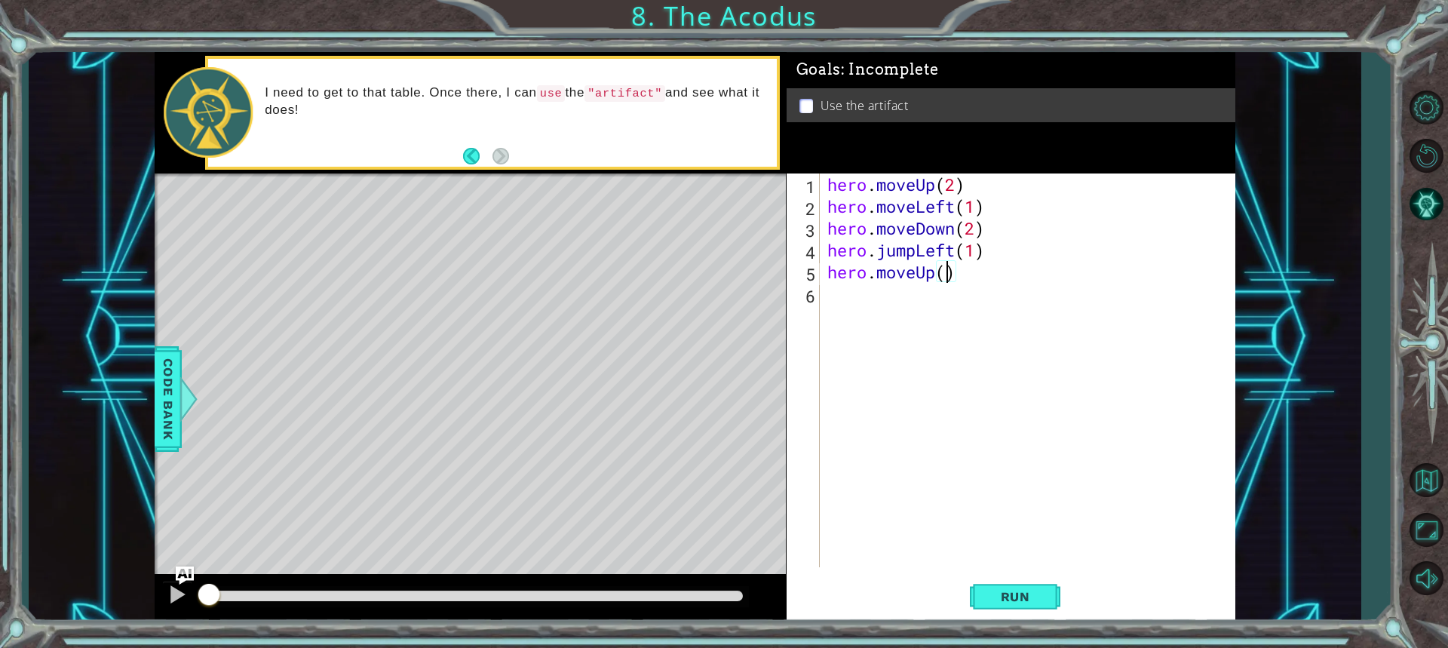
type textarea "hero.moveUp(2)"
click at [880, 287] on div "hero . moveUp ( 2 ) hero . moveLeft ( 1 ) hero . moveDown ( 2 ) hero . jumpLeft…" at bounding box center [1031, 391] width 414 height 437
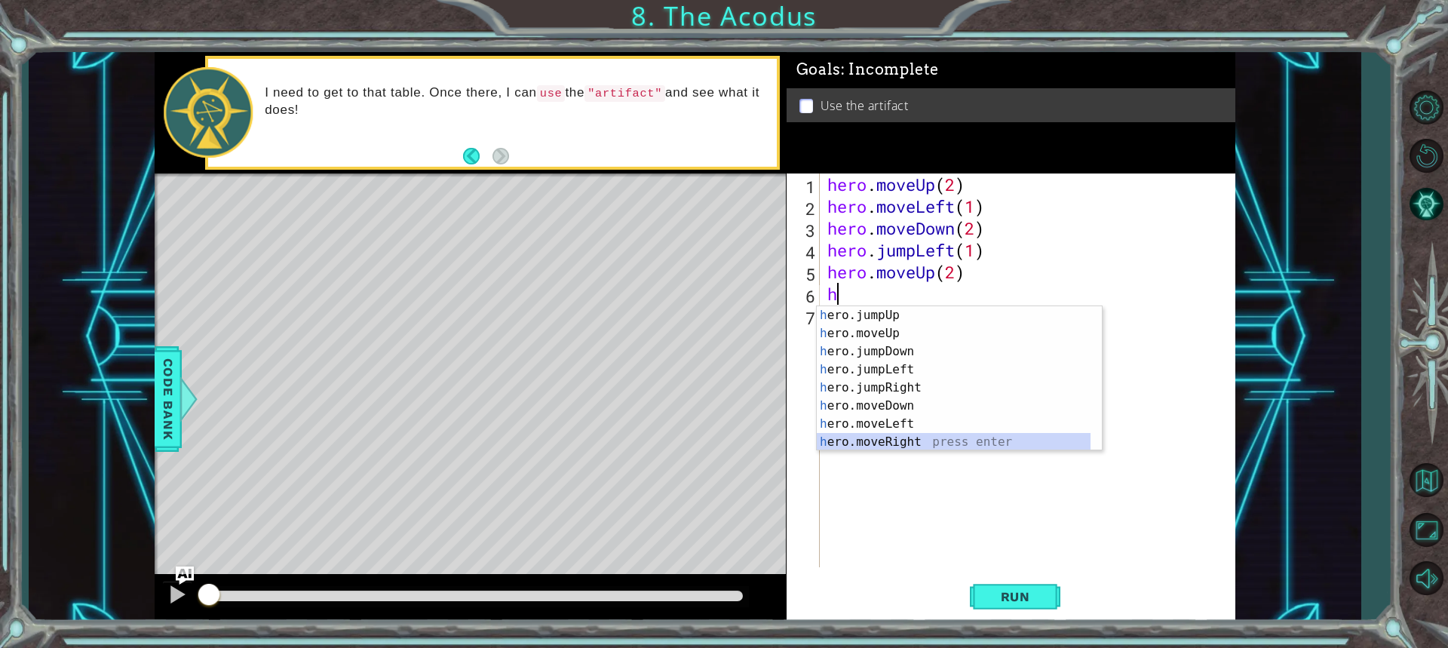
click at [899, 441] on div "h ero.jumpUp press enter h ero.moveUp press enter h ero.jumpDown press enter h …" at bounding box center [954, 396] width 274 height 181
type textarea "hero.moveRight(1)"
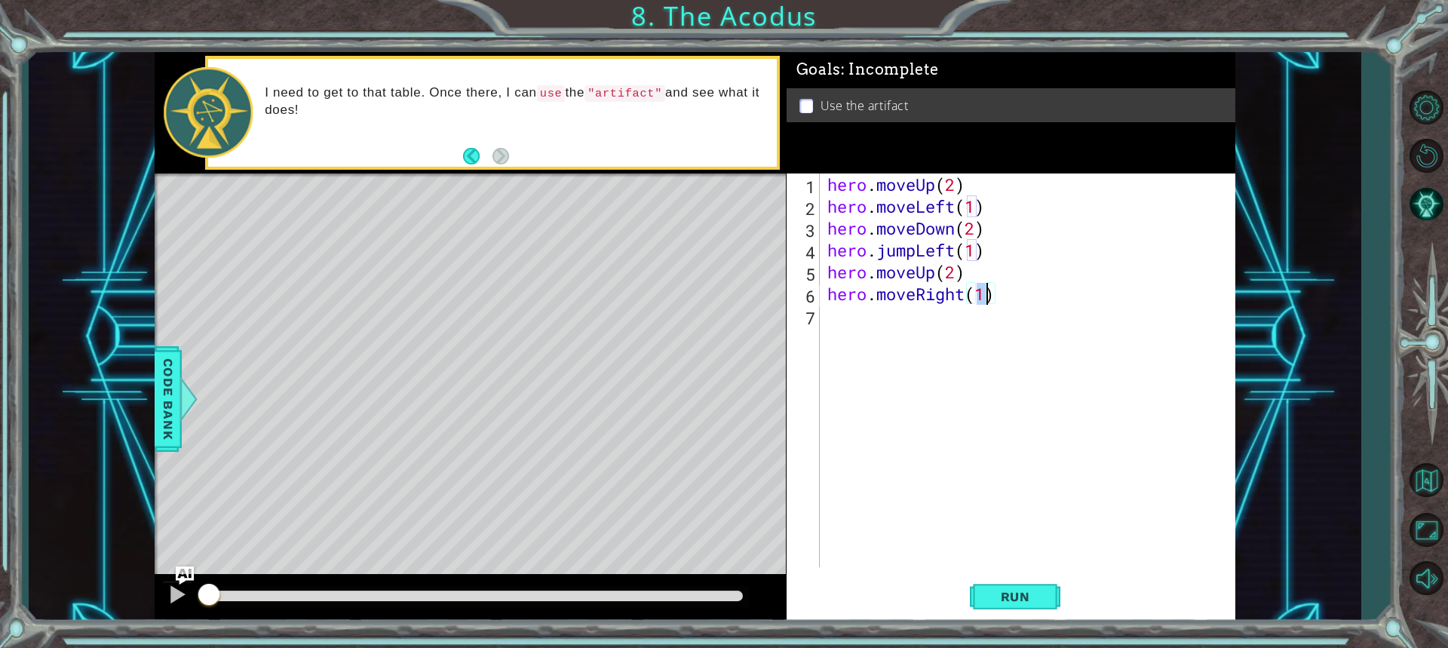
click at [909, 315] on div "hero . moveUp ( 2 ) hero . moveLeft ( 1 ) hero . moveDown ( 2 ) hero . jumpLeft…" at bounding box center [1031, 391] width 414 height 437
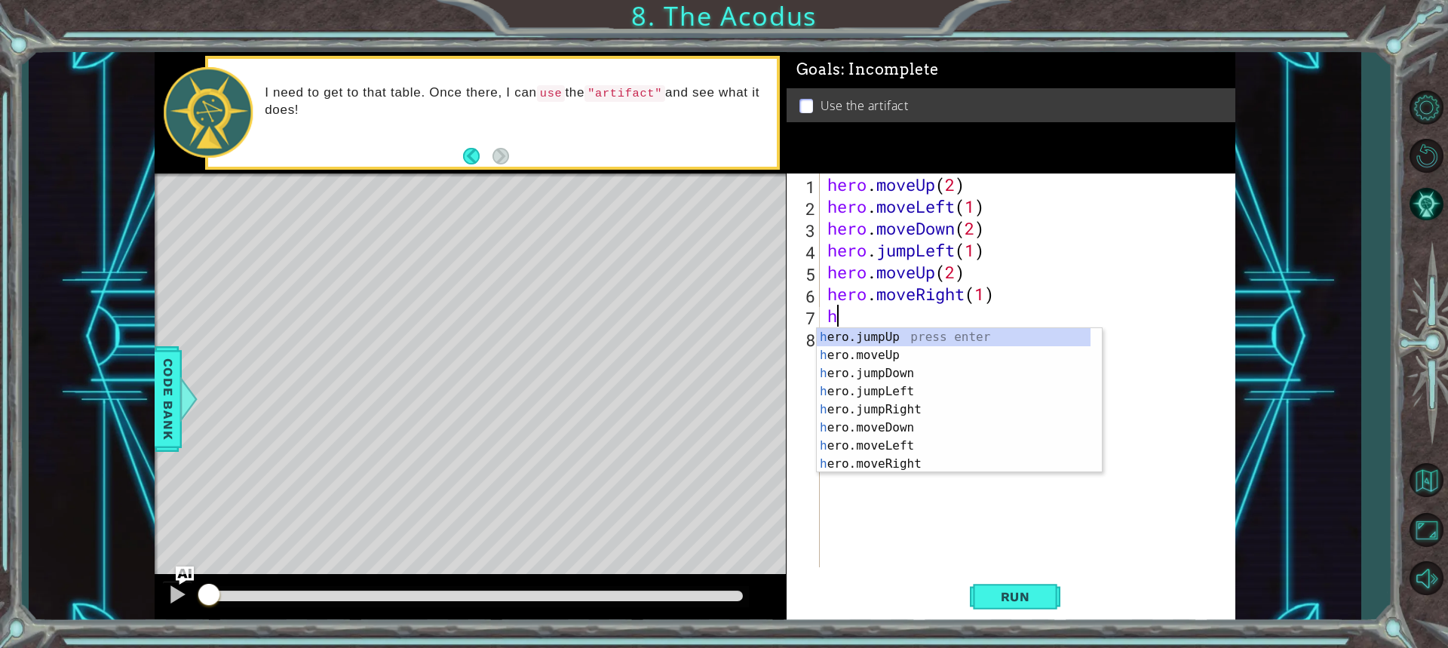
scroll to position [18, 0]
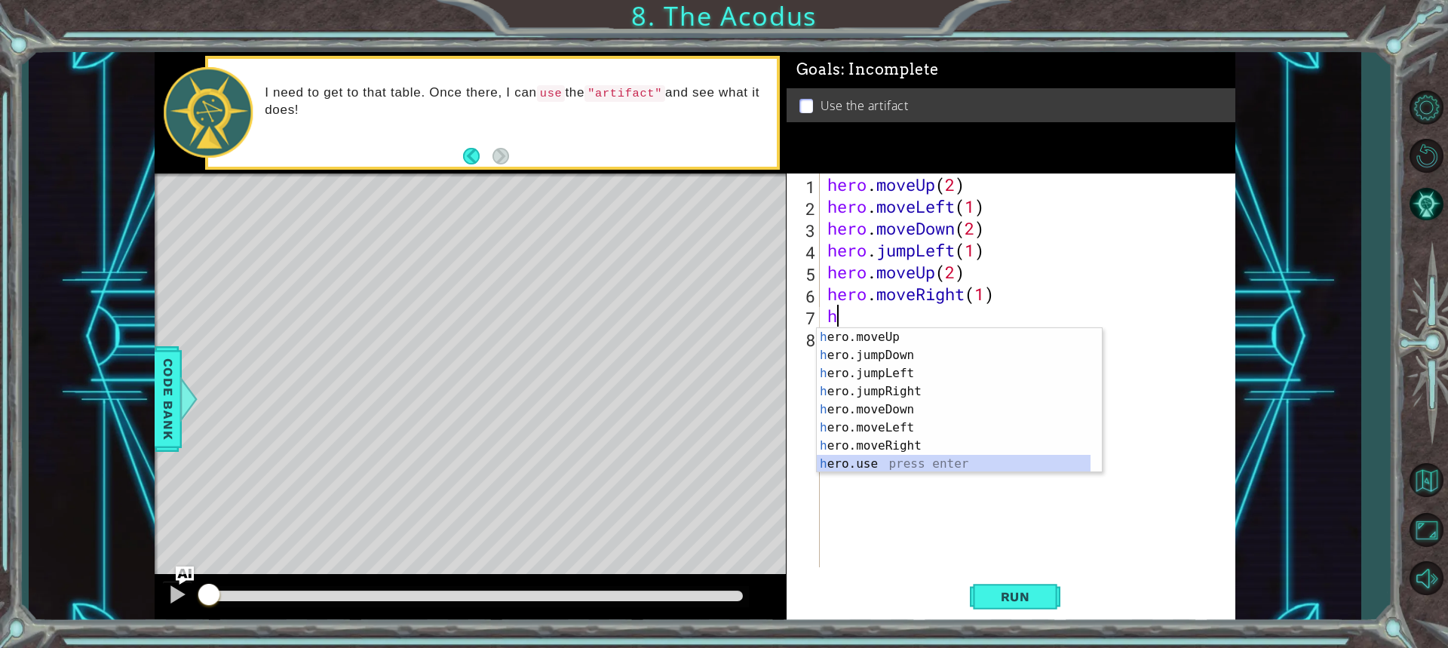
click at [894, 465] on div "h ero.moveUp press enter h ero.jumpDown press enter h ero.jumpLeft press enter …" at bounding box center [954, 418] width 274 height 181
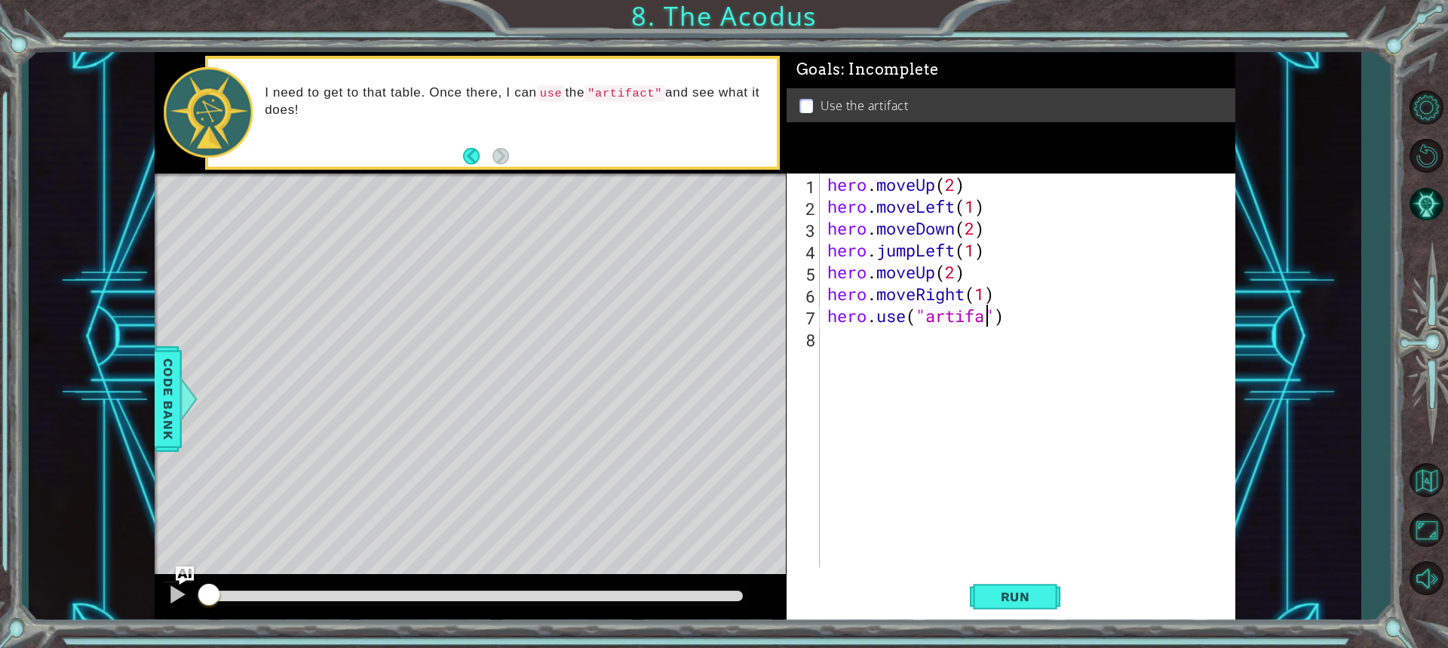
scroll to position [0, 8]
type textarea "hero.use("artifact")"
click at [1000, 590] on span "Run" at bounding box center [1016, 596] width 60 height 15
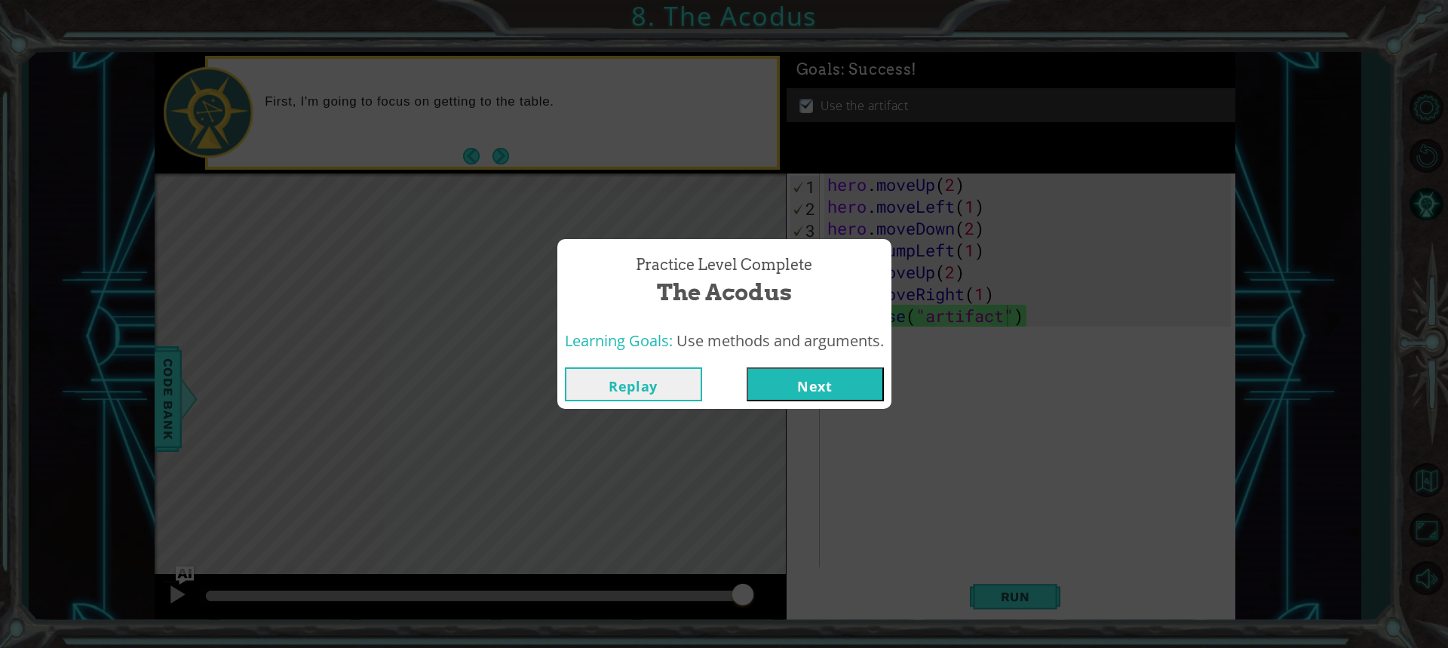
click at [809, 395] on button "Next" at bounding box center [815, 384] width 137 height 34
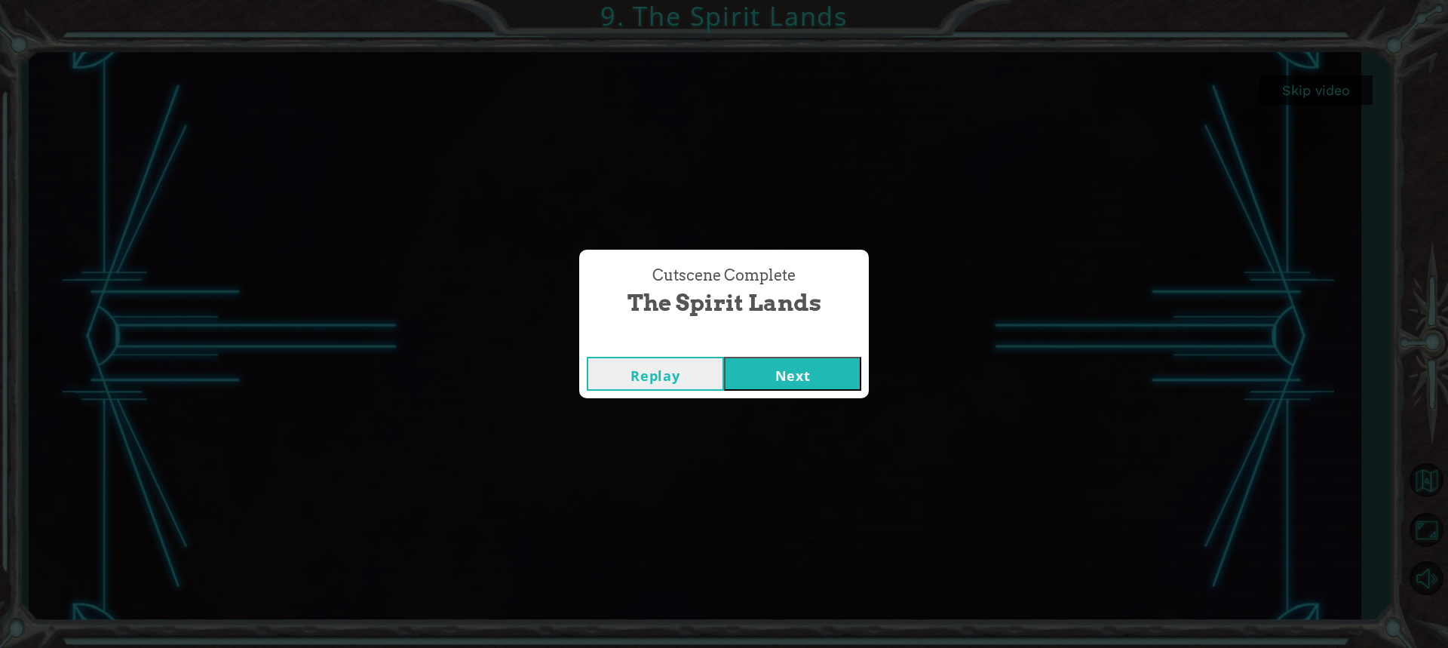
click at [833, 383] on button "Next" at bounding box center [792, 374] width 137 height 34
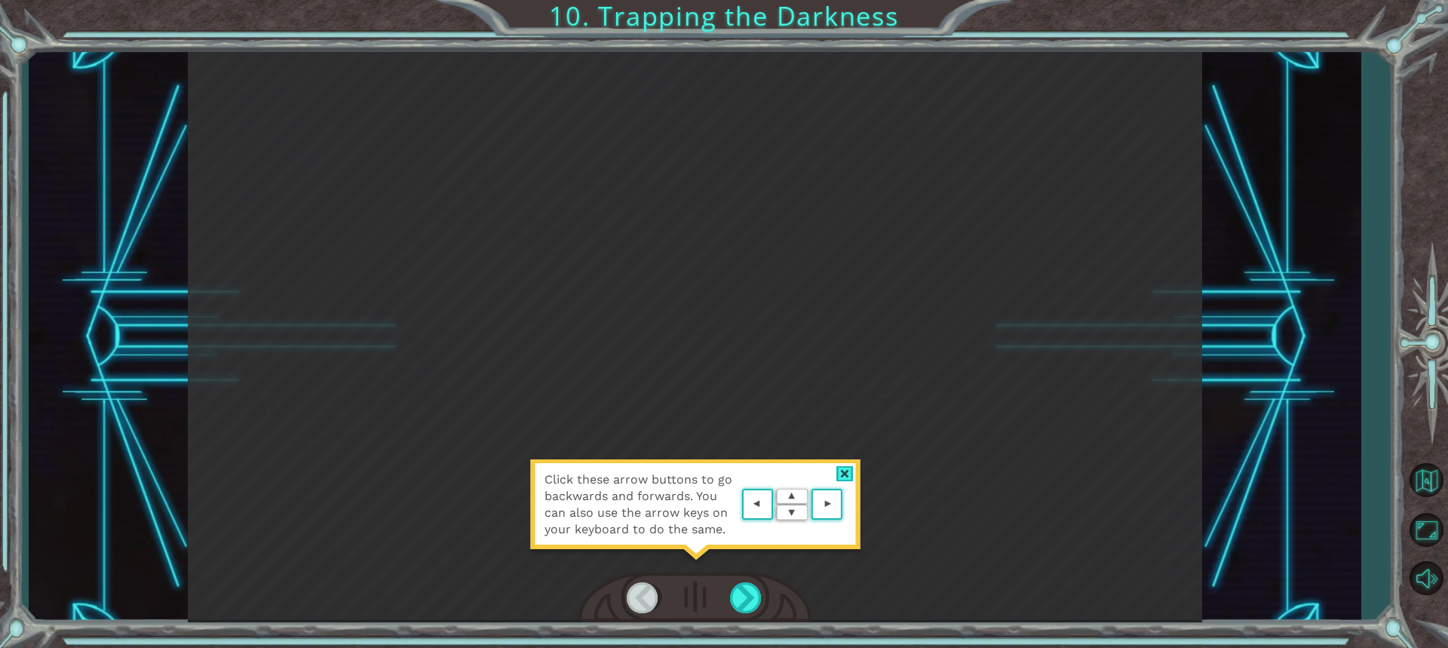
click at [846, 505] on area at bounding box center [846, 505] width 0 height 0
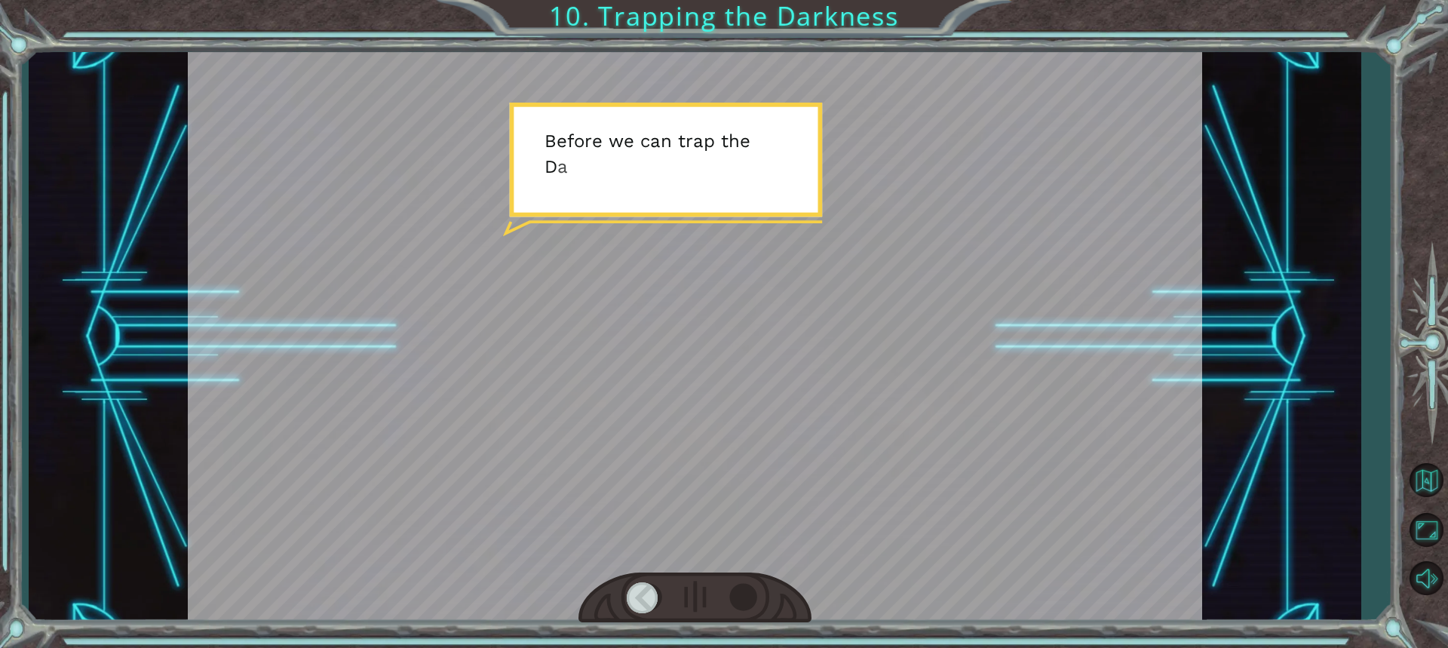
drag, startPoint x: 784, startPoint y: 613, endPoint x: 751, endPoint y: 609, distance: 33.5
click at [778, 622] on div at bounding box center [695, 598] width 233 height 51
click at [738, 600] on div at bounding box center [746, 597] width 33 height 31
click at [741, 598] on div at bounding box center [746, 597] width 33 height 31
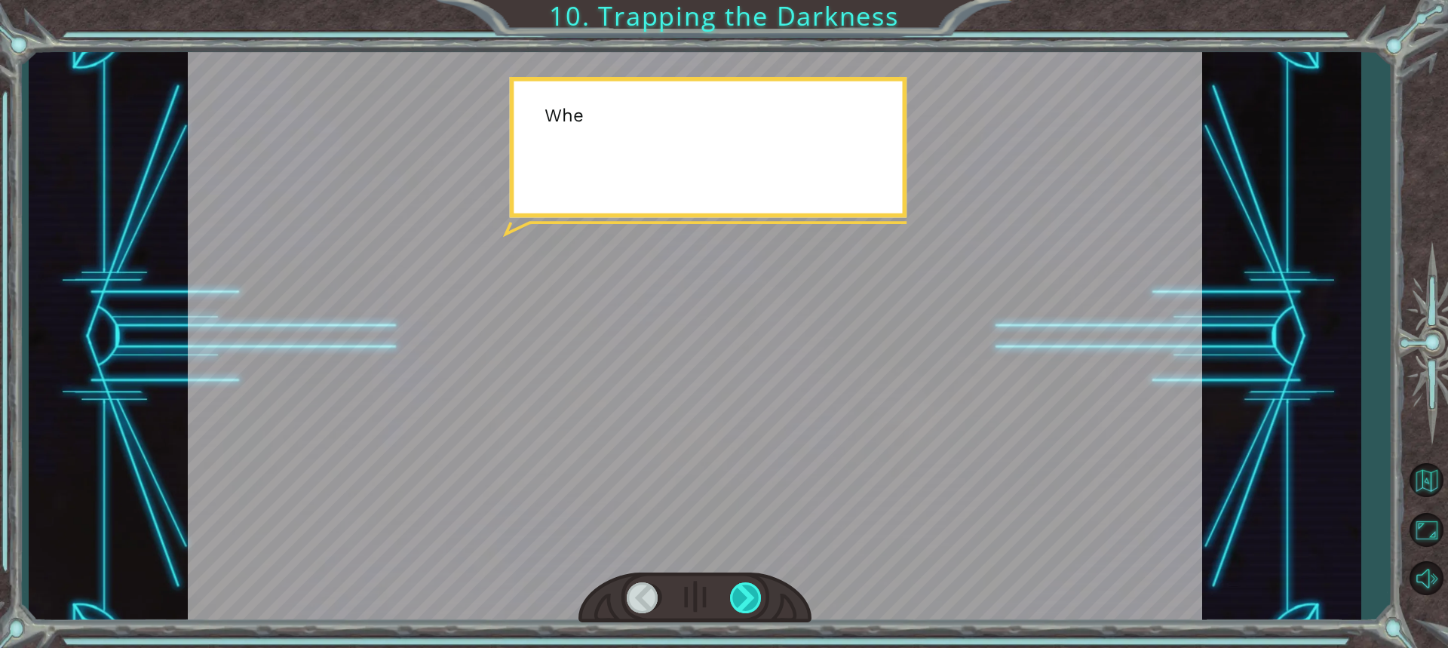
click at [741, 598] on div at bounding box center [746, 597] width 33 height 31
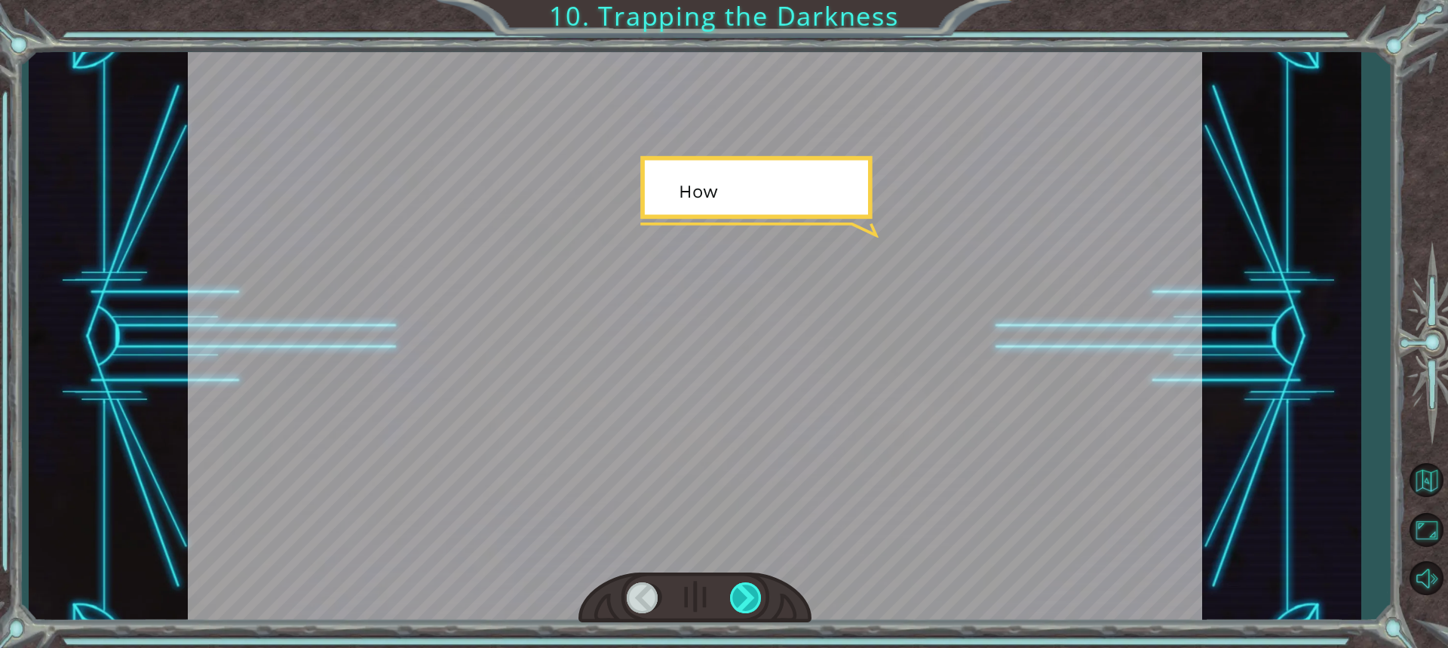
click at [741, 598] on div at bounding box center [746, 597] width 33 height 31
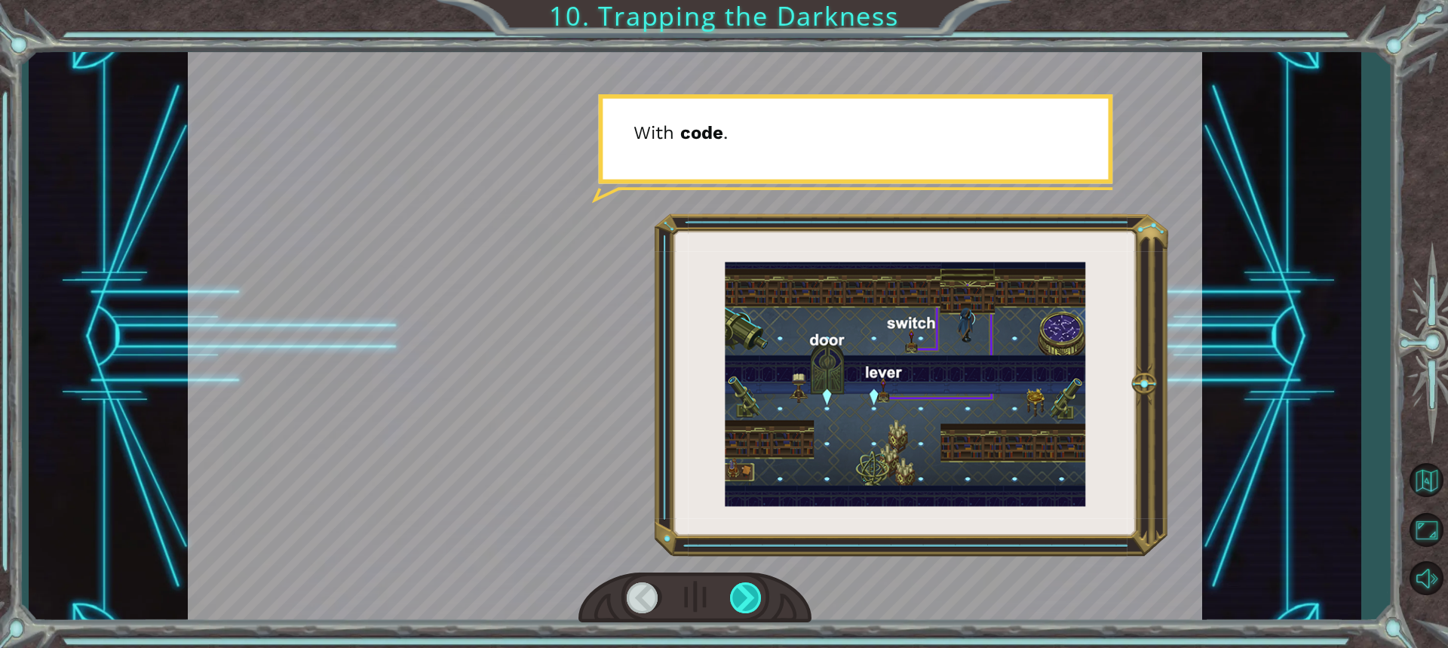
click at [741, 598] on div at bounding box center [746, 597] width 33 height 31
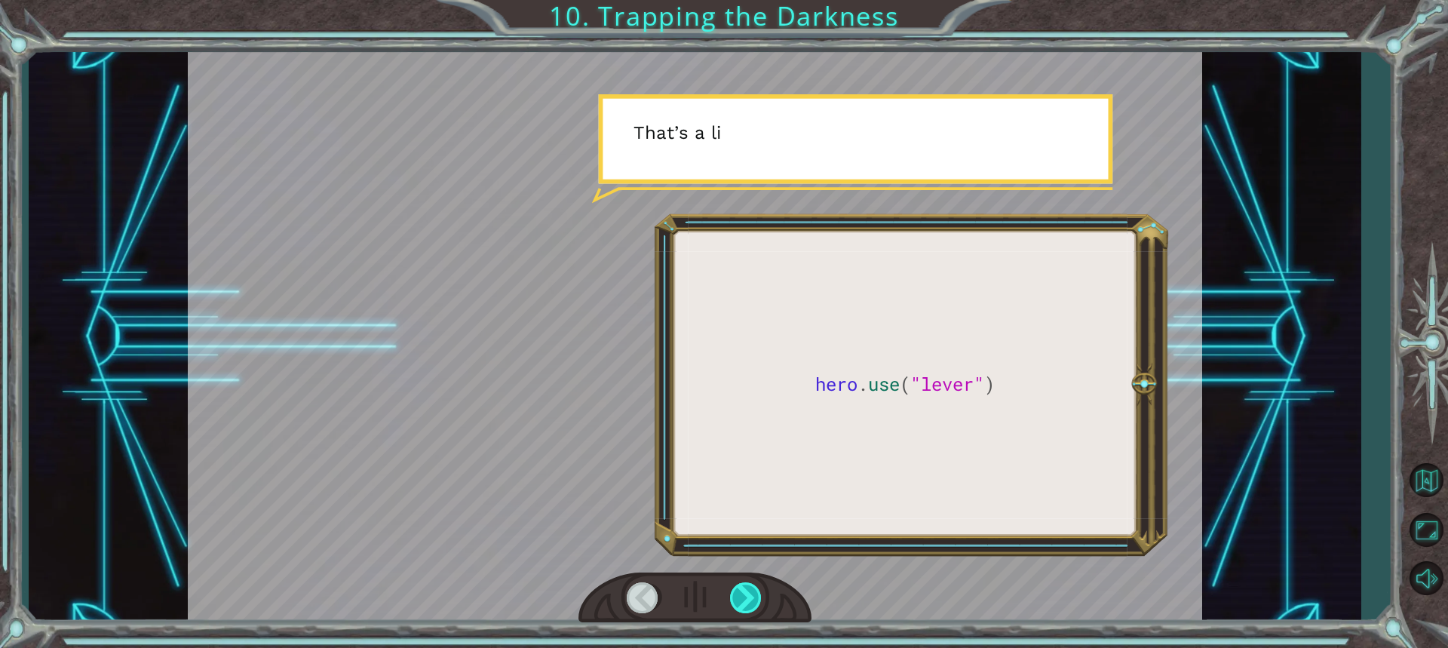
click at [741, 598] on div at bounding box center [746, 597] width 33 height 31
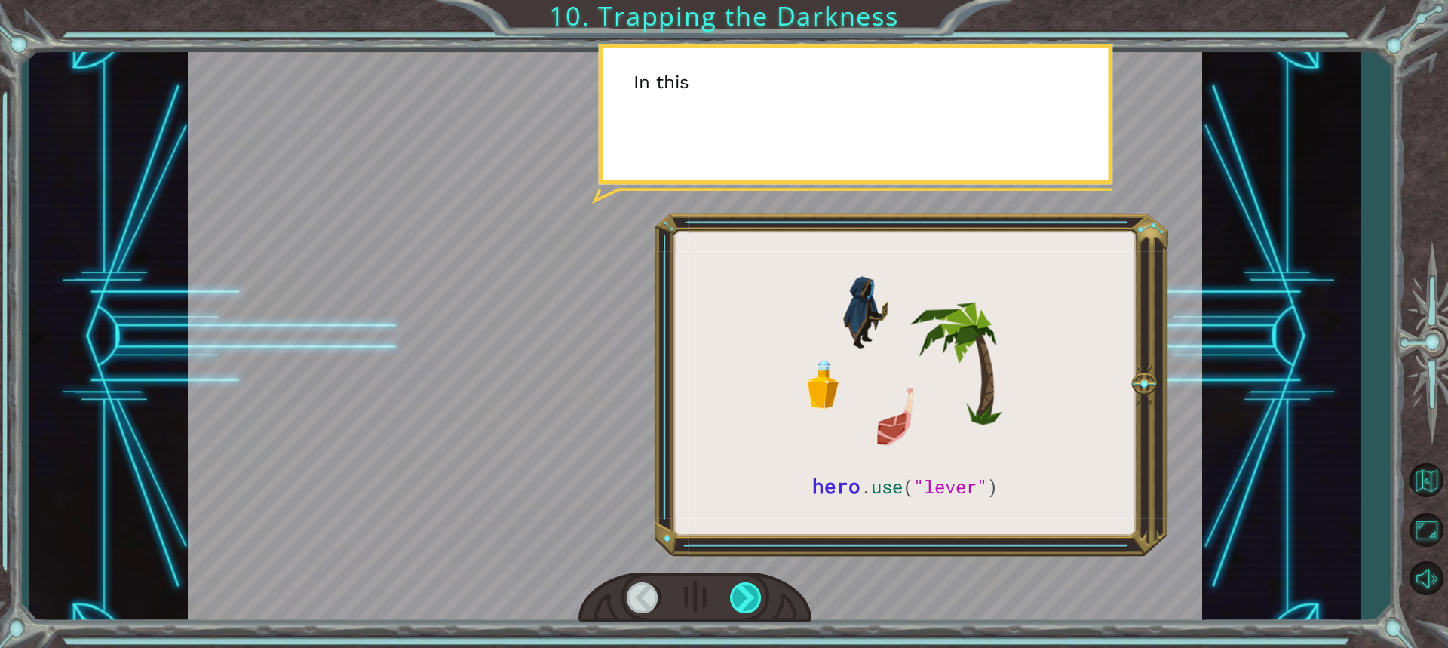
click at [741, 598] on div at bounding box center [746, 597] width 33 height 31
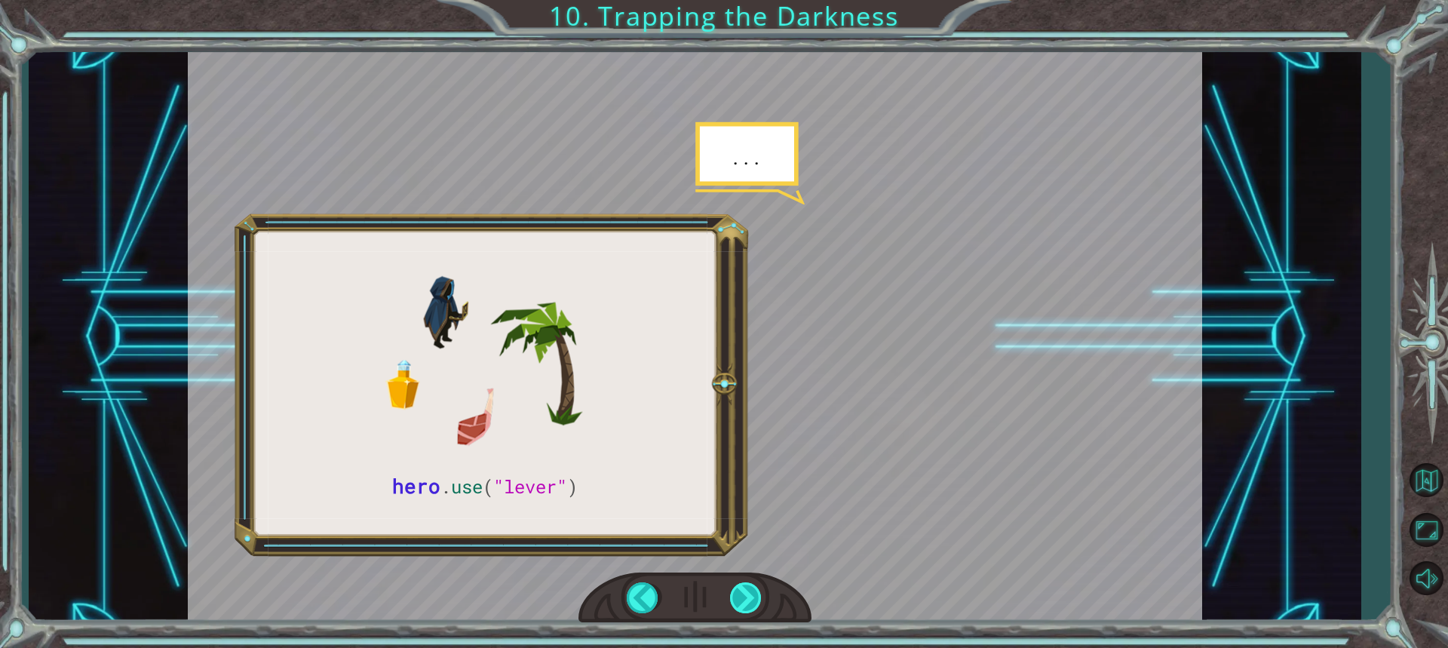
click at [741, 598] on div at bounding box center [746, 597] width 33 height 31
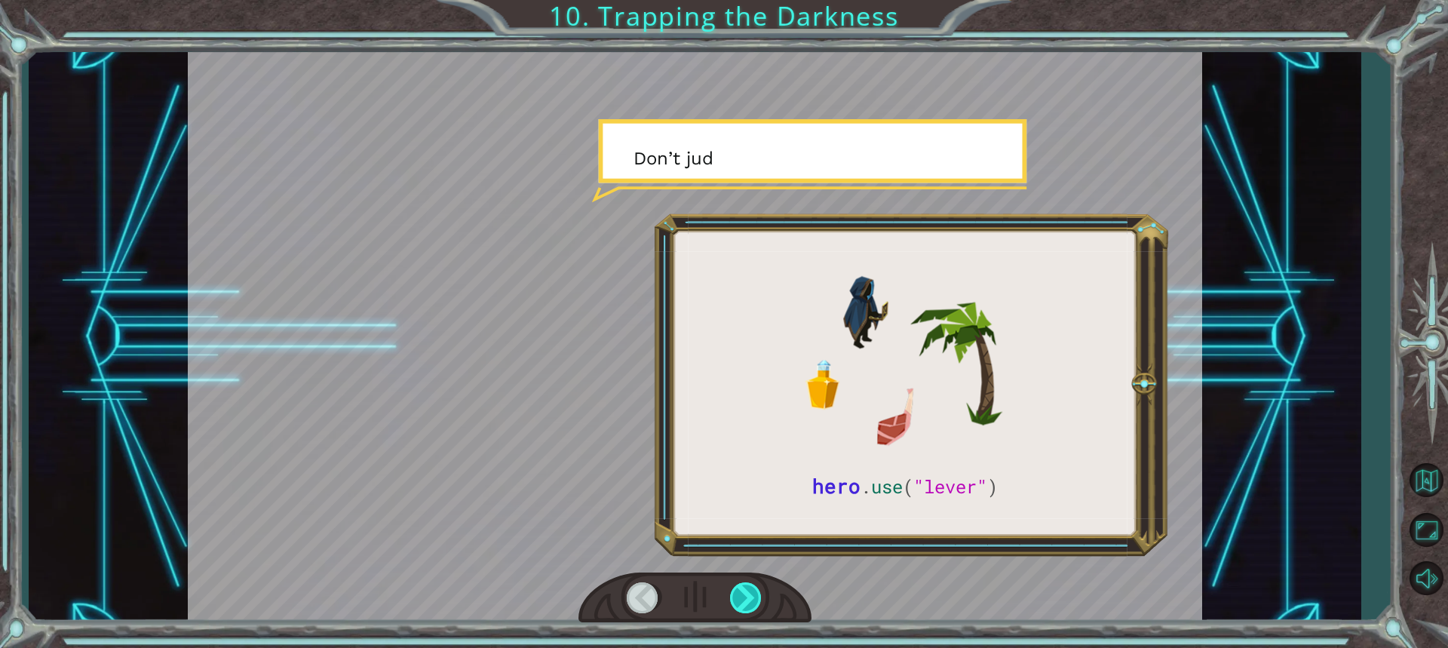
click at [741, 598] on div at bounding box center [746, 597] width 33 height 31
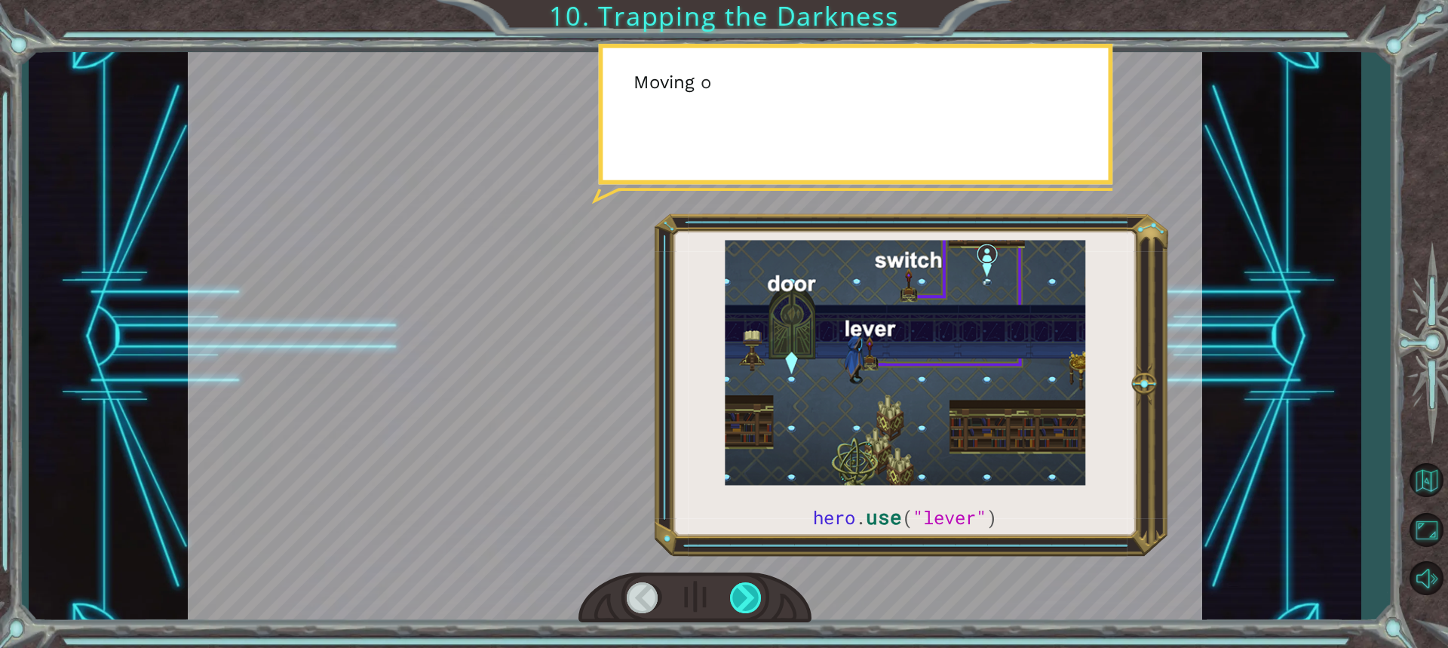
click at [741, 598] on div at bounding box center [746, 597] width 33 height 31
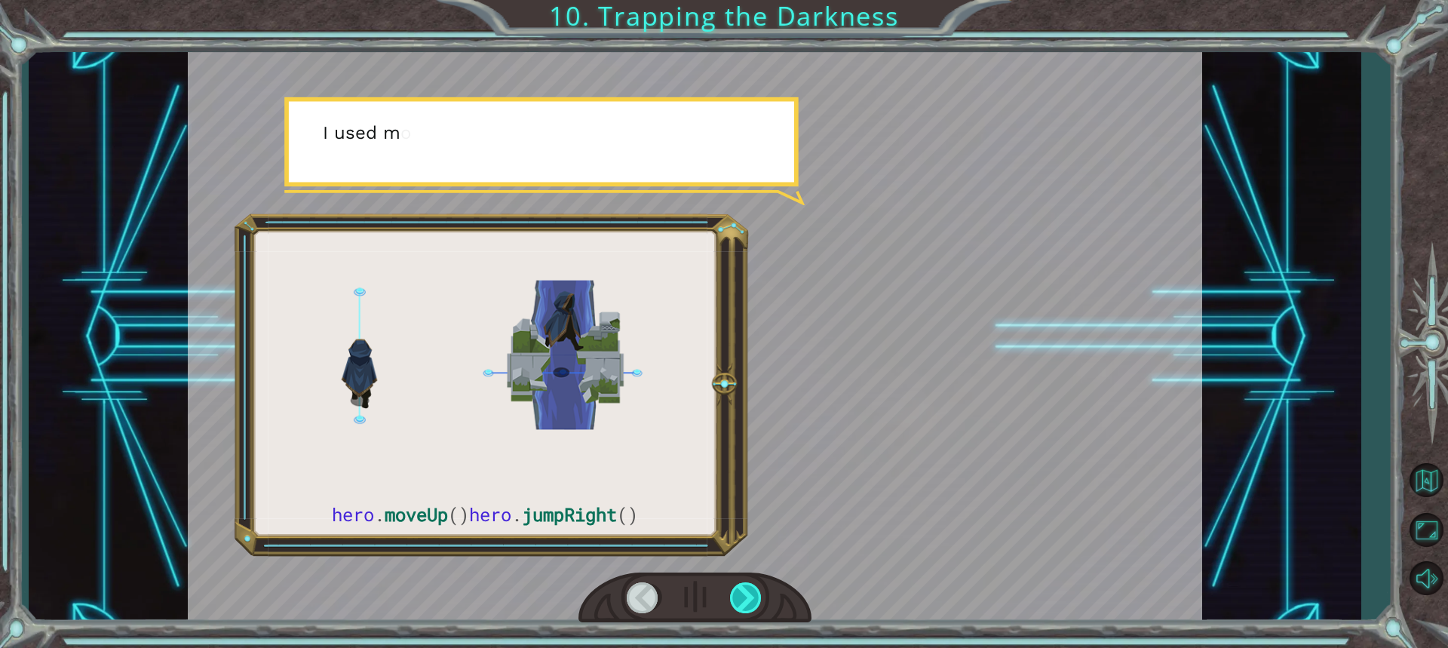
click at [741, 598] on div at bounding box center [746, 597] width 33 height 31
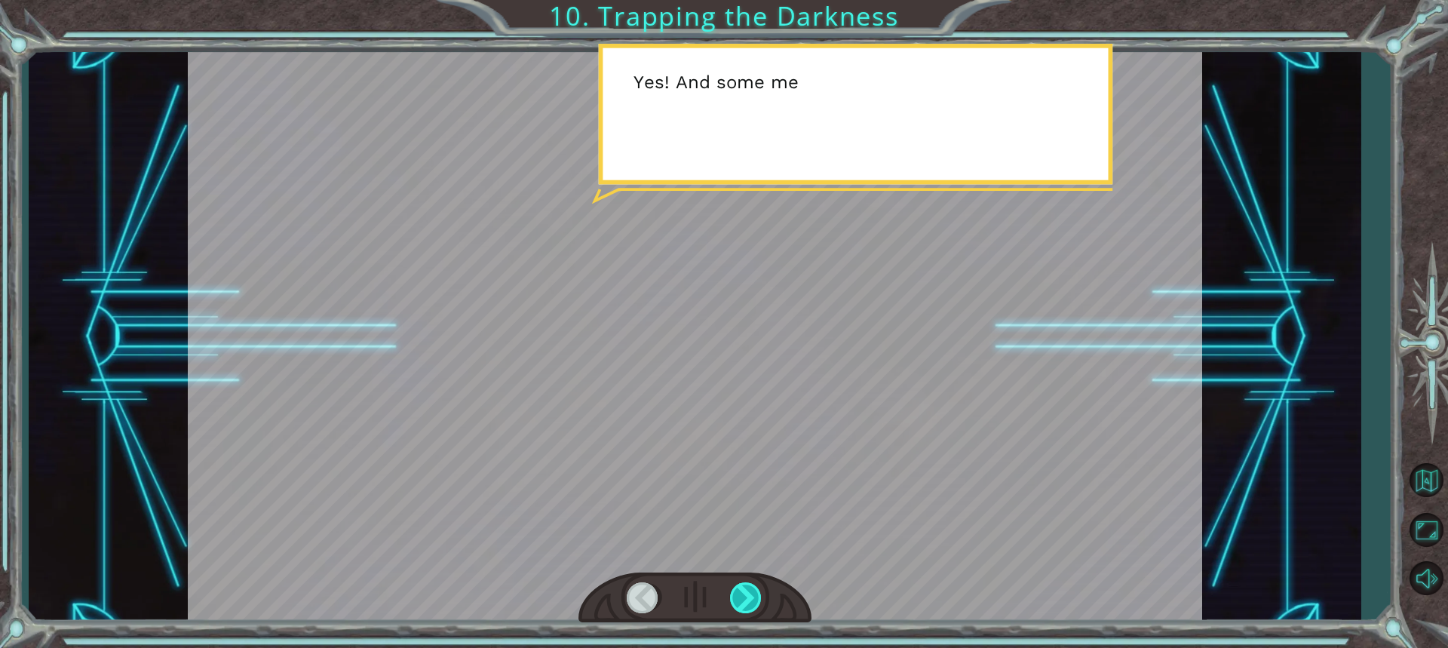
click at [741, 598] on div at bounding box center [746, 597] width 33 height 31
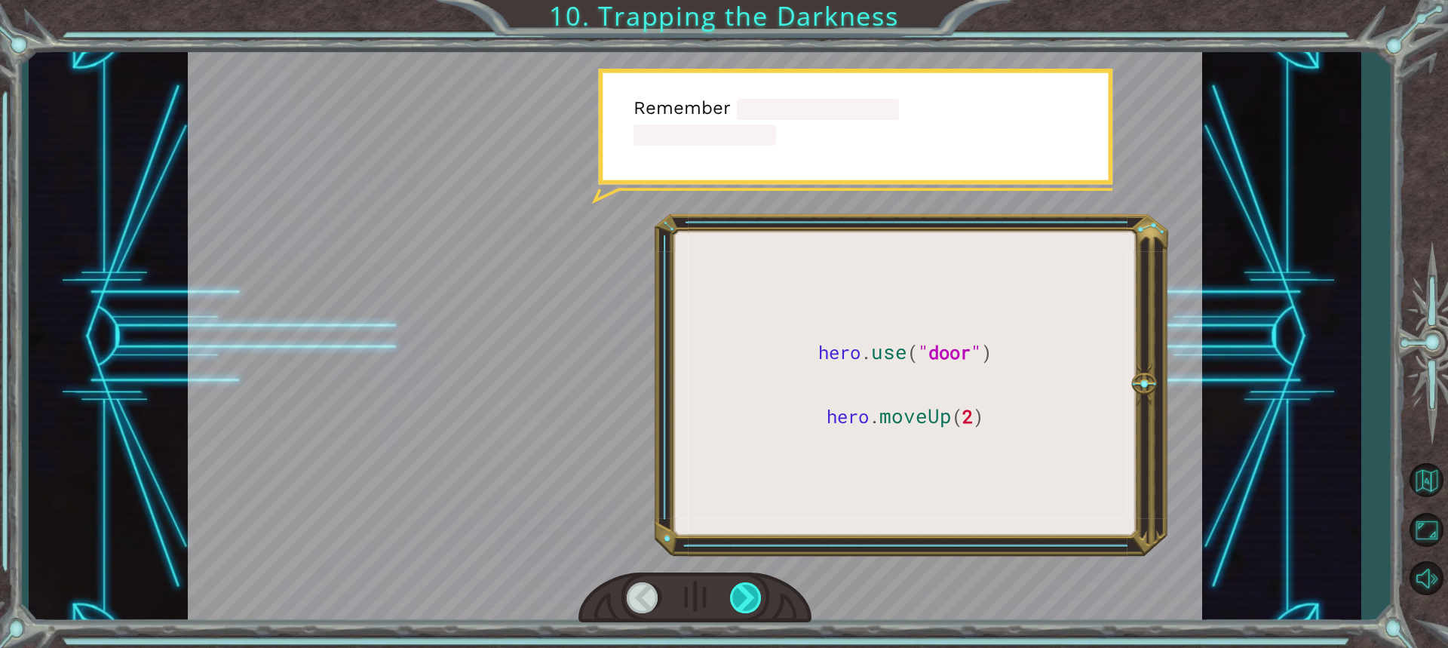
click at [741, 598] on div at bounding box center [746, 597] width 33 height 31
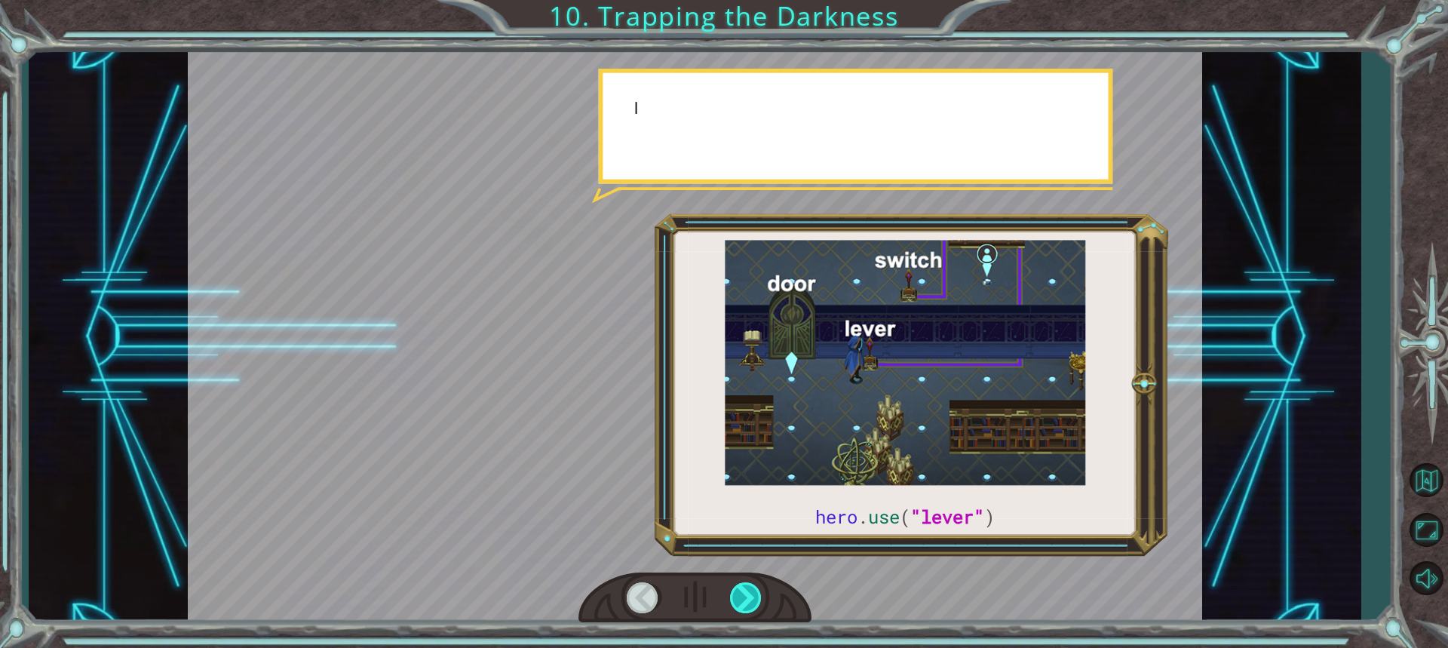
click at [741, 598] on div at bounding box center [746, 597] width 33 height 31
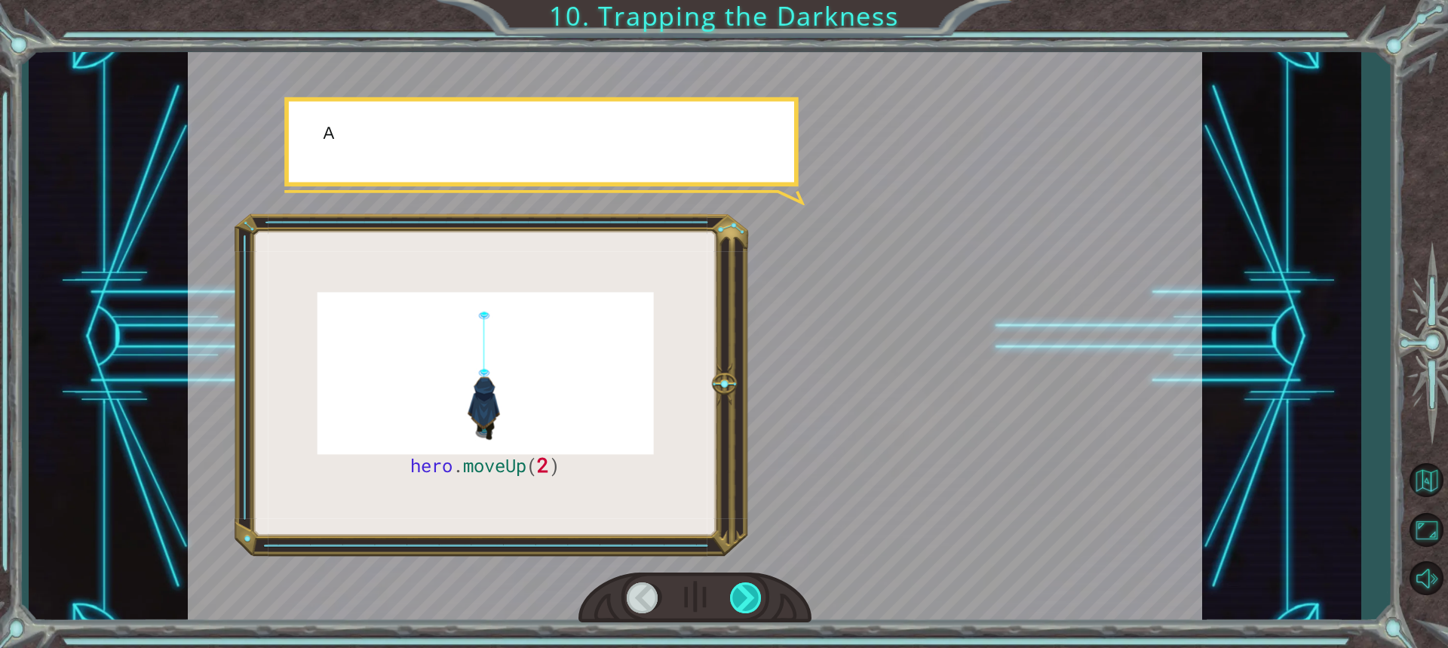
click at [741, 598] on div at bounding box center [746, 597] width 33 height 31
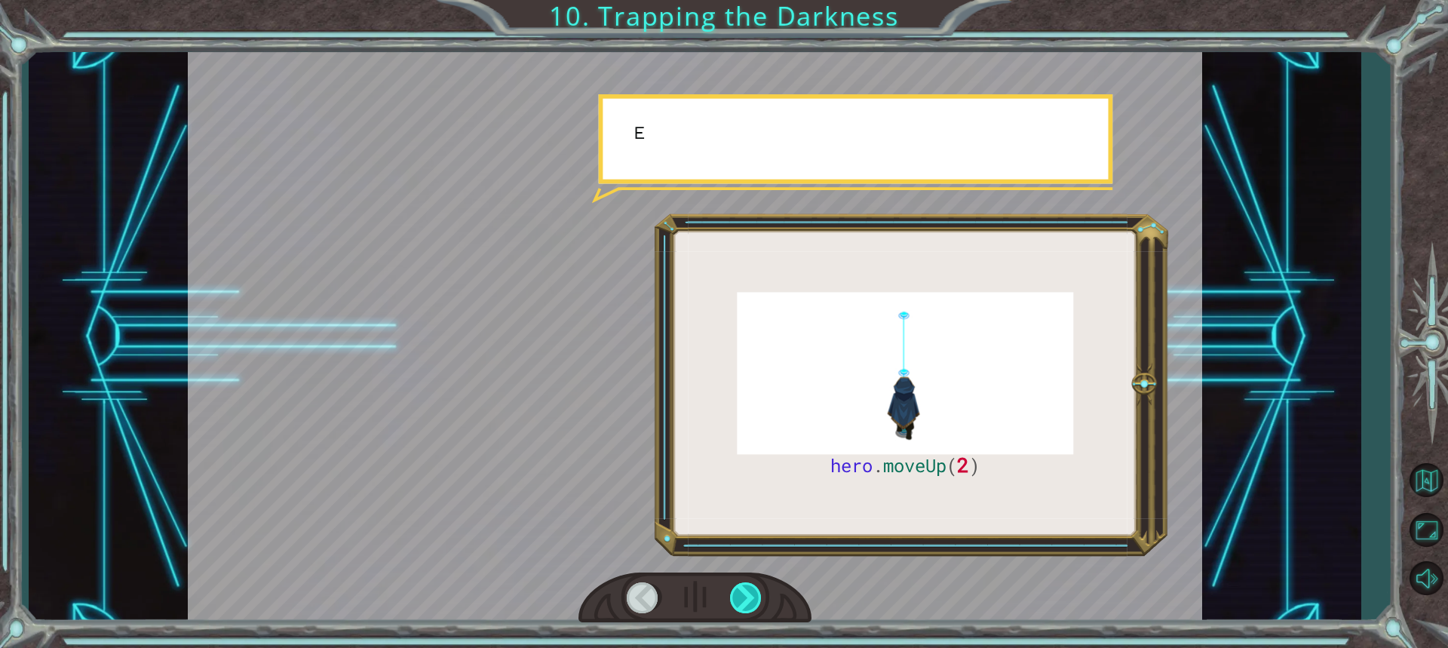
click at [741, 598] on div at bounding box center [746, 597] width 33 height 31
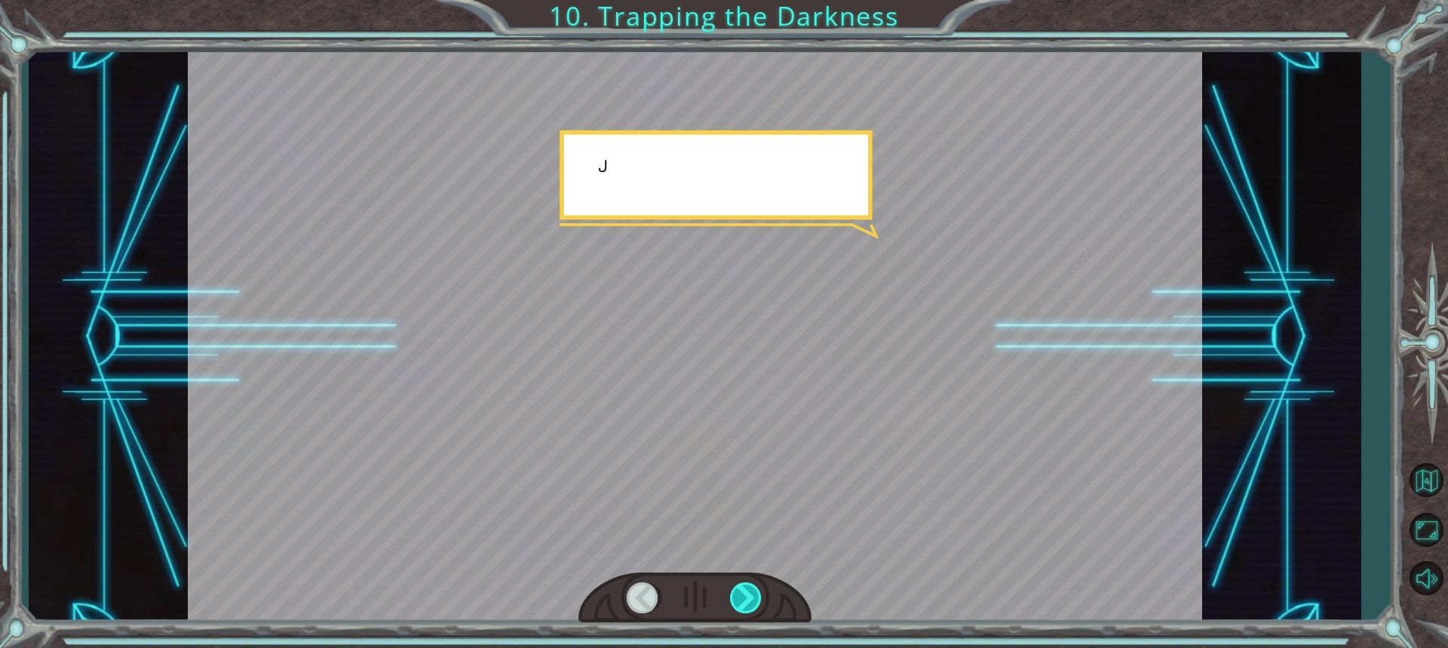
click at [741, 598] on div at bounding box center [746, 597] width 33 height 31
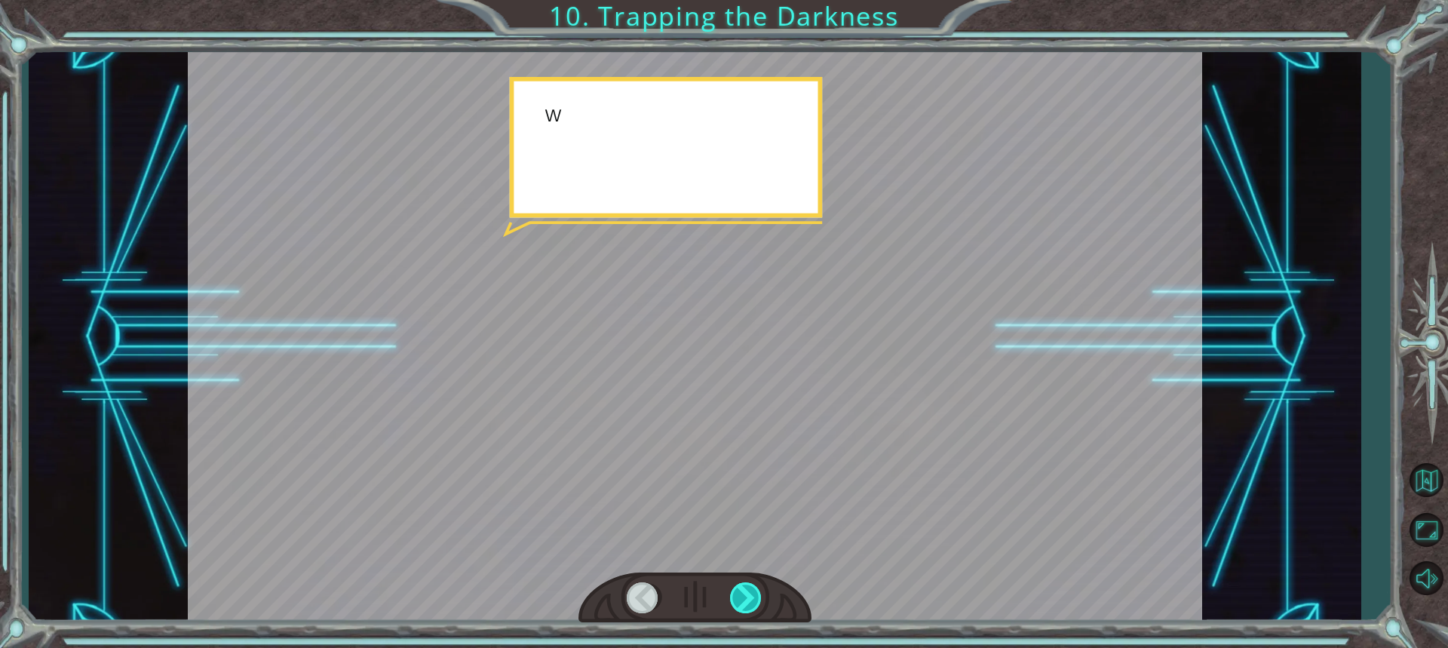
click at [741, 598] on div at bounding box center [746, 597] width 33 height 31
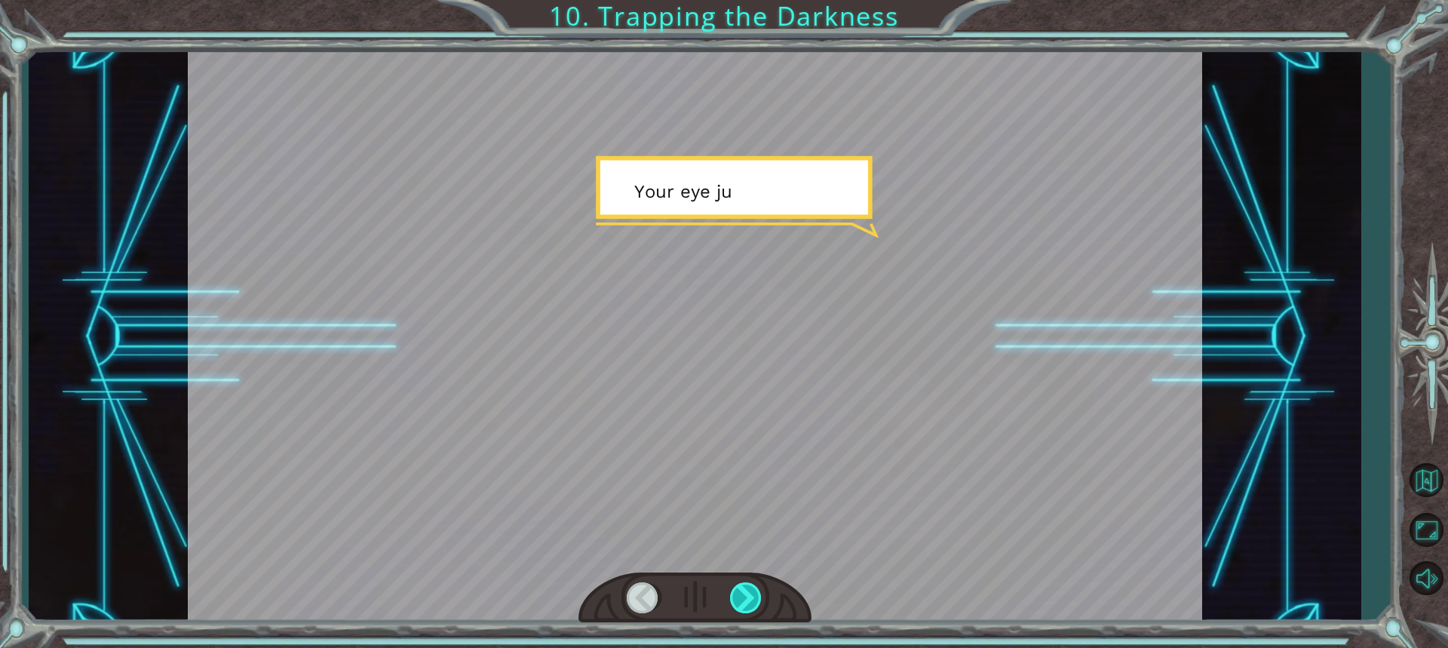
click at [741, 598] on div at bounding box center [746, 597] width 33 height 31
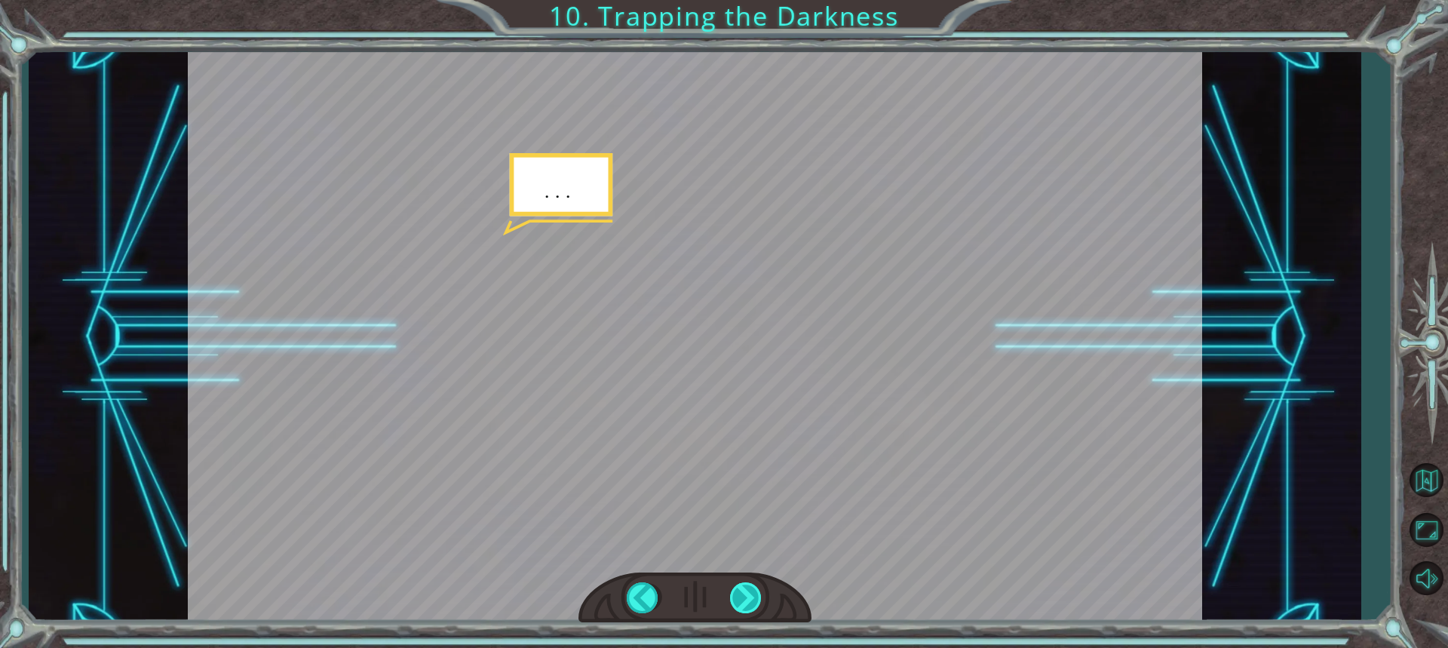
click at [741, 598] on div at bounding box center [746, 597] width 33 height 31
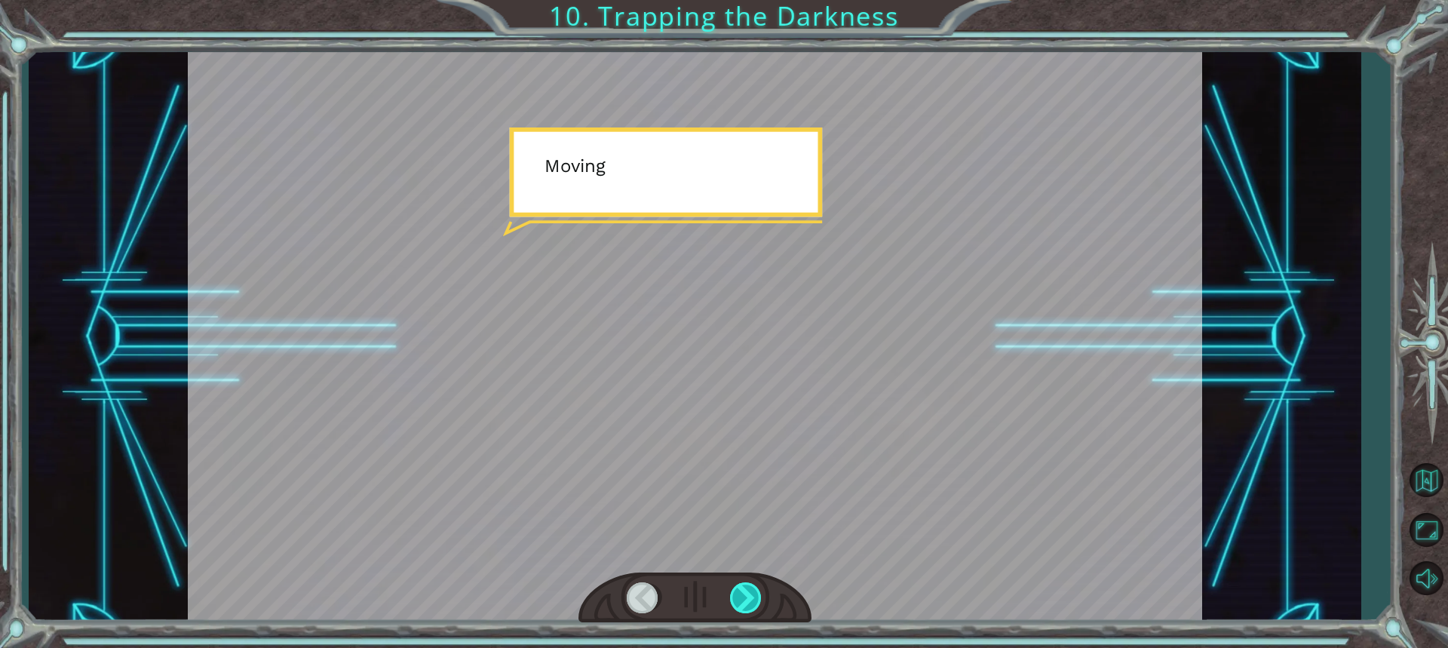
click at [741, 598] on div at bounding box center [746, 597] width 33 height 31
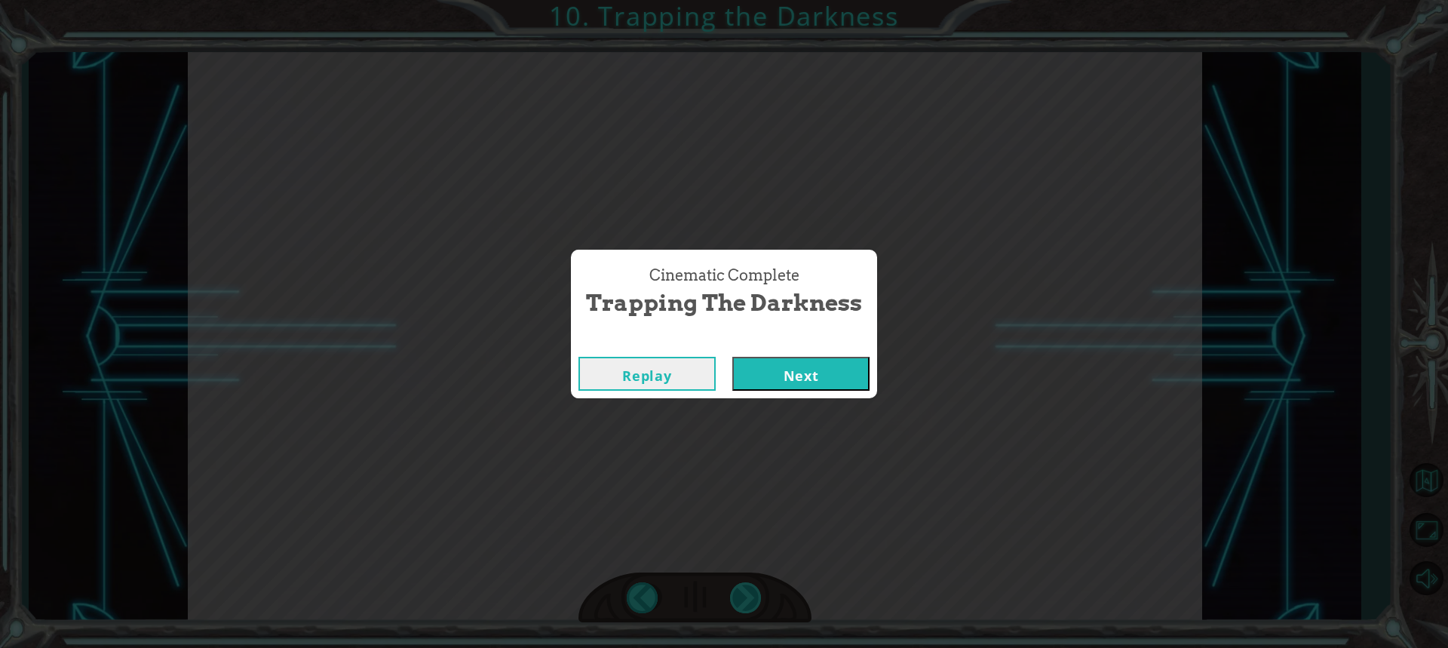
click at [741, 0] on div "hero . moveUp ( 2 ) B e f o r e w e c a n t r a p t h e D a r k n e s s w i t h…" at bounding box center [724, 0] width 1448 height 0
click at [789, 385] on button "Next" at bounding box center [800, 374] width 137 height 34
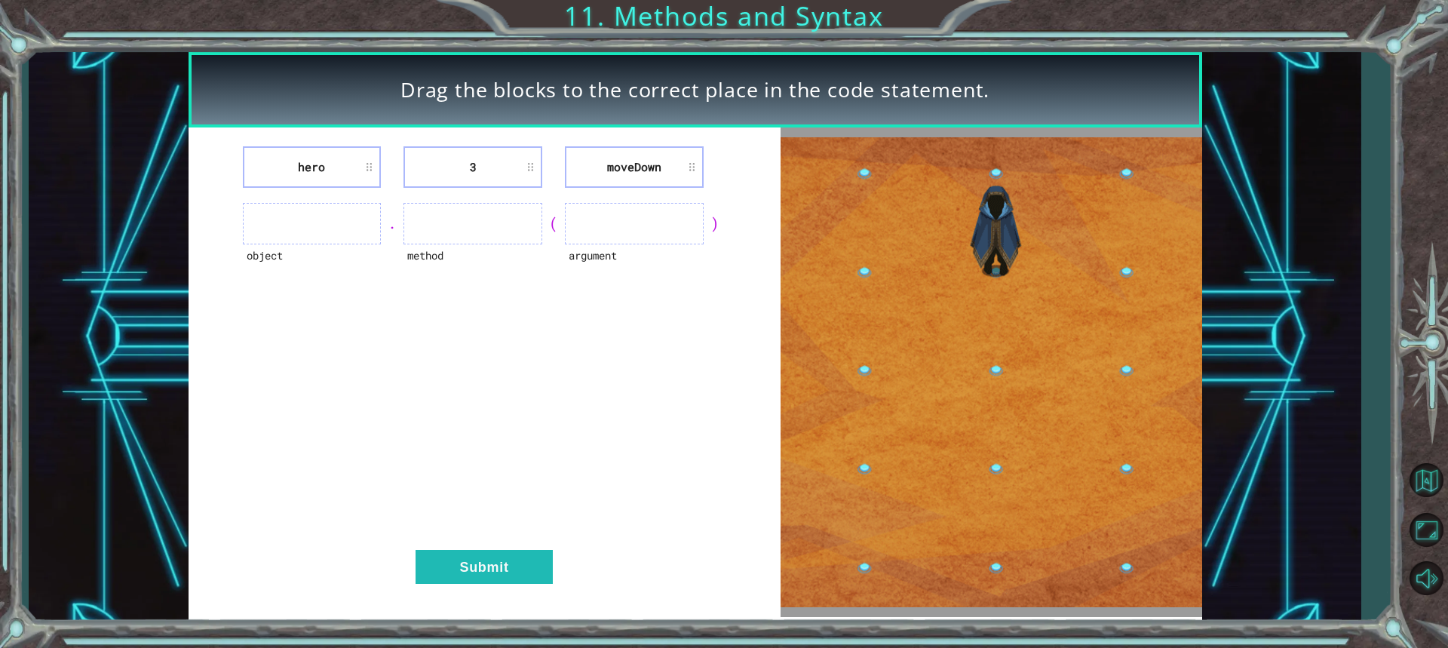
click at [303, 226] on ul at bounding box center [312, 223] width 139 height 41
click at [994, 500] on img at bounding box center [992, 372] width 422 height 471
click at [338, 229] on ul at bounding box center [312, 223] width 139 height 41
click at [348, 155] on li "hero" at bounding box center [312, 166] width 139 height 41
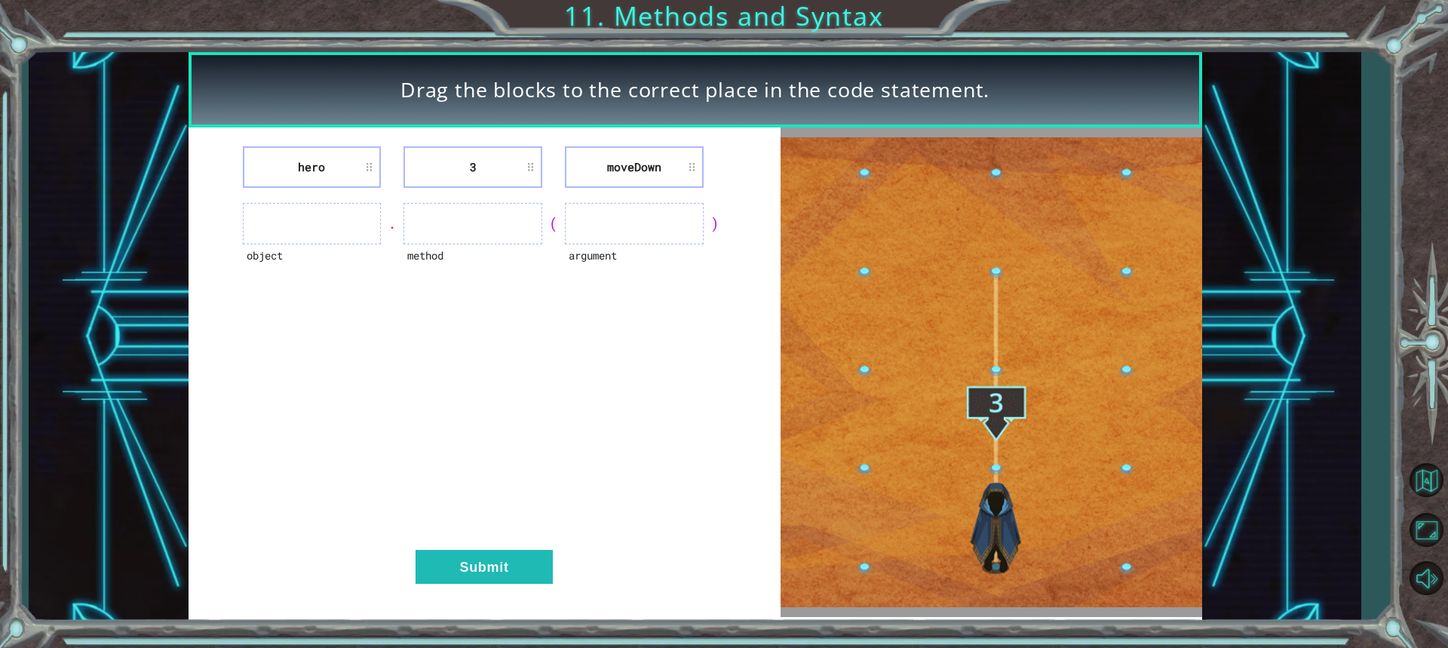
click at [345, 173] on li "hero" at bounding box center [312, 166] width 139 height 41
drag, startPoint x: 345, startPoint y: 173, endPoint x: 339, endPoint y: 226, distance: 53.9
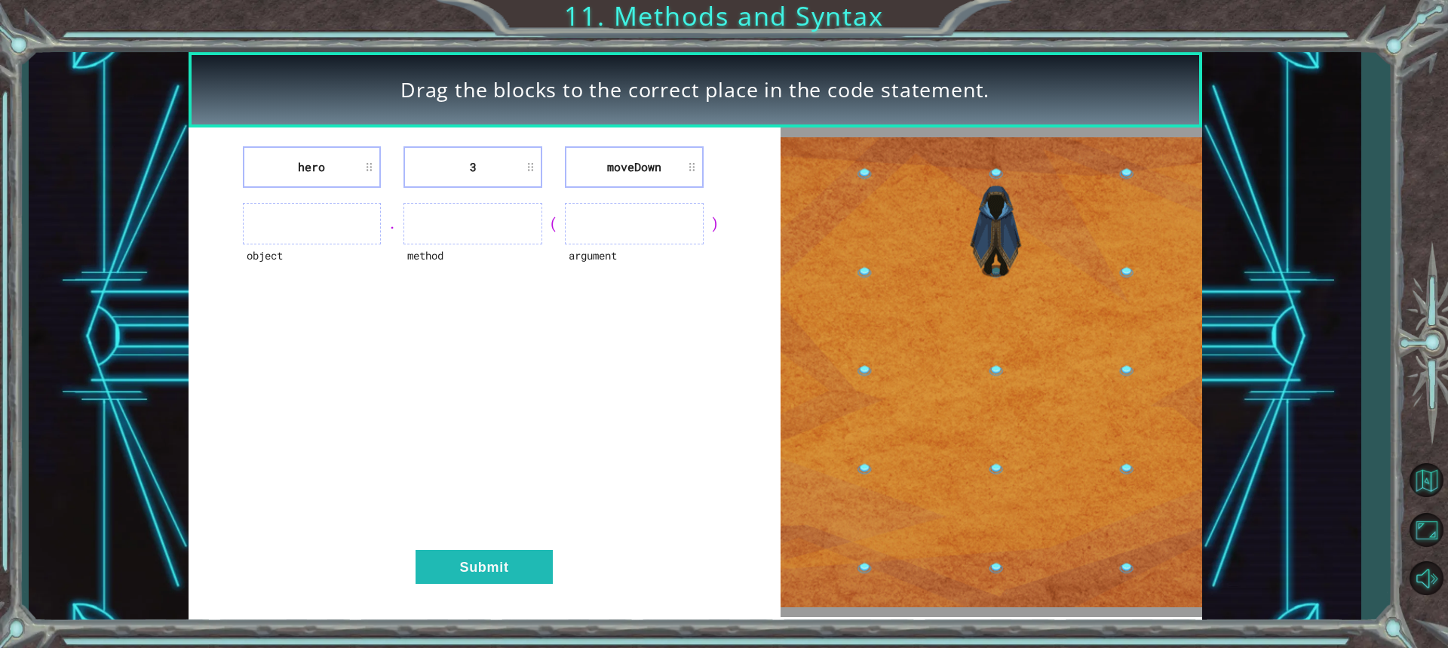
click at [339, 226] on div "hero 3 [GEOGRAPHIC_DATA] object . method ( argument ) Submit" at bounding box center [485, 372] width 592 height 490
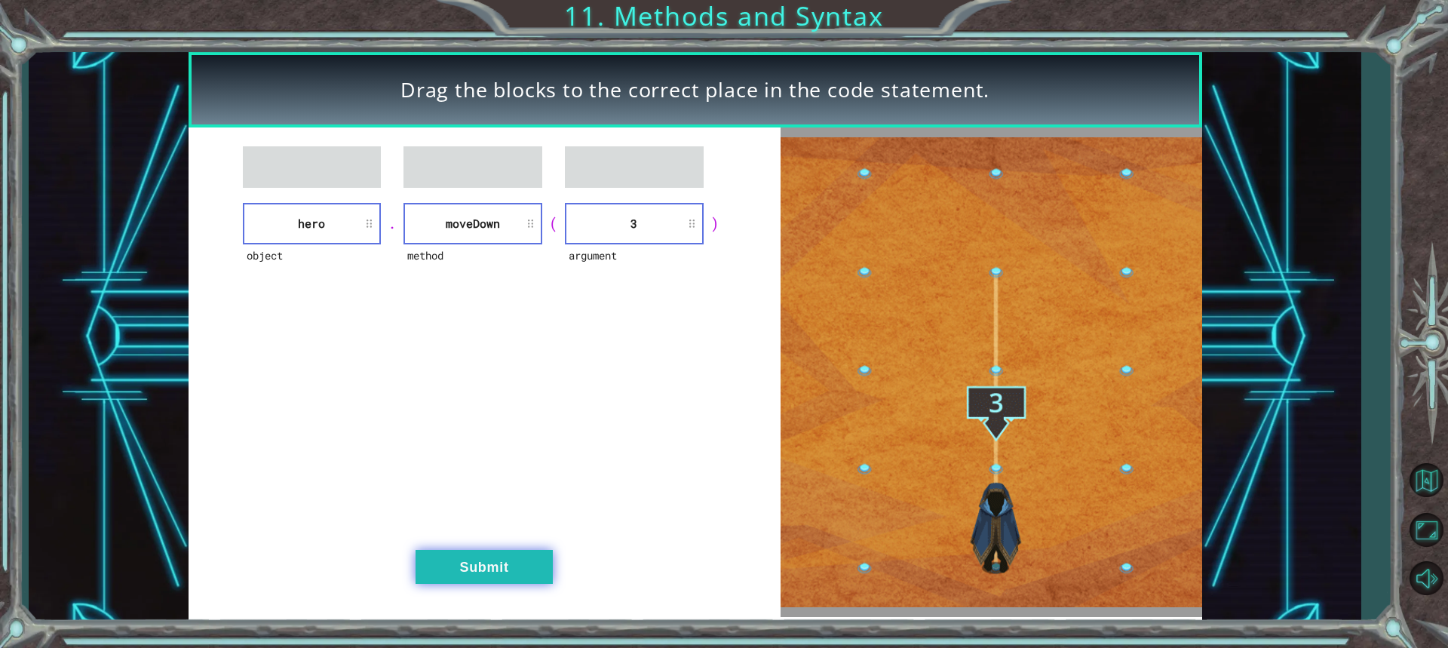
click at [447, 563] on button "Submit" at bounding box center [484, 567] width 137 height 34
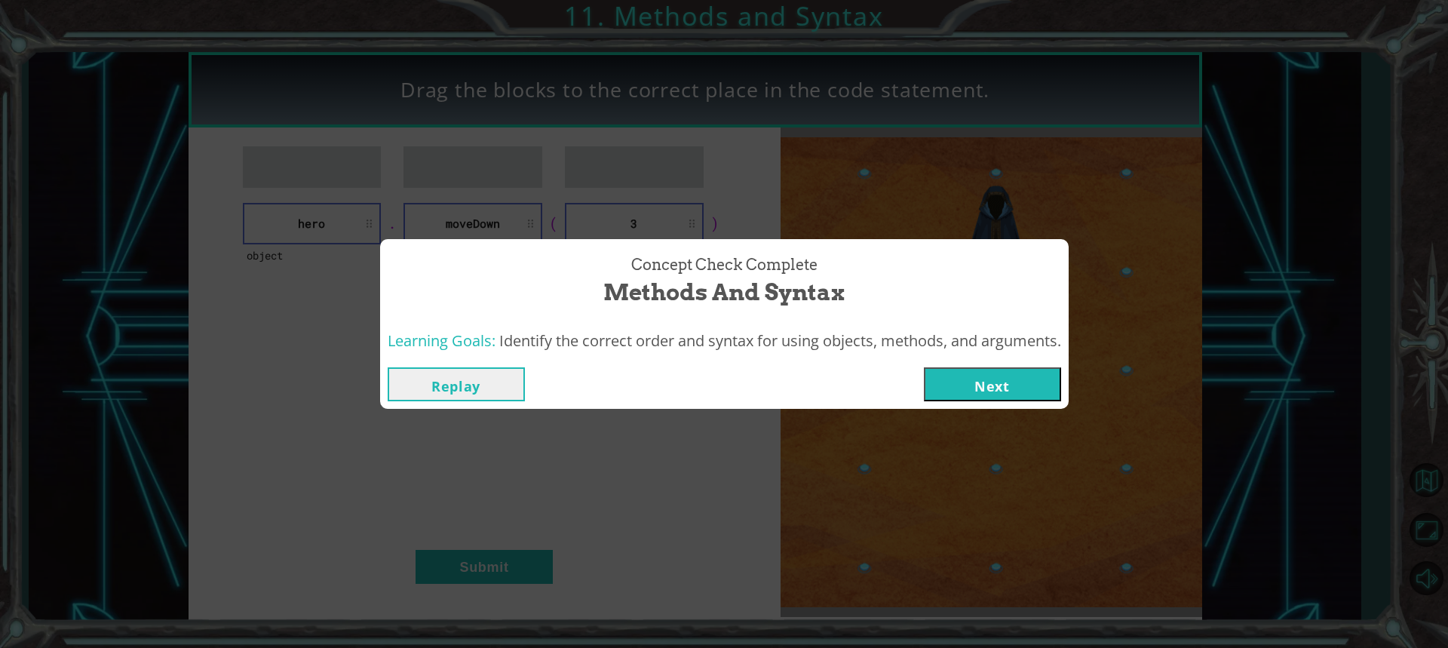
click at [996, 375] on button "Next" at bounding box center [992, 384] width 137 height 34
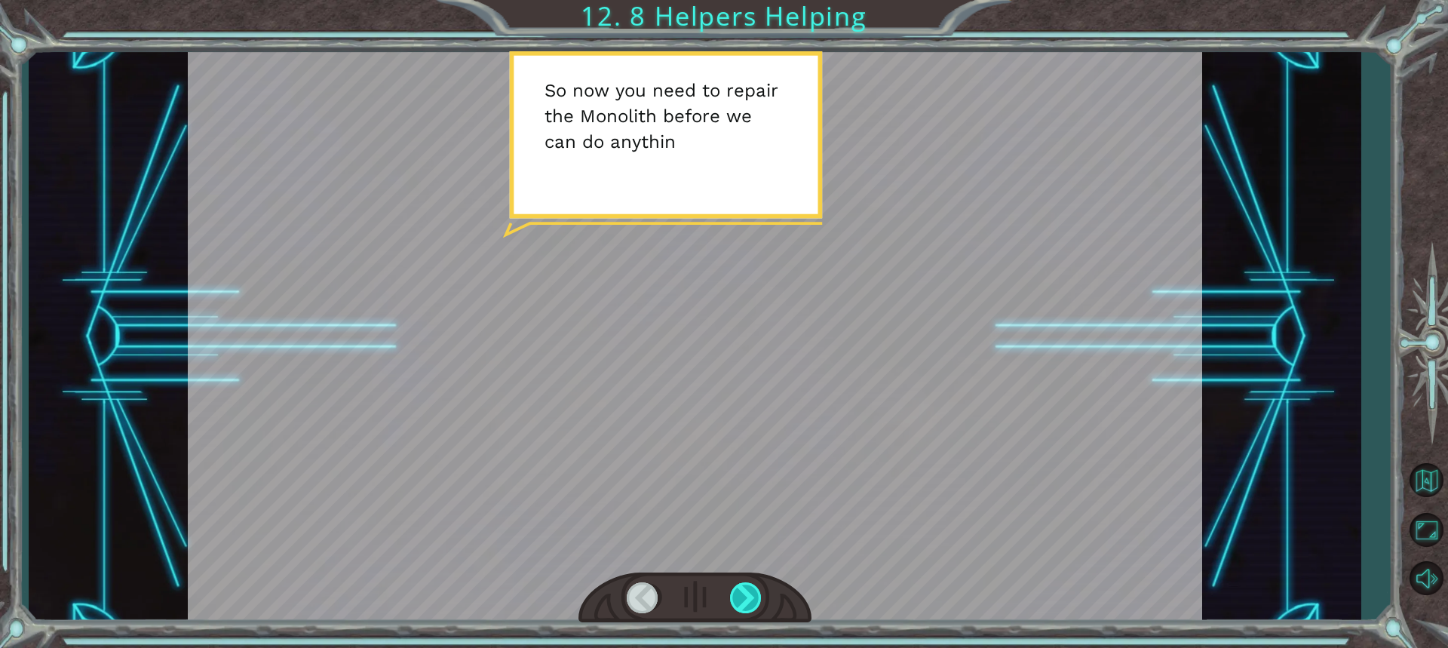
click at [753, 589] on div at bounding box center [746, 597] width 33 height 31
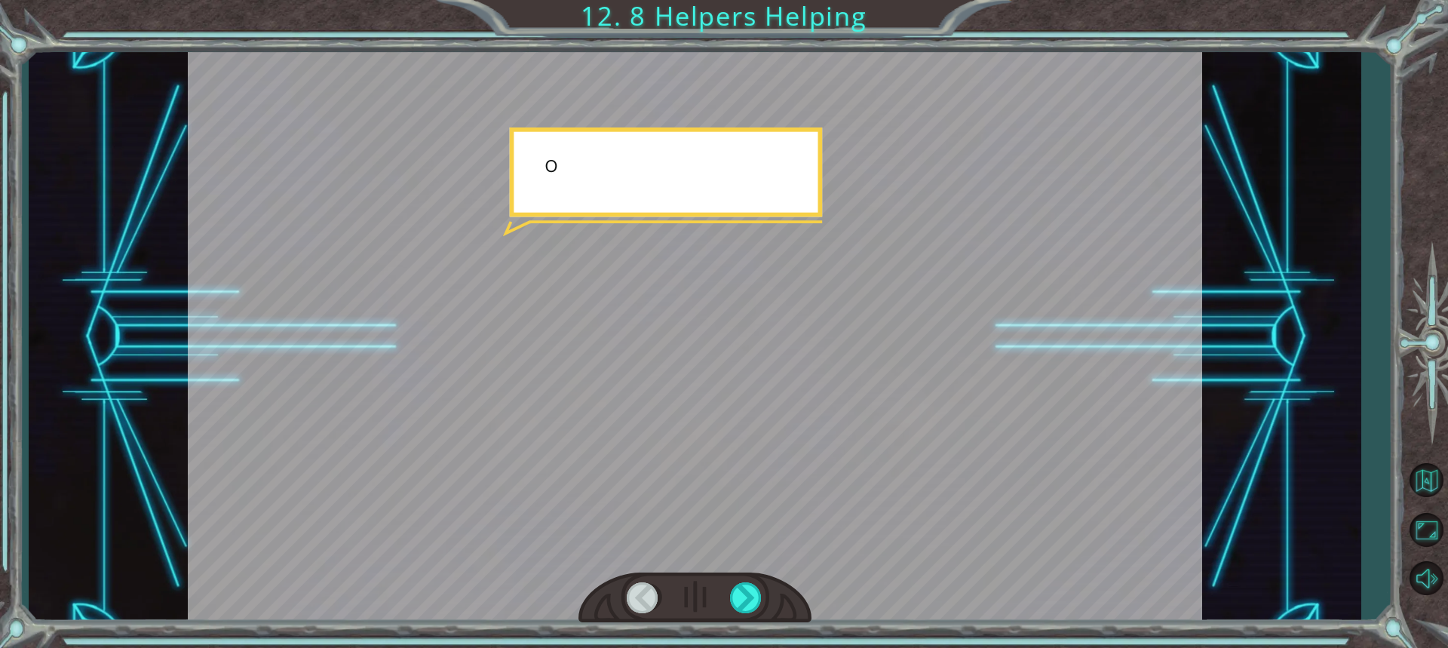
click at [763, 584] on div at bounding box center [695, 598] width 233 height 51
click at [746, 609] on div at bounding box center [746, 597] width 33 height 31
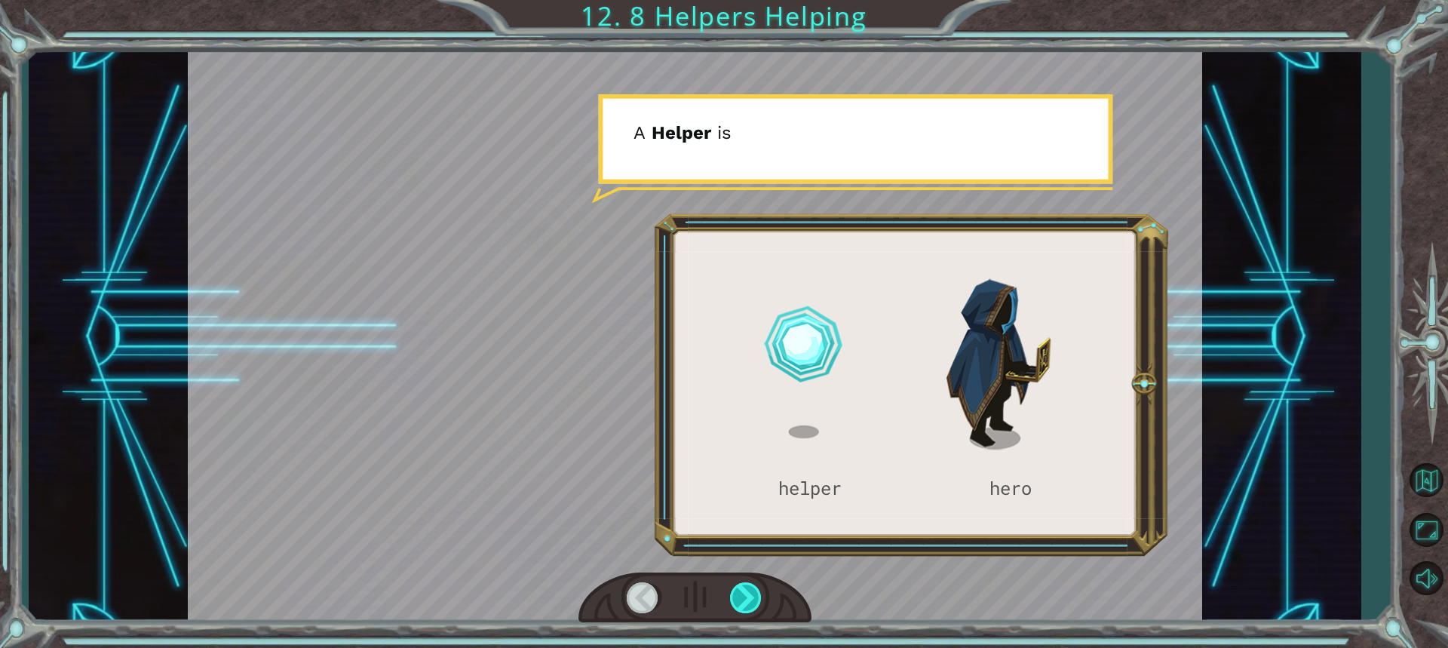
click at [748, 609] on div at bounding box center [746, 597] width 33 height 31
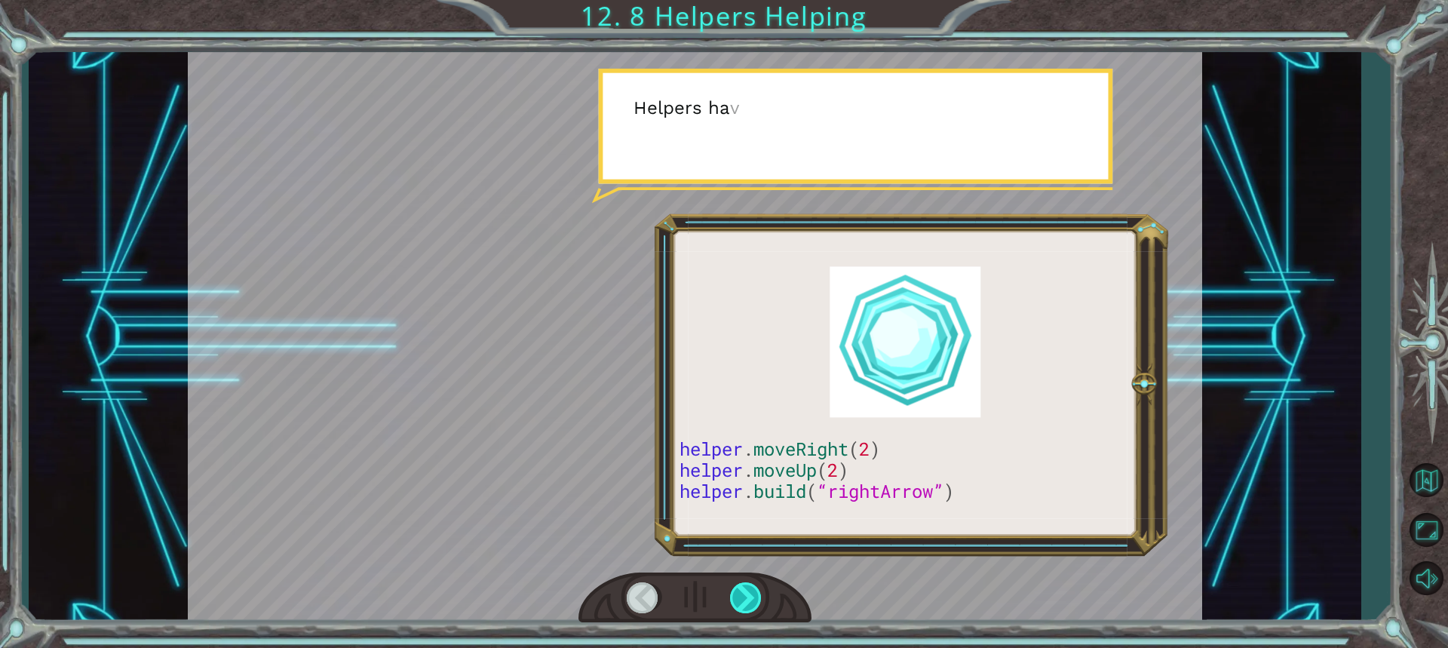
click at [748, 609] on div at bounding box center [746, 597] width 33 height 31
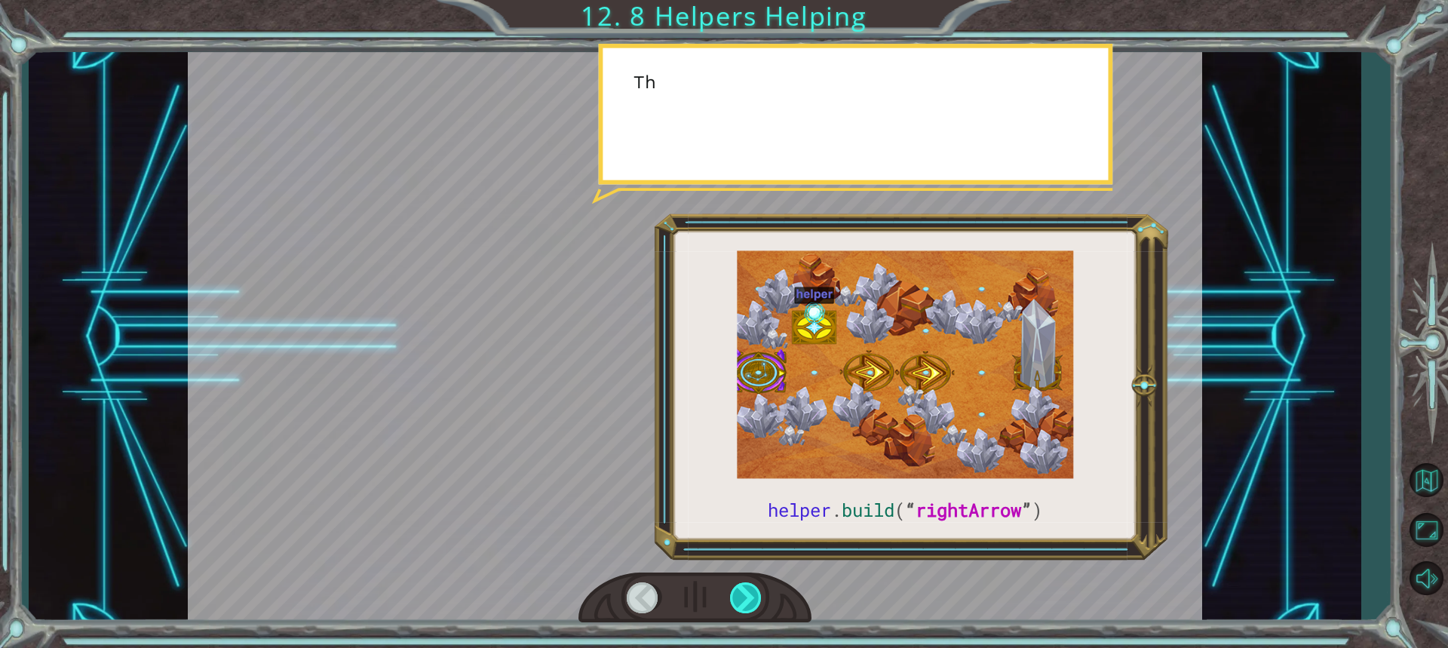
click at [748, 609] on div at bounding box center [746, 597] width 33 height 31
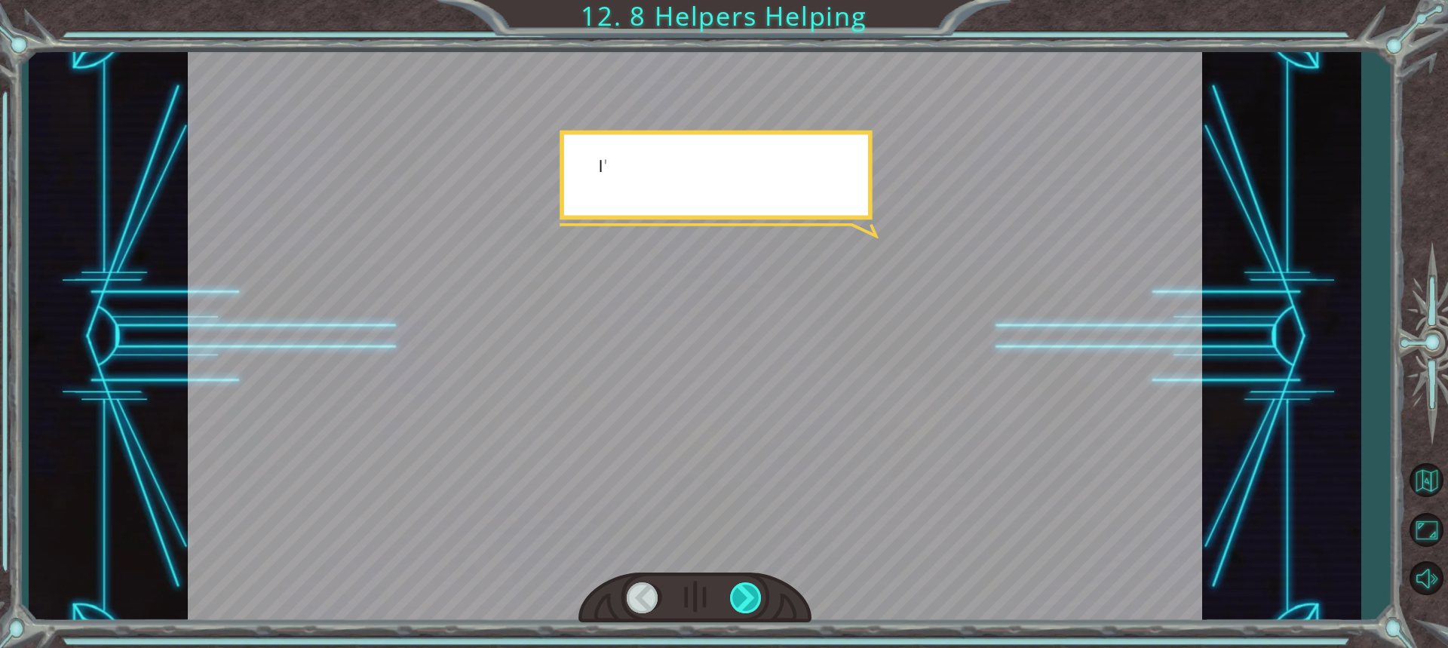
click at [748, 609] on div at bounding box center [746, 597] width 33 height 31
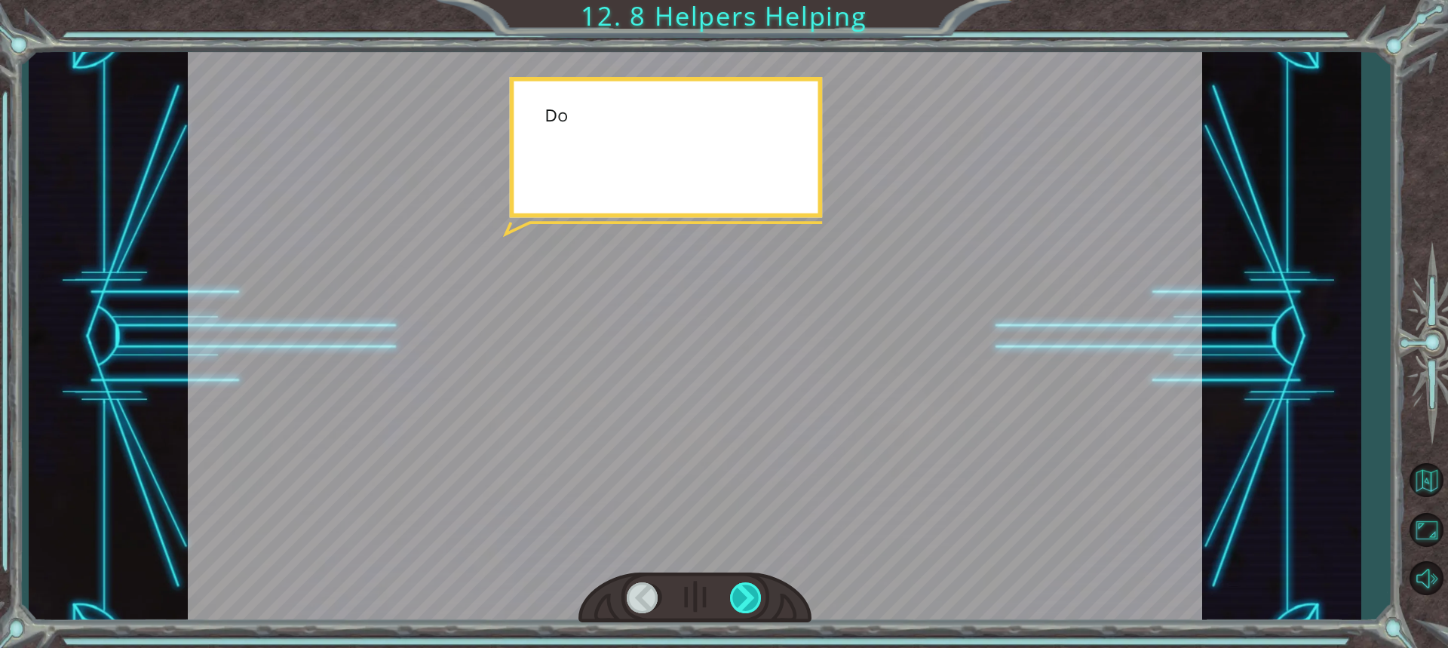
click at [748, 609] on div at bounding box center [746, 597] width 33 height 31
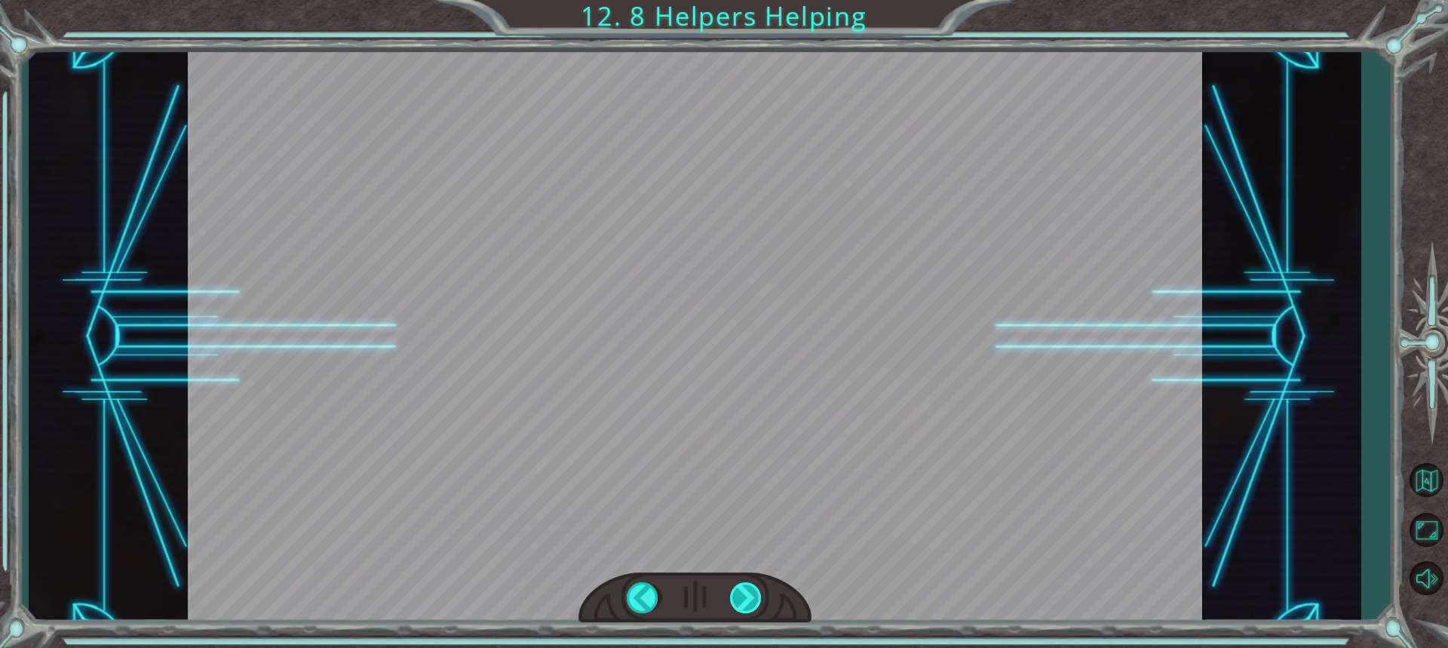
click at [748, 0] on div "helper . build ( “ rightArrow ” ) S o n o w y o u n e e d t o r e p a i r t h e…" at bounding box center [724, 0] width 1448 height 0
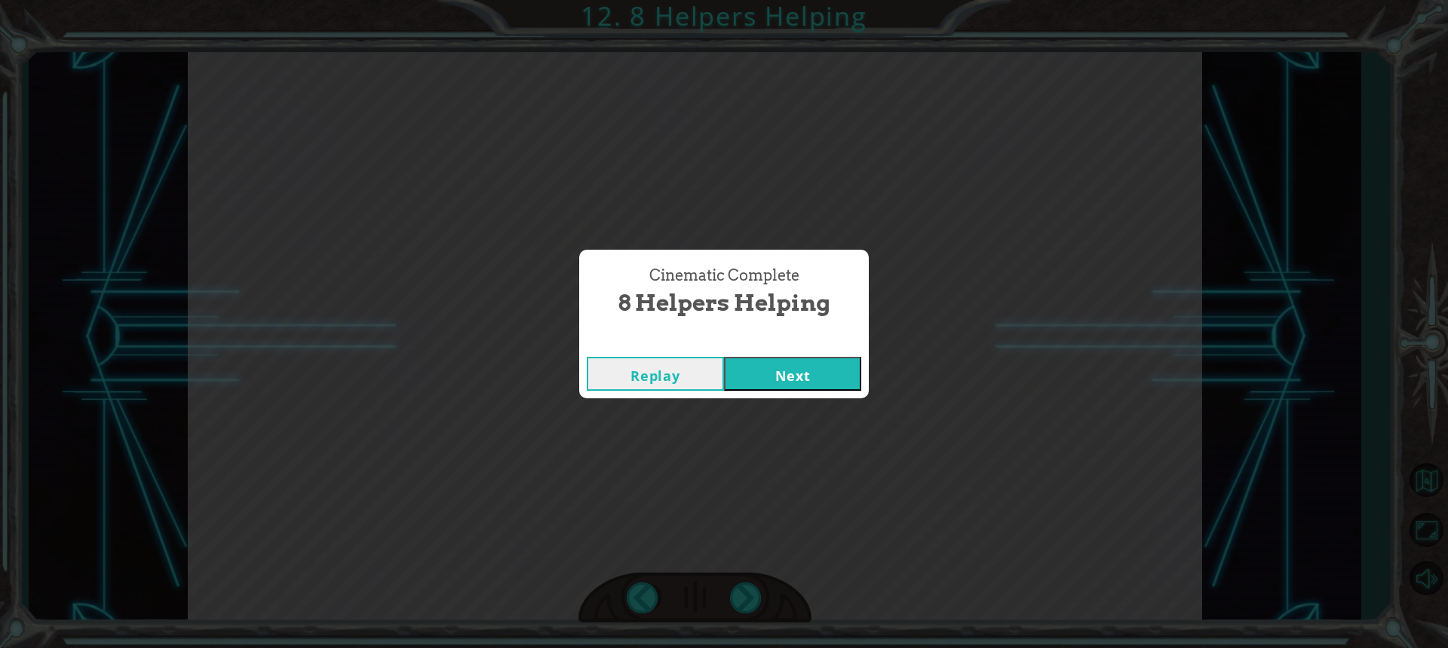
click at [754, 367] on button "Next" at bounding box center [792, 374] width 137 height 34
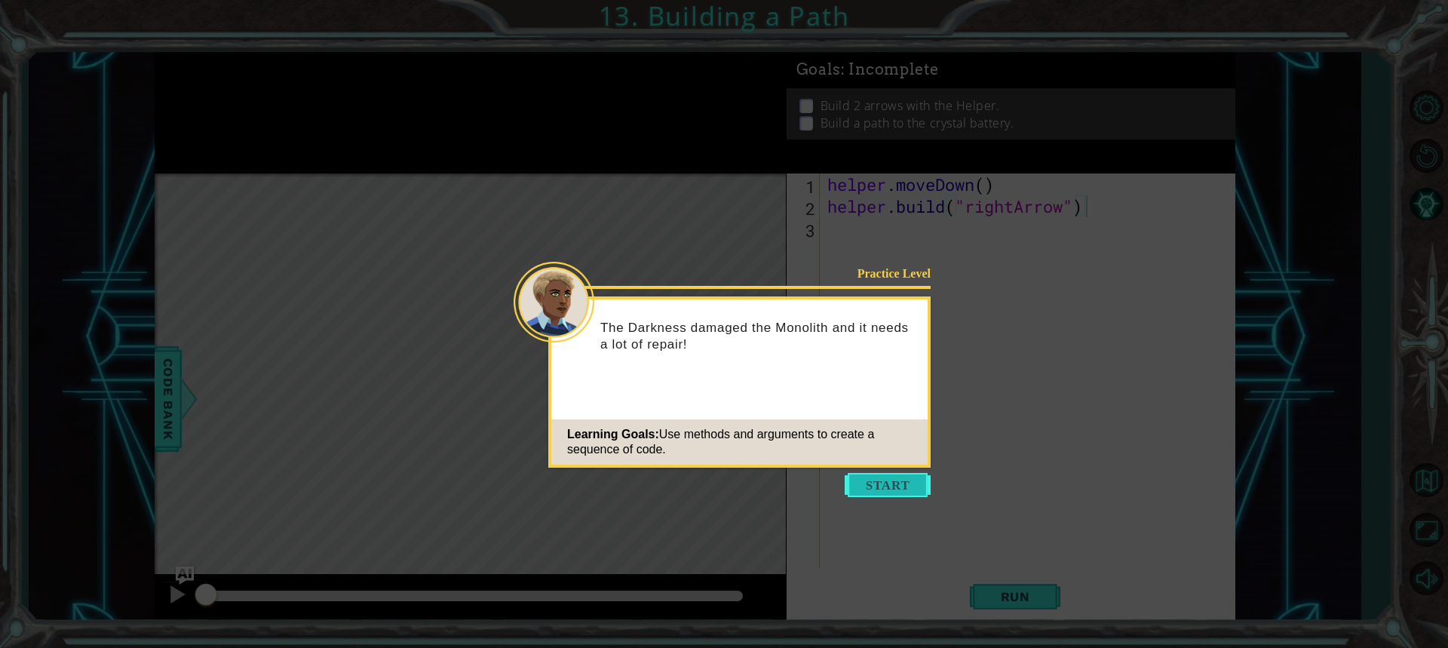
click at [872, 490] on button "Start" at bounding box center [888, 485] width 86 height 24
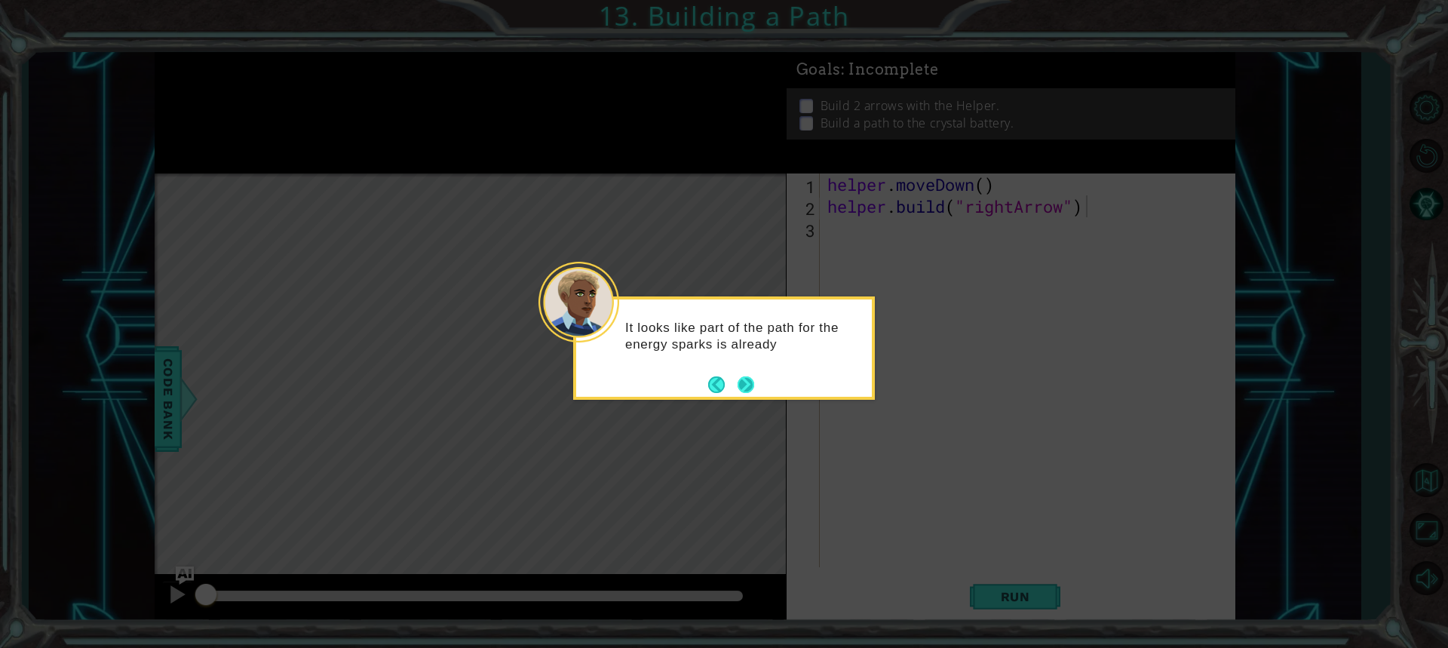
click at [748, 382] on button "Next" at bounding box center [746, 384] width 17 height 17
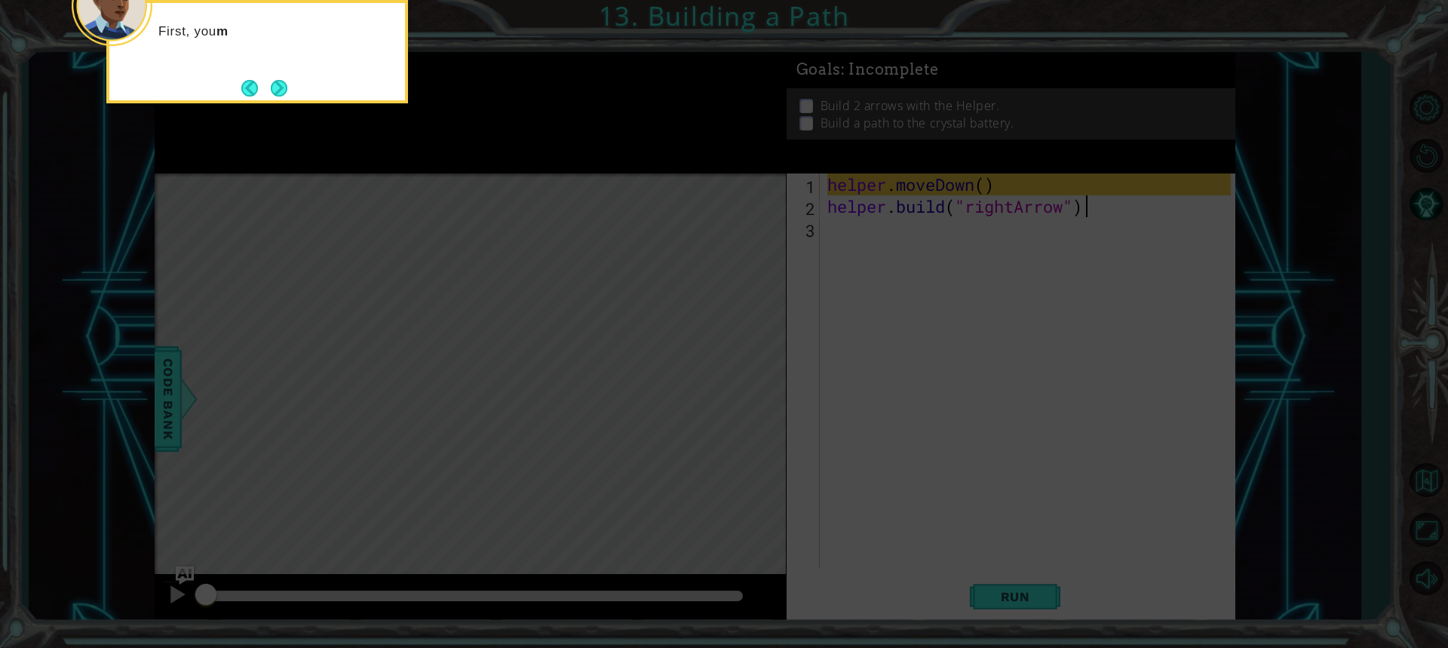
click at [773, 351] on icon at bounding box center [724, 97] width 1448 height 1102
click at [895, 207] on icon at bounding box center [724, 97] width 1448 height 1102
click at [878, 226] on icon at bounding box center [724, 97] width 1448 height 1102
click at [885, 211] on icon at bounding box center [724, 97] width 1448 height 1102
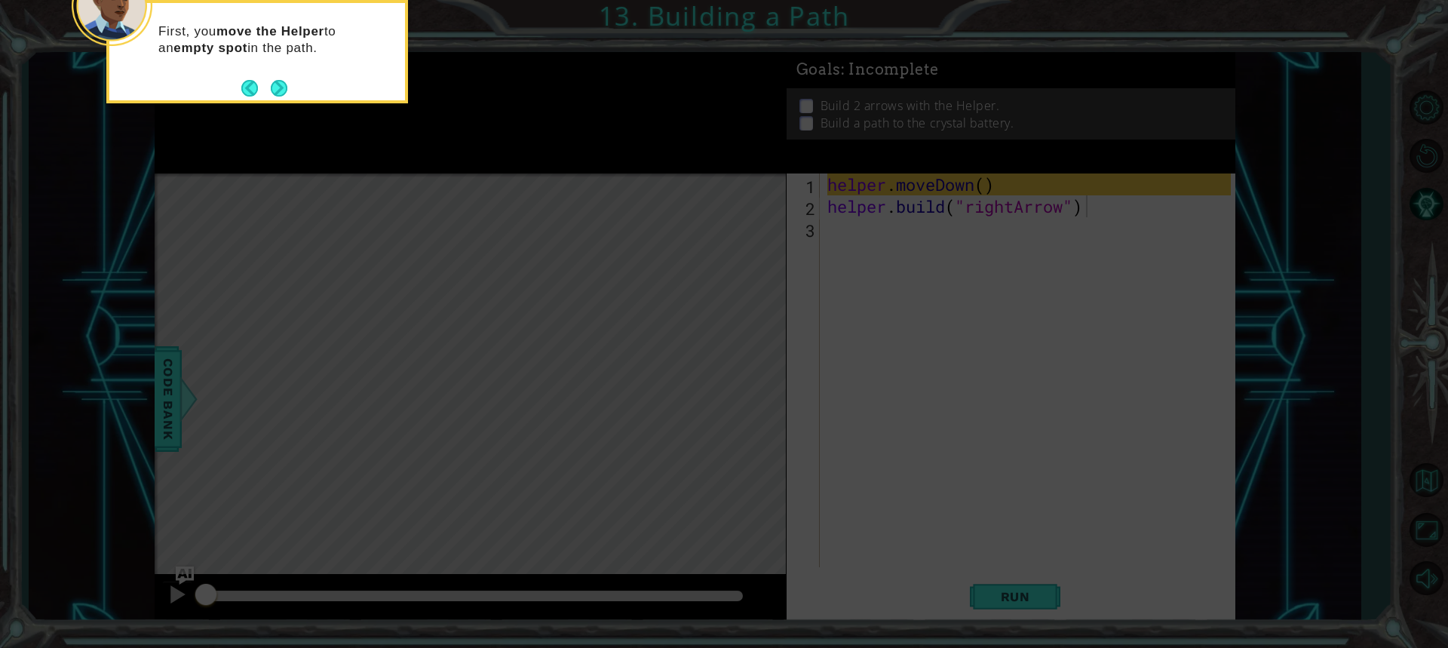
drag, startPoint x: 969, startPoint y: 204, endPoint x: 887, endPoint y: 207, distance: 81.5
click at [962, 208] on icon at bounding box center [724, 97] width 1448 height 1102
click at [279, 81] on button "Next" at bounding box center [279, 88] width 17 height 17
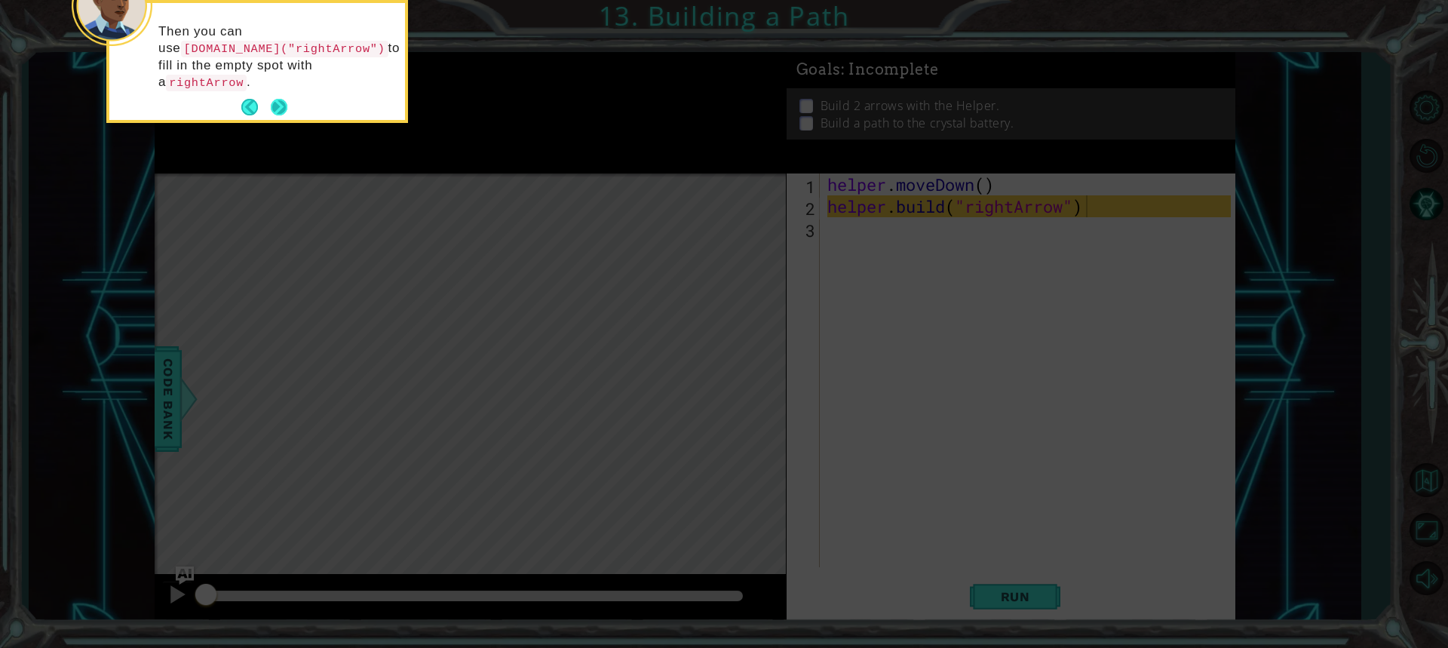
click at [278, 99] on button "Next" at bounding box center [279, 107] width 17 height 17
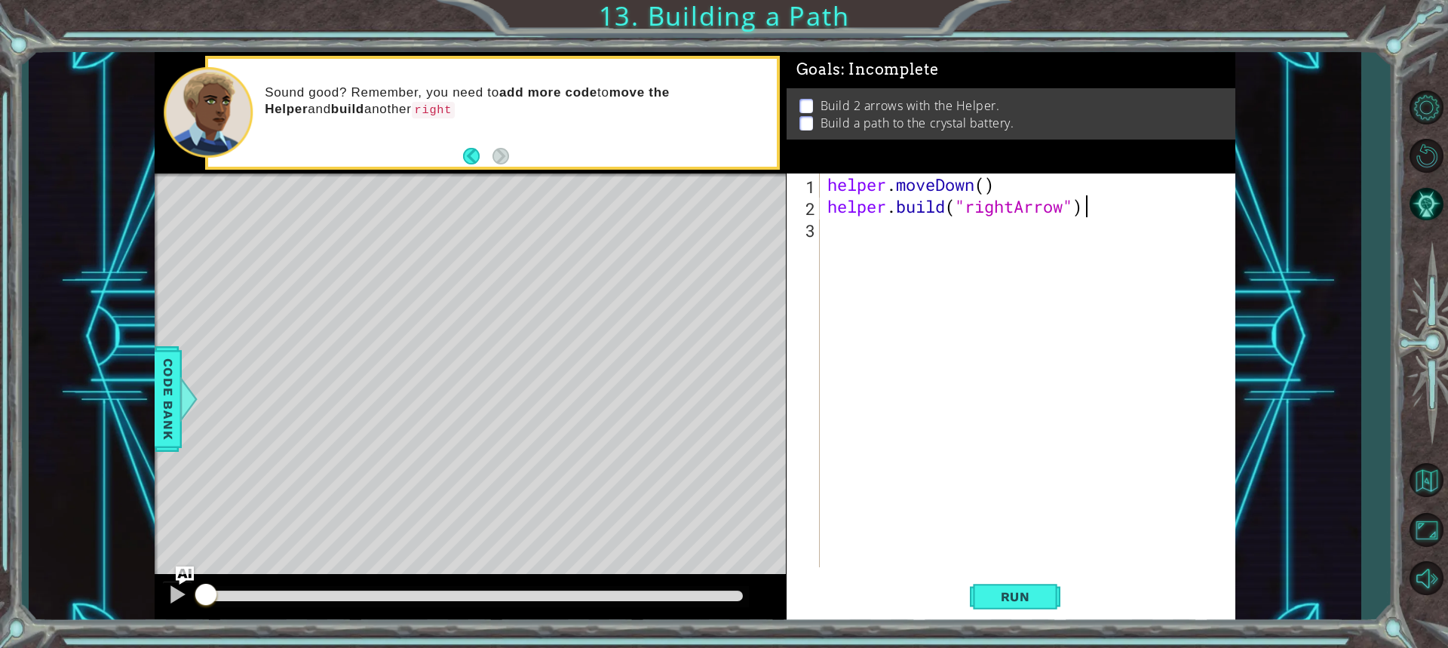
click at [854, 236] on div "helper . moveDown ( ) helper . build ( "rightArrow" )" at bounding box center [1031, 391] width 414 height 437
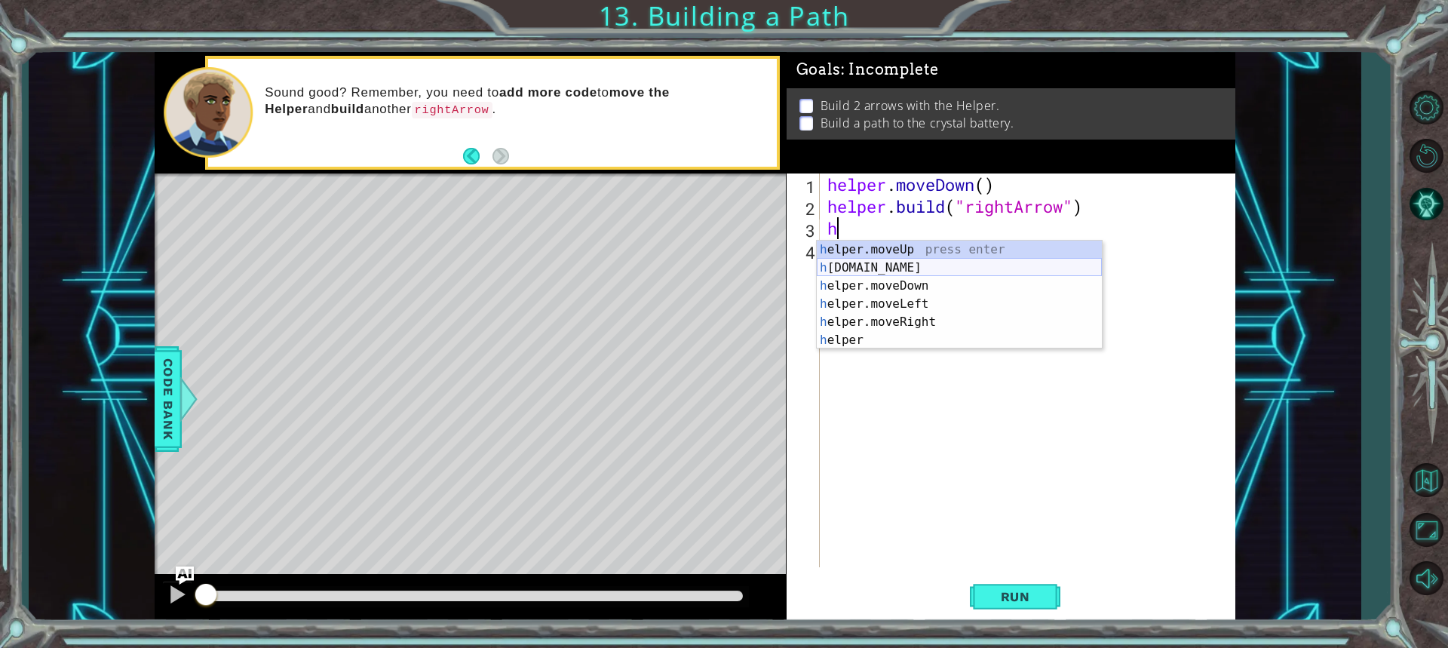
click at [859, 272] on div "h elper.moveUp press enter h [DOMAIN_NAME] press enter h elper.moveDown press e…" at bounding box center [959, 313] width 285 height 145
type textarea "")"
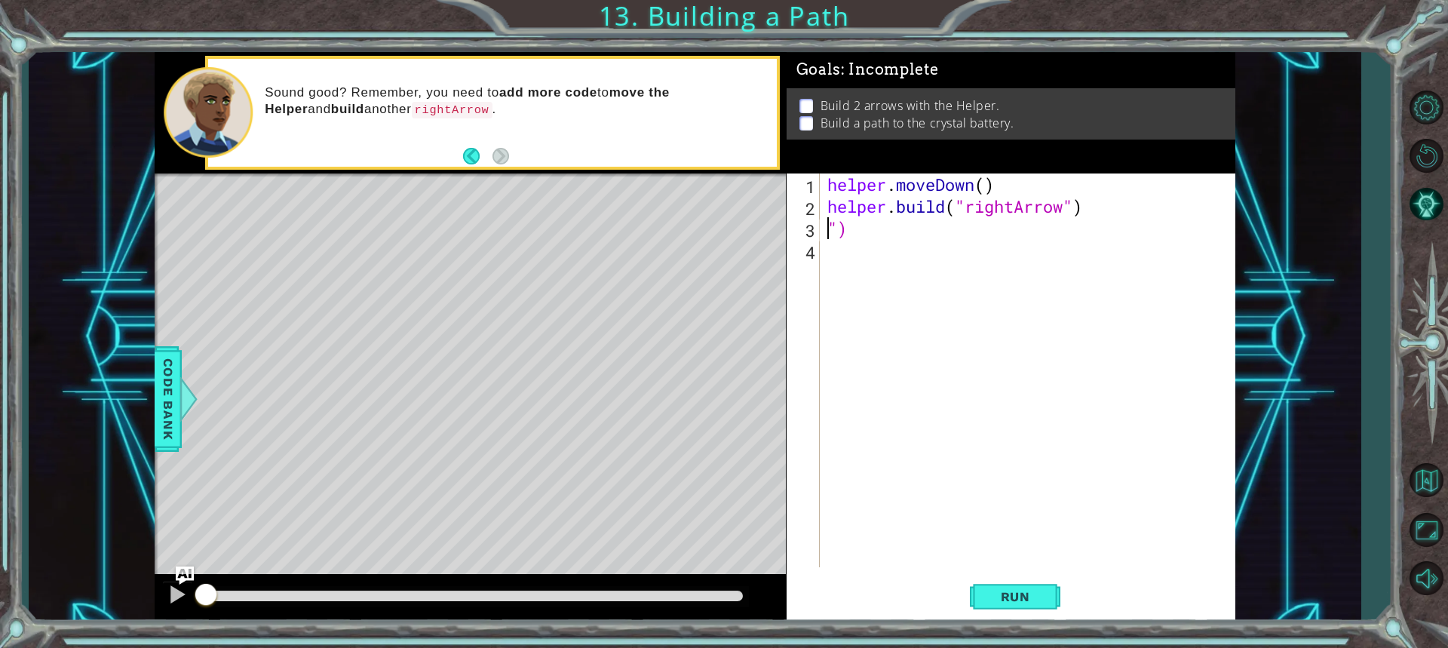
click at [917, 259] on div "helper . moveDown ( ) helper . build ( "rightArrow" ) ")" at bounding box center [1031, 391] width 414 height 437
click at [895, 227] on div "helper . moveDown ( ) helper . build ( "rightArrow" ) ")" at bounding box center [1031, 391] width 414 height 437
type textarea """
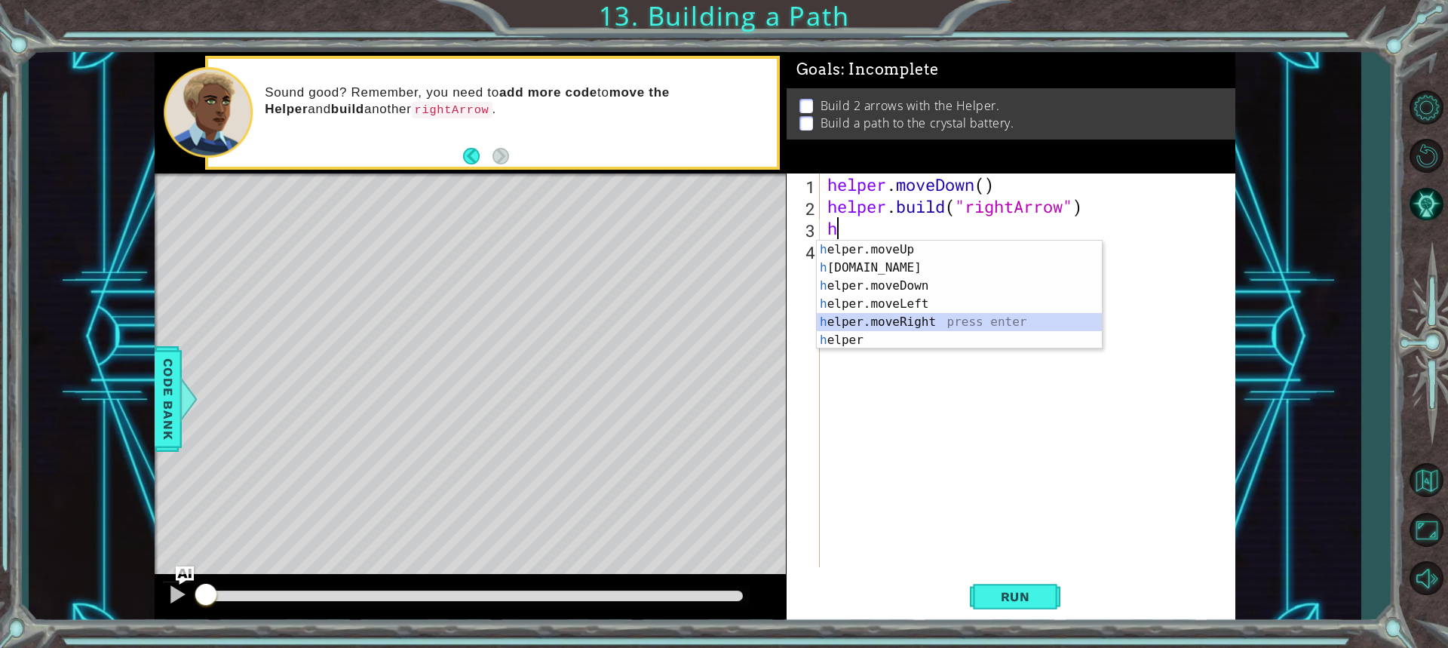
click at [864, 315] on div "h elper.moveUp press enter h [DOMAIN_NAME] press enter h elper.moveDown press e…" at bounding box center [959, 313] width 285 height 145
type textarea "helper.moveRight(1)"
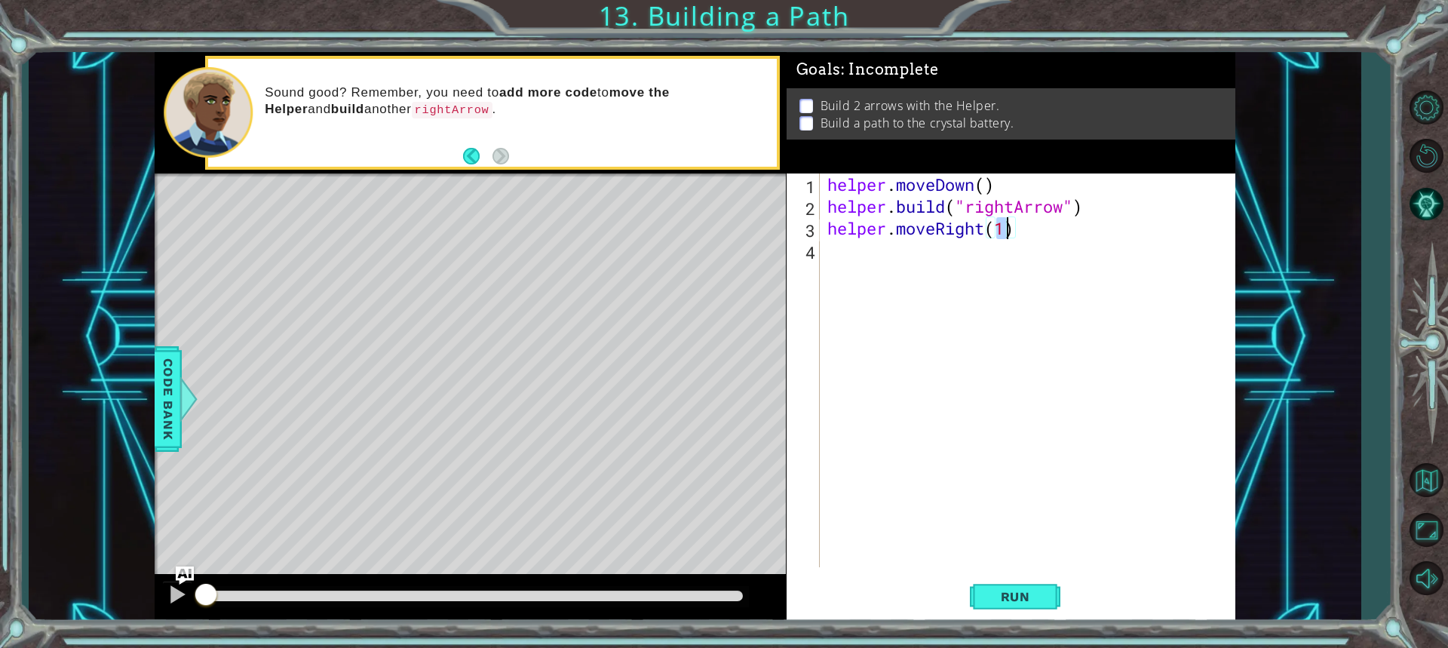
click at [886, 261] on div "helper . moveDown ( ) helper . build ( "rightArrow" ) helper . moveRight ( 1 )" at bounding box center [1031, 391] width 414 height 437
click at [1002, 232] on div "helper . moveDown ( ) helper . build ( "rightArrow" ) helper . moveRight ( 1 )" at bounding box center [1031, 391] width 414 height 437
type textarea "helper.moveRight(2)"
click at [969, 255] on div "helper . moveDown ( ) helper . build ( "rightArrow" ) helper . moveRight ( 2 )" at bounding box center [1031, 391] width 414 height 437
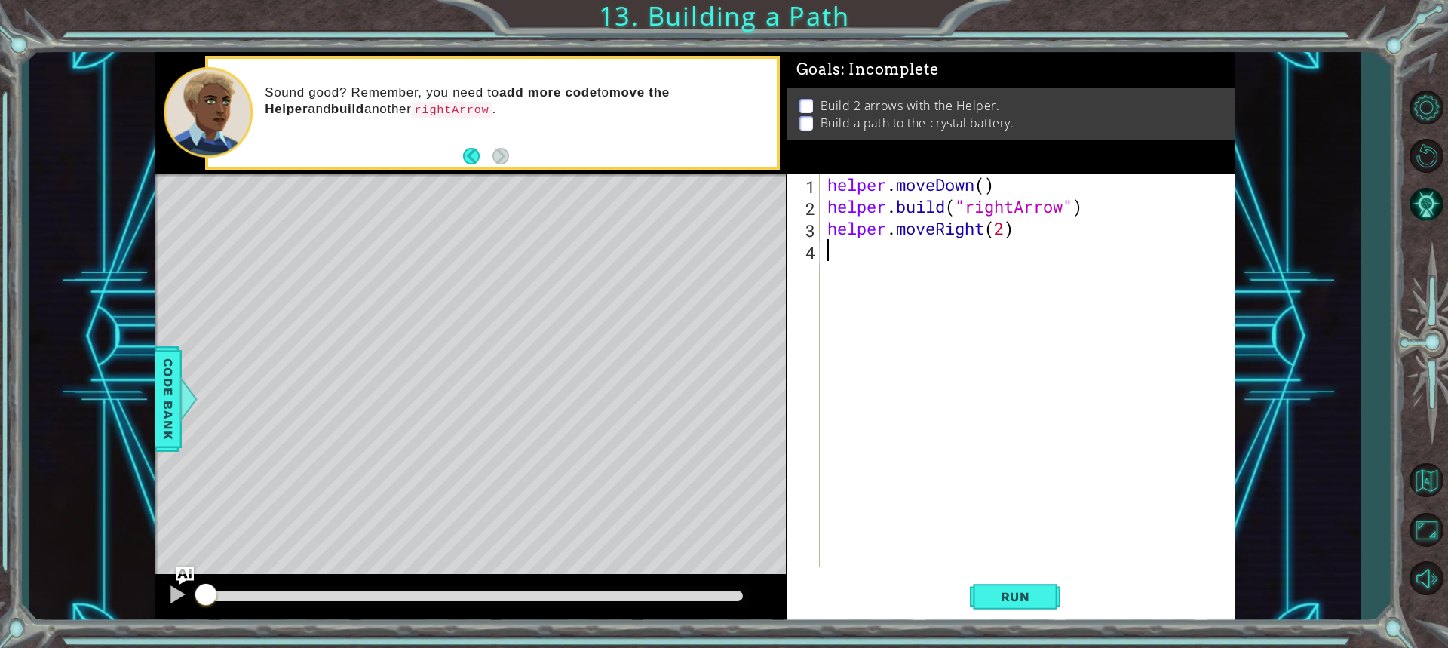
scroll to position [0, 0]
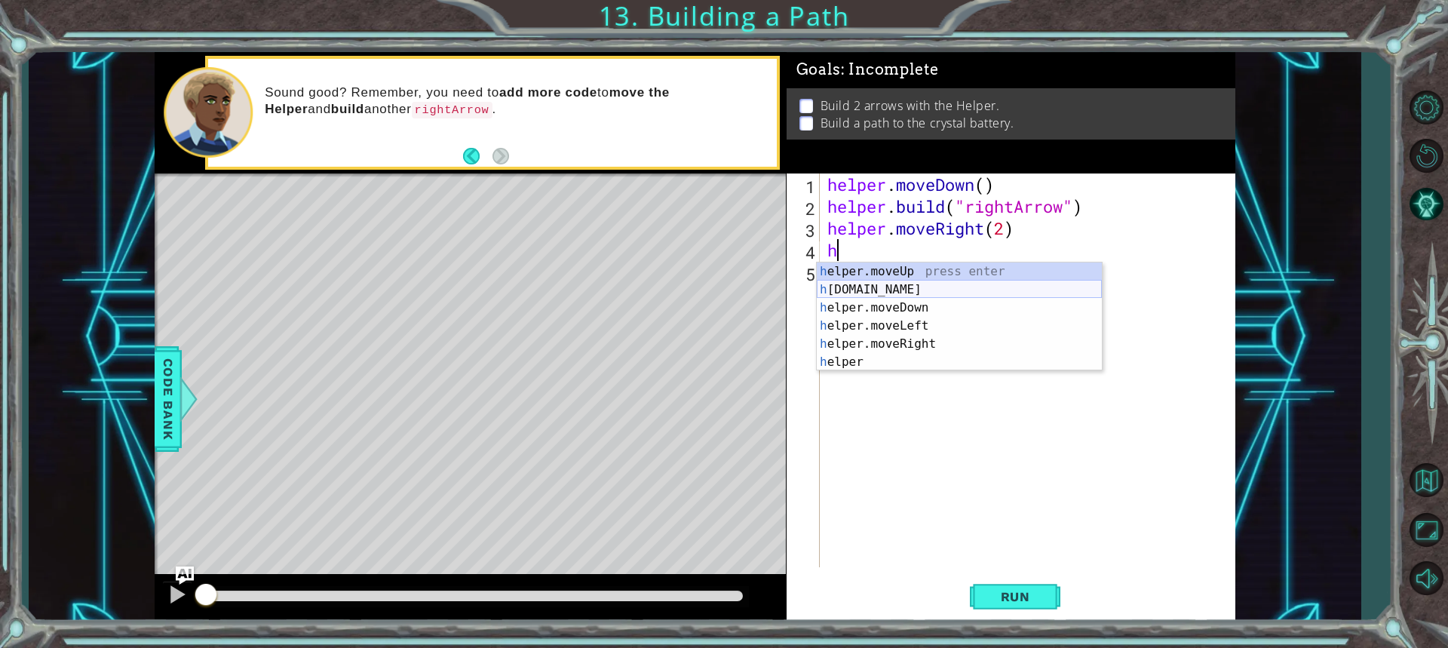
click at [902, 291] on div "h elper.moveUp press enter h [DOMAIN_NAME] press enter h elper.moveDown press e…" at bounding box center [959, 334] width 285 height 145
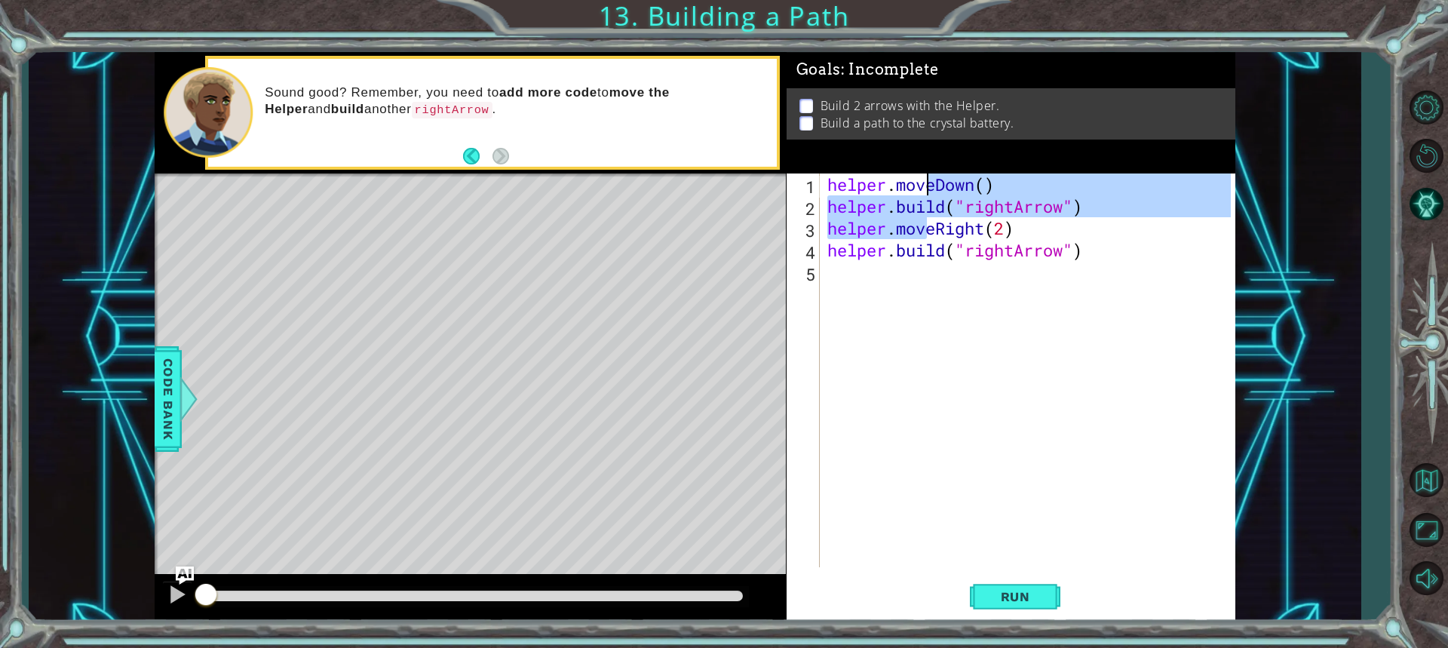
click at [929, 281] on div "helper . moveDown ( ) helper . build ( "rightArrow" ) helper . moveRight ( 2 ) …" at bounding box center [1031, 391] width 414 height 437
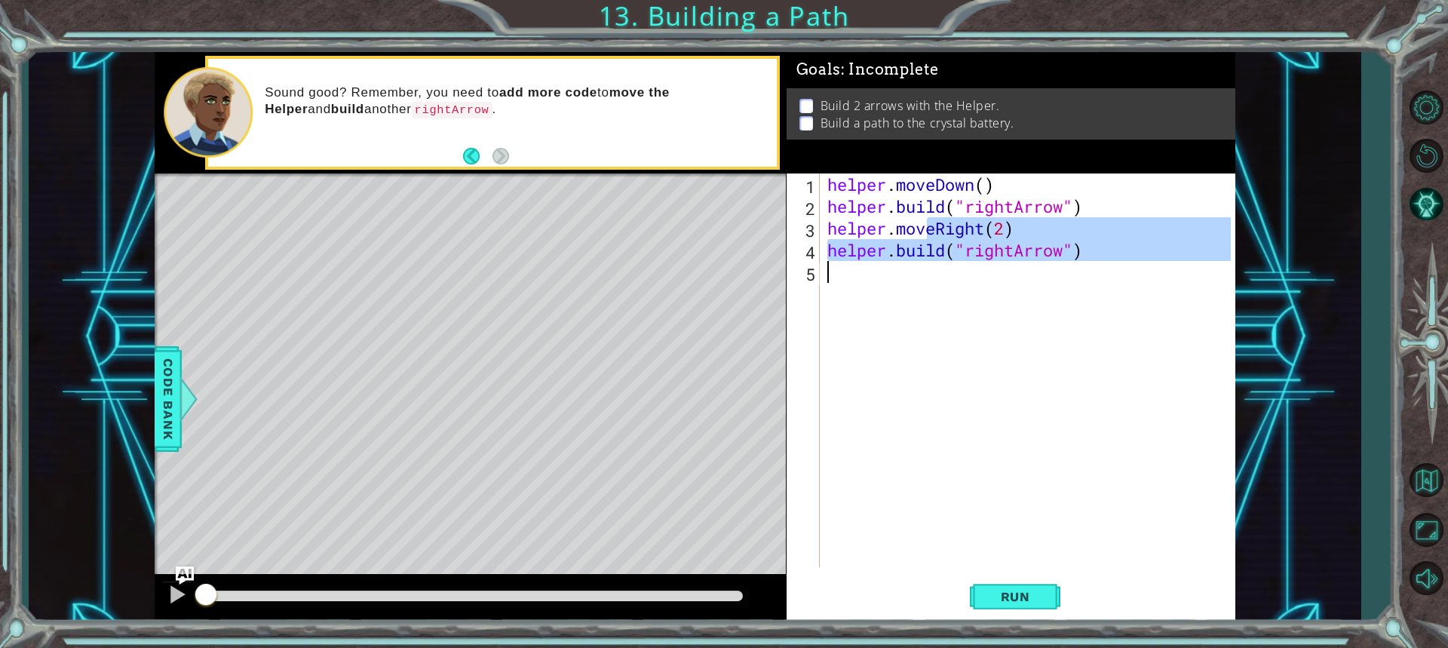
type textarea "[DOMAIN_NAME]("rightArrow")"
click at [899, 278] on div "helper . moveDown ( ) helper . build ( "rightArrow" ) helper . moveRight ( 2 ) …" at bounding box center [1027, 370] width 407 height 394
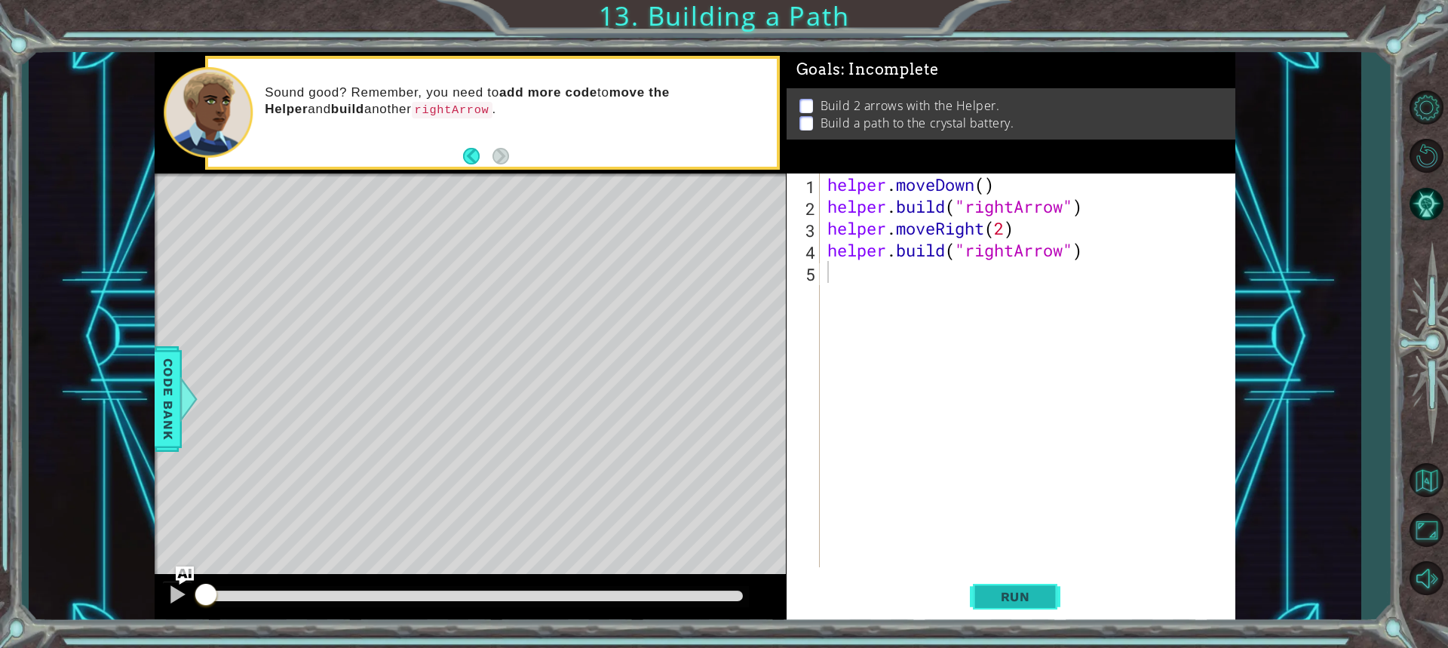
click at [1003, 583] on button "Run" at bounding box center [1015, 596] width 91 height 45
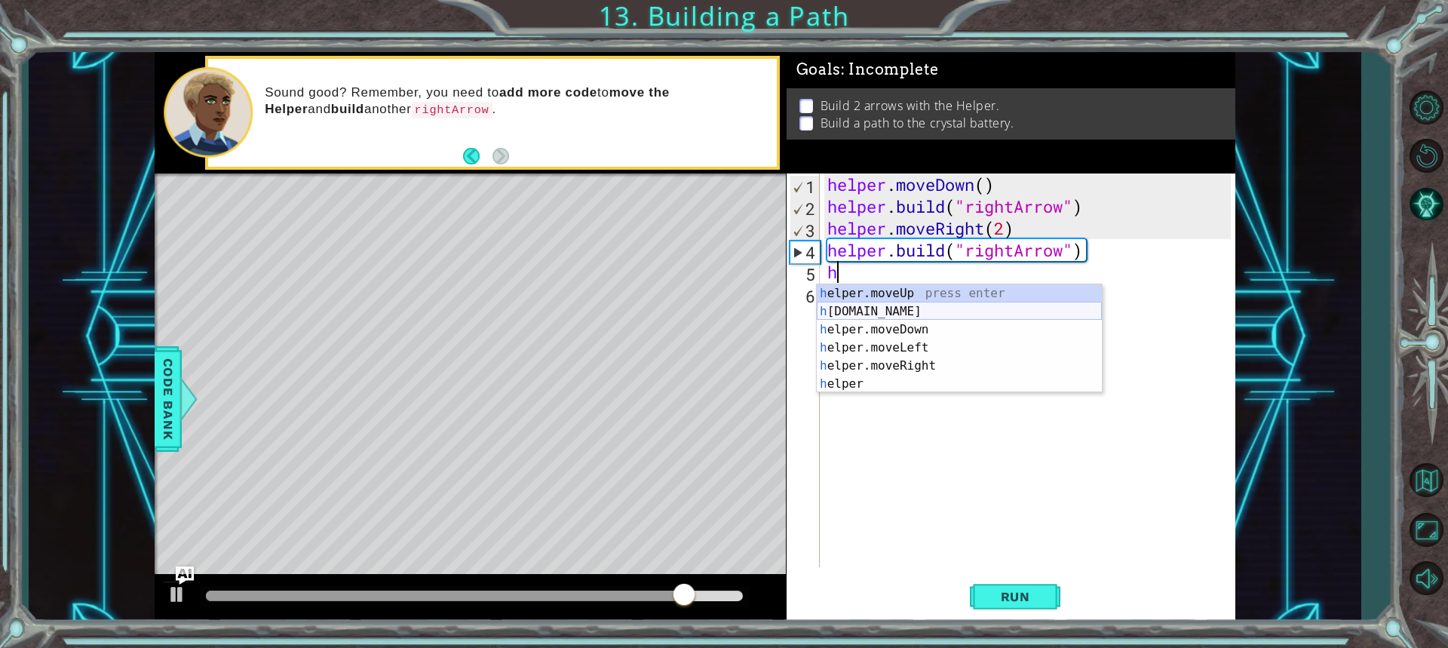
click at [904, 311] on div "h elper.moveUp press enter h [DOMAIN_NAME] press enter h elper.moveDown press e…" at bounding box center [959, 356] width 285 height 145
type textarea "[DOMAIN_NAME]("rightArrow")"
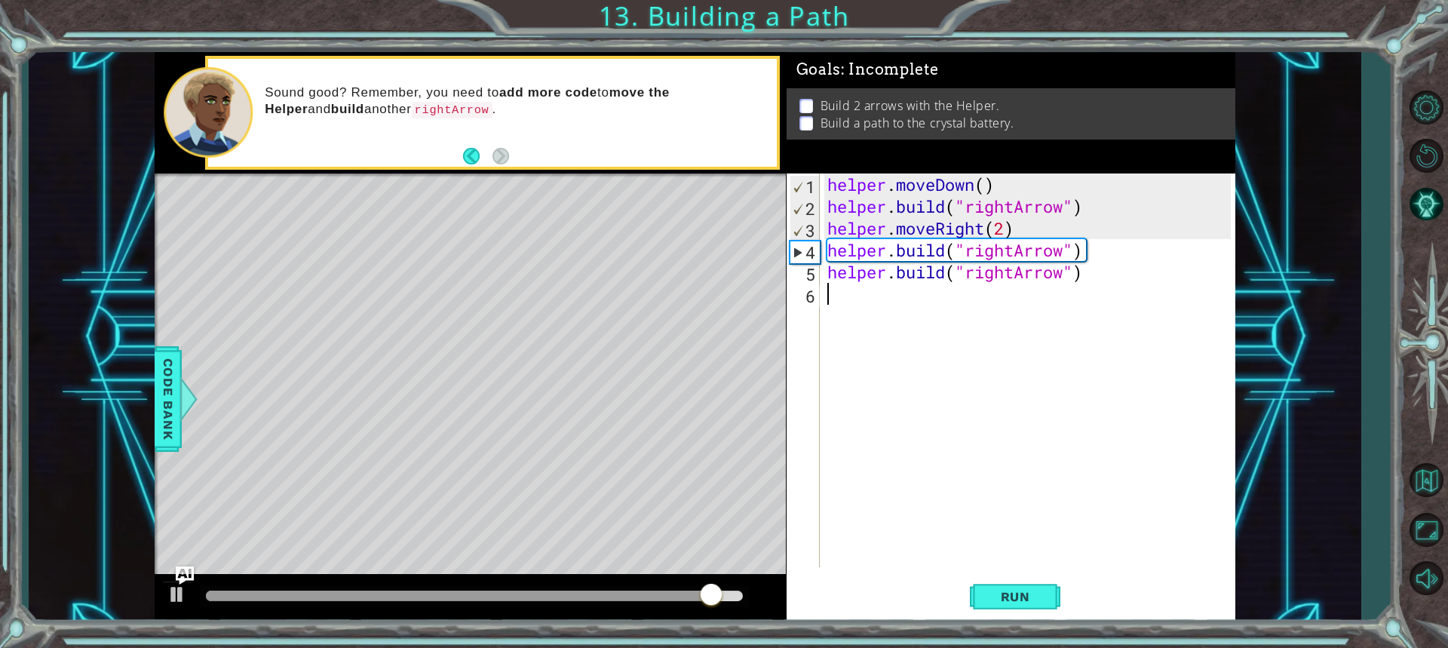
click at [955, 313] on div "helper . moveDown ( ) helper . build ( "rightArrow" ) helper . moveRight ( 2 ) …" at bounding box center [1031, 391] width 414 height 437
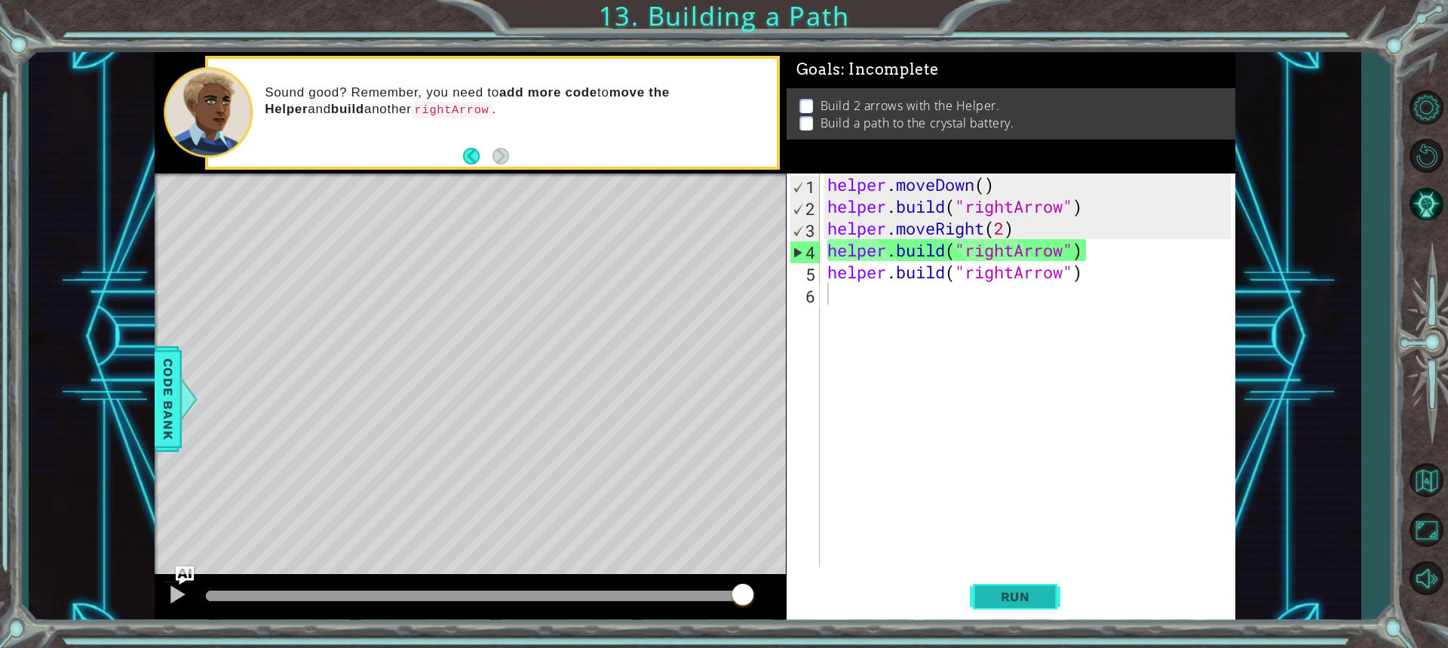
click at [1012, 593] on span "Run" at bounding box center [1016, 596] width 60 height 15
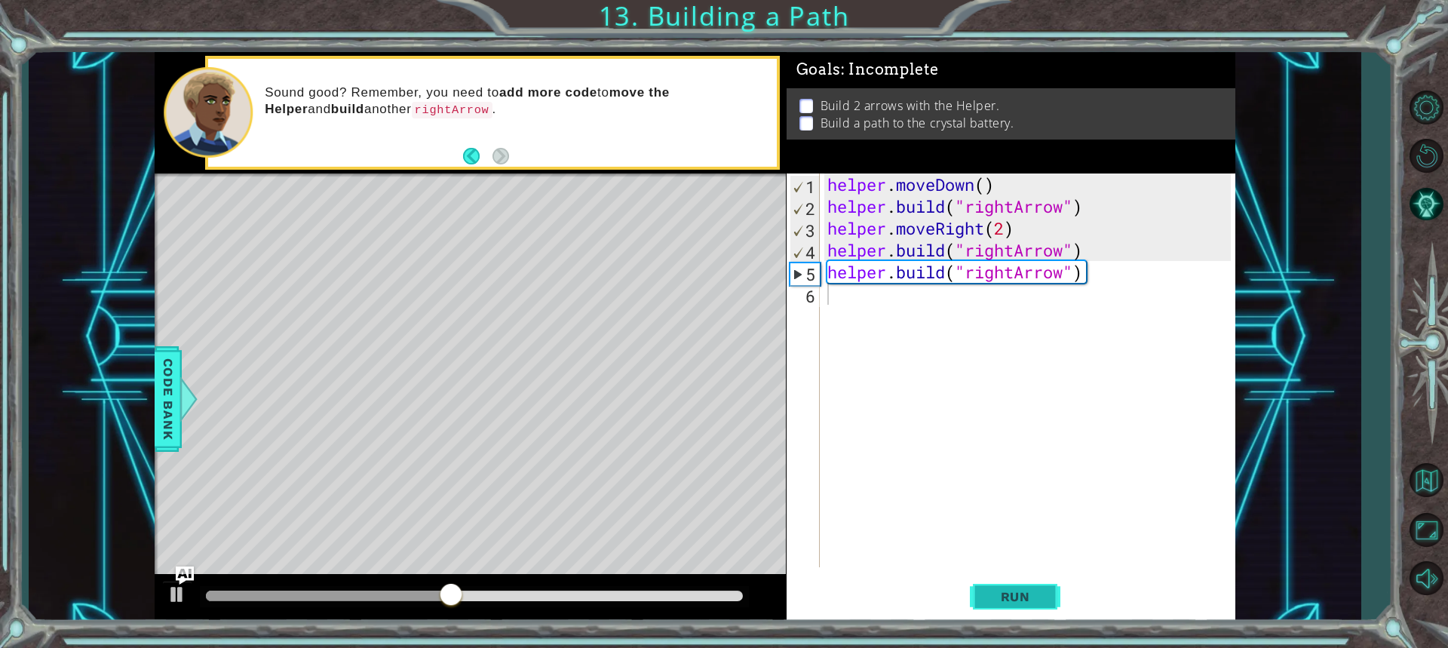
click at [1015, 592] on span "Run" at bounding box center [1016, 596] width 60 height 15
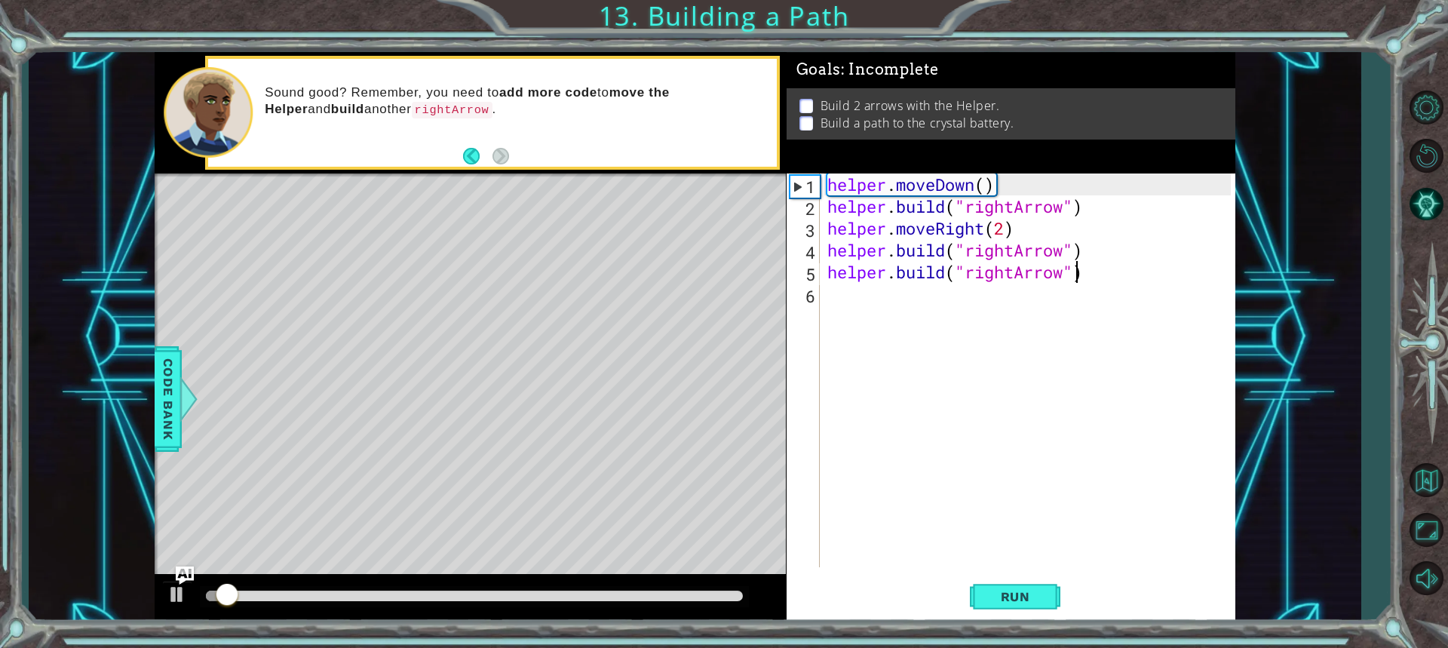
click at [1080, 271] on div "helper . moveDown ( ) helper . build ( "rightArrow" ) helper . moveRight ( 2 ) …" at bounding box center [1031, 391] width 414 height 437
type textarea "[DOMAIN_NAME]("rightArrow")"
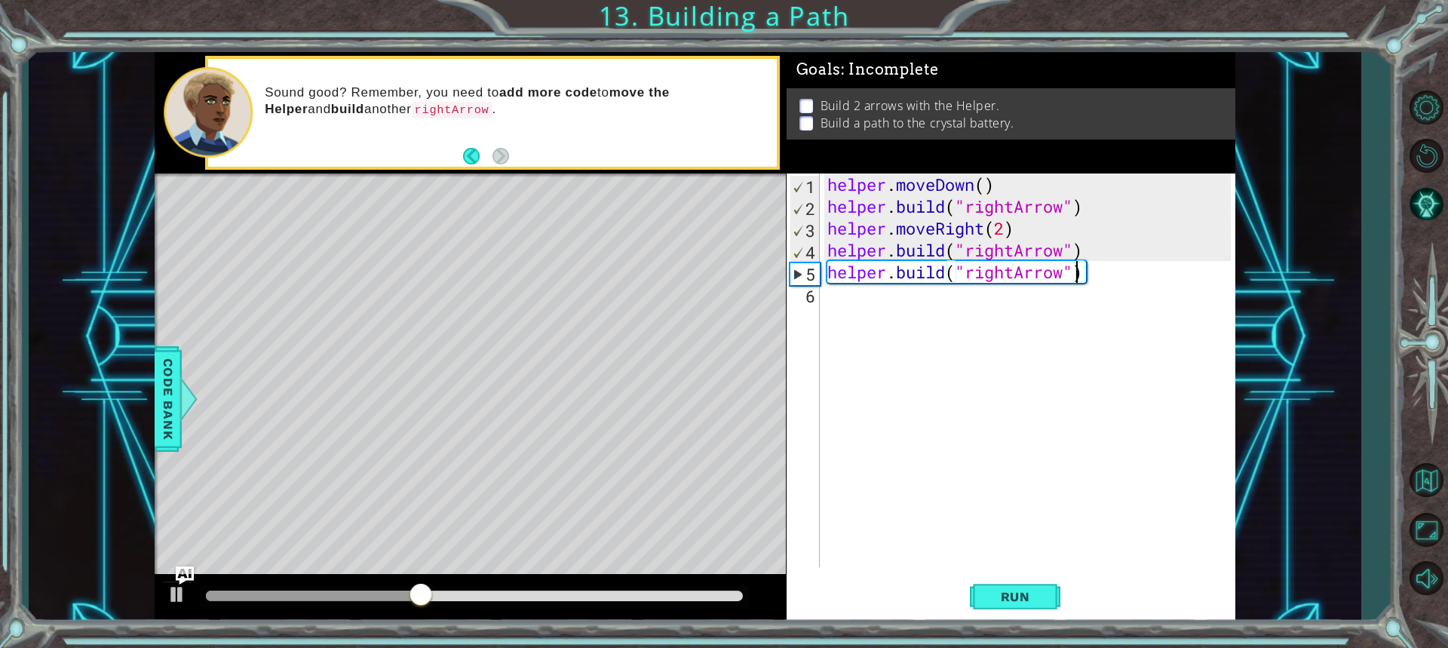
click at [999, 301] on div "helper . moveDown ( ) helper . build ( "rightArrow" ) helper . moveRight ( 2 ) …" at bounding box center [1031, 391] width 414 height 437
click at [1100, 274] on div "helper . moveDown ( ) helper . build ( "rightArrow" ) helper . moveRight ( 2 ) …" at bounding box center [1031, 391] width 414 height 437
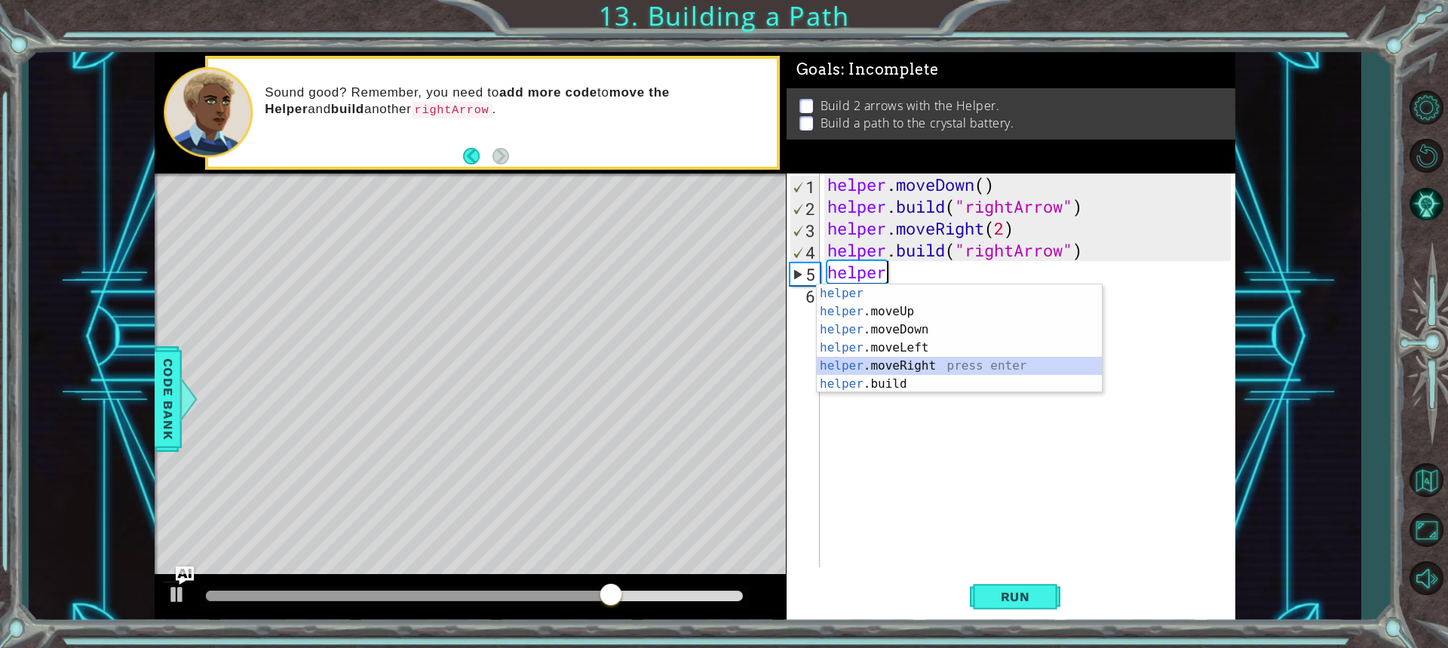
click at [910, 364] on div "helper press enter helper .moveUp press enter helper .moveDown press enter help…" at bounding box center [959, 356] width 285 height 145
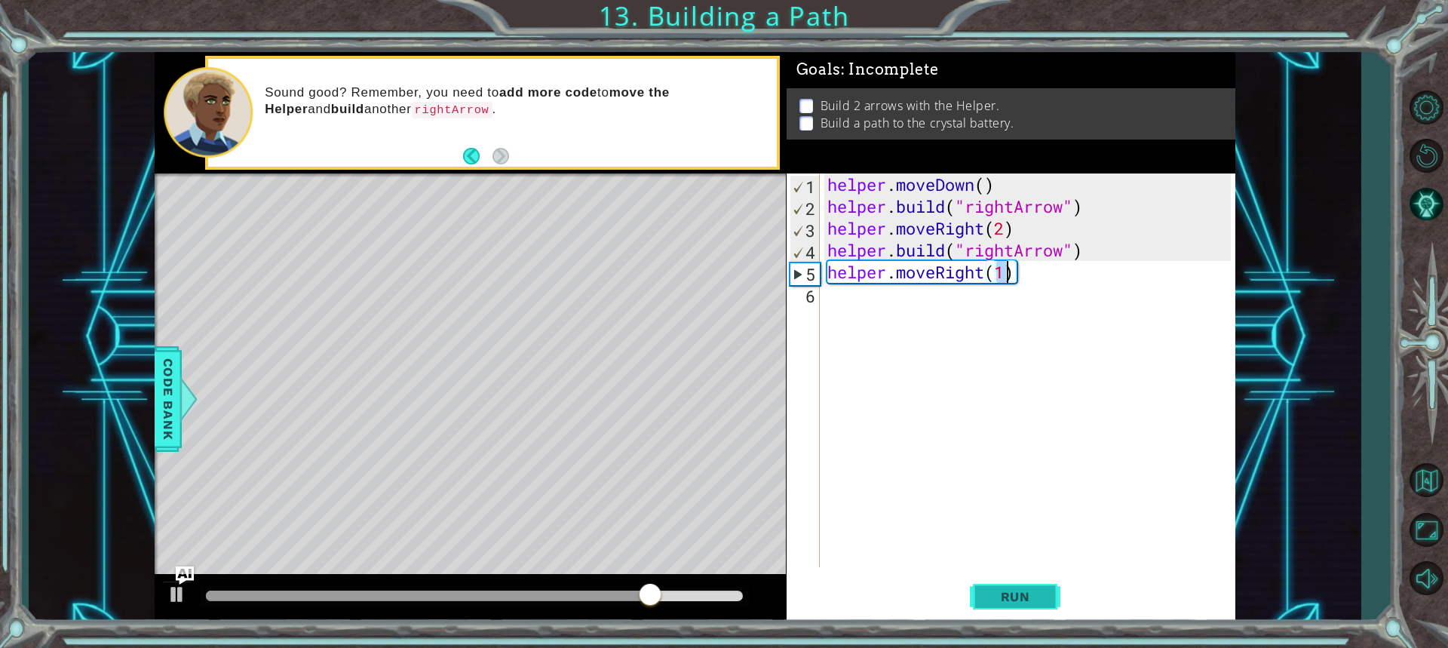
click at [1009, 592] on span "Run" at bounding box center [1016, 596] width 60 height 15
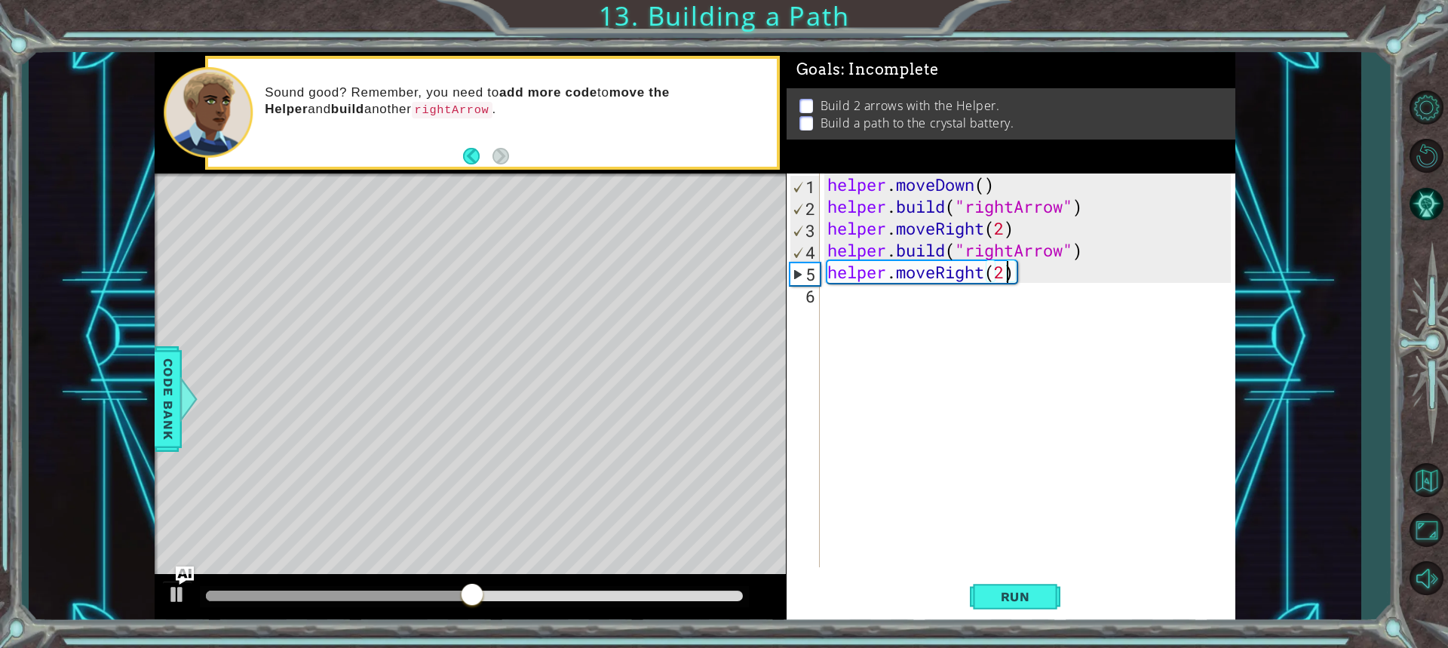
click at [628, 361] on div "Level Map" at bounding box center [503, 395] width 697 height 444
click at [1011, 278] on div "helper . moveDown ( ) helper . build ( "rightArrow" ) helper . moveRight ( 2 ) …" at bounding box center [1031, 391] width 414 height 437
type textarea "helper.moveRight(1)"
click at [933, 306] on div "helper . moveDown ( ) helper . build ( "rightArrow" ) helper . moveRight ( 2 ) …" at bounding box center [1031, 391] width 414 height 437
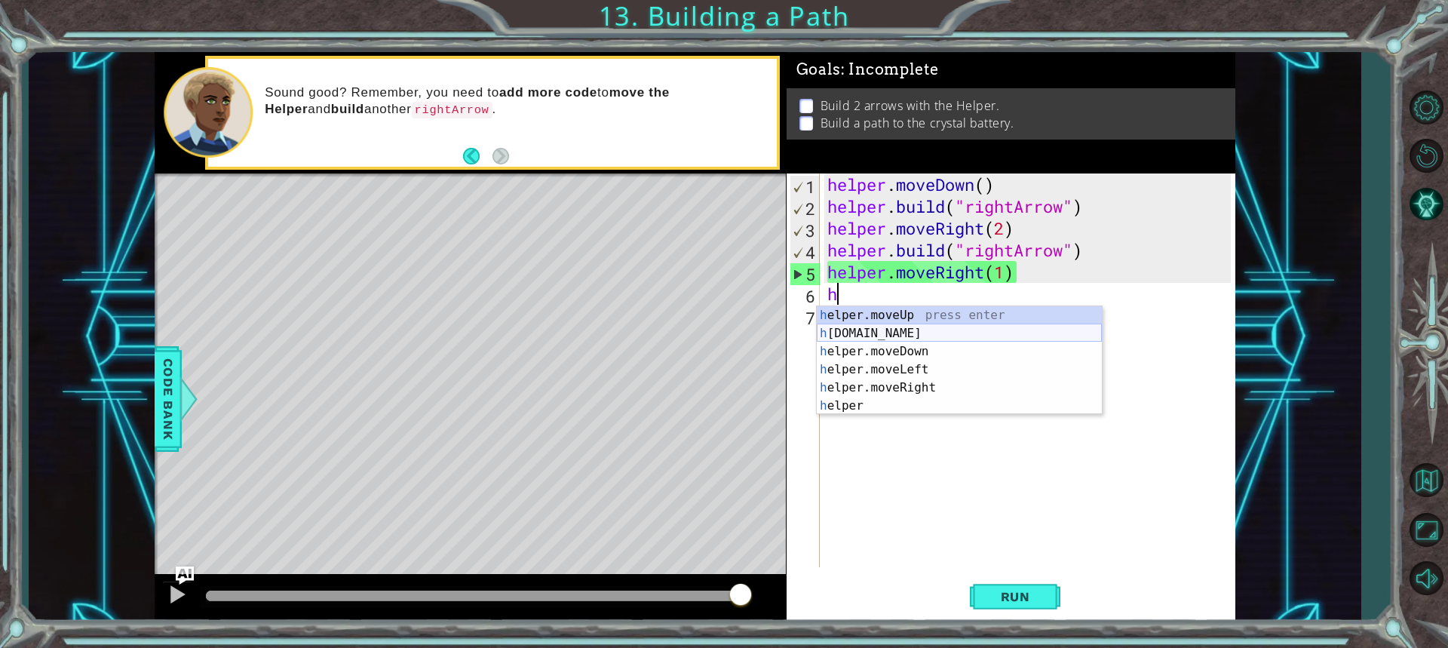
click at [893, 328] on div "h elper.moveUp press enter h [DOMAIN_NAME] press enter h elper.moveDown press e…" at bounding box center [959, 378] width 285 height 145
type textarea "[DOMAIN_NAME]("rightArrow")"
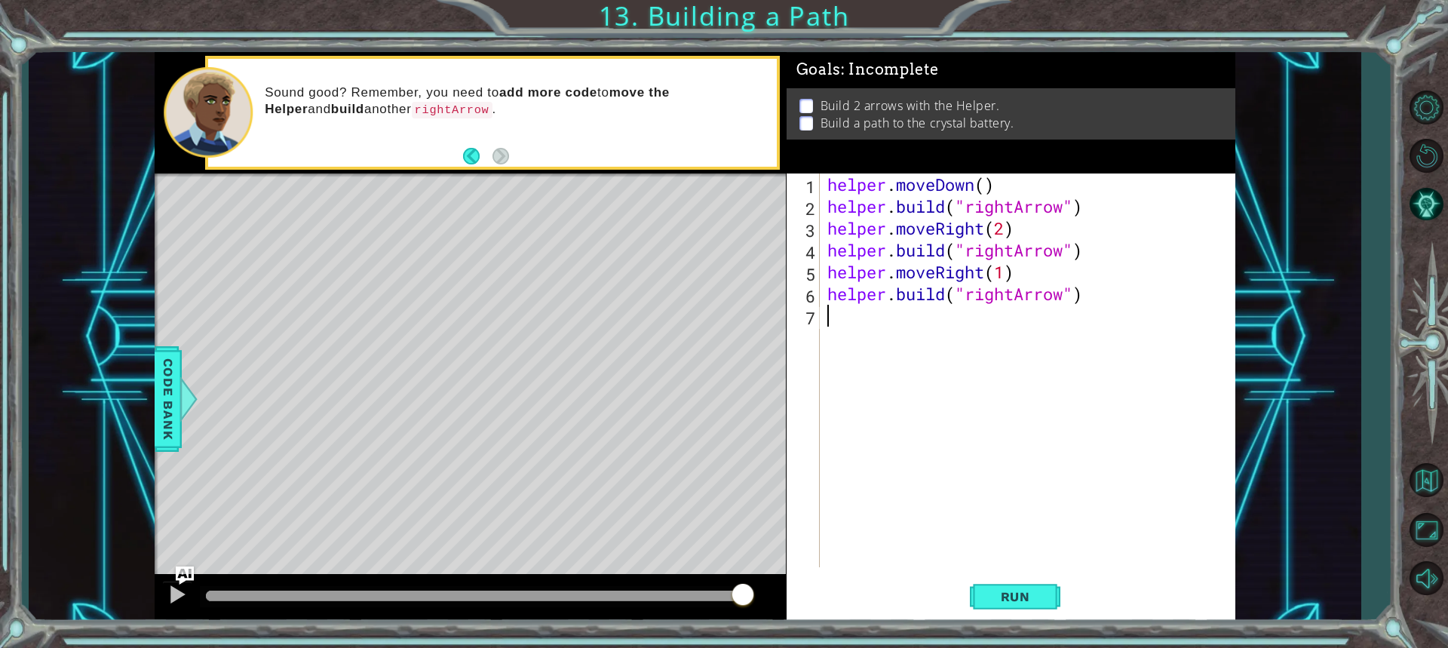
click at [1079, 447] on div "helper . moveDown ( ) helper . build ( "rightArrow" ) helper . moveRight ( 2 ) …" at bounding box center [1031, 391] width 414 height 437
click at [1009, 591] on span "Run" at bounding box center [1016, 596] width 60 height 15
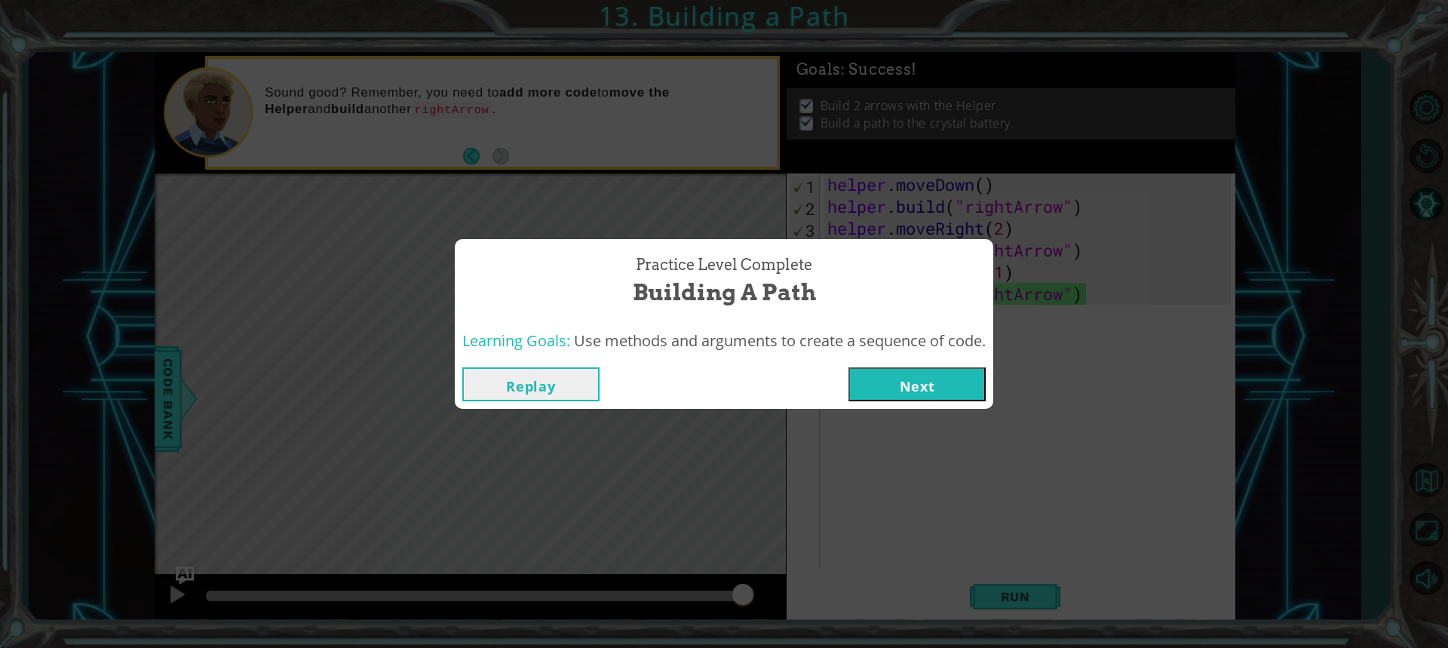
click at [884, 401] on div "Replay Next" at bounding box center [724, 384] width 539 height 49
click at [890, 397] on button "Next" at bounding box center [917, 384] width 137 height 34
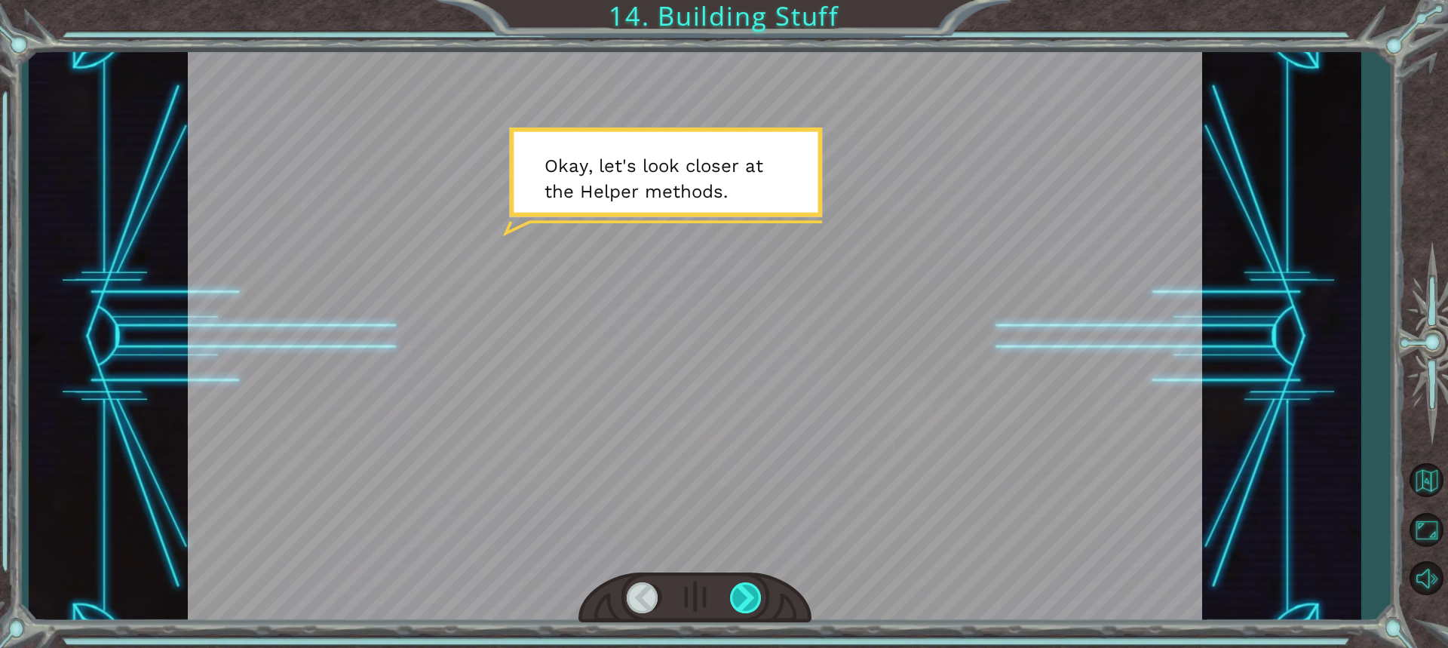
click at [749, 585] on div at bounding box center [746, 597] width 33 height 31
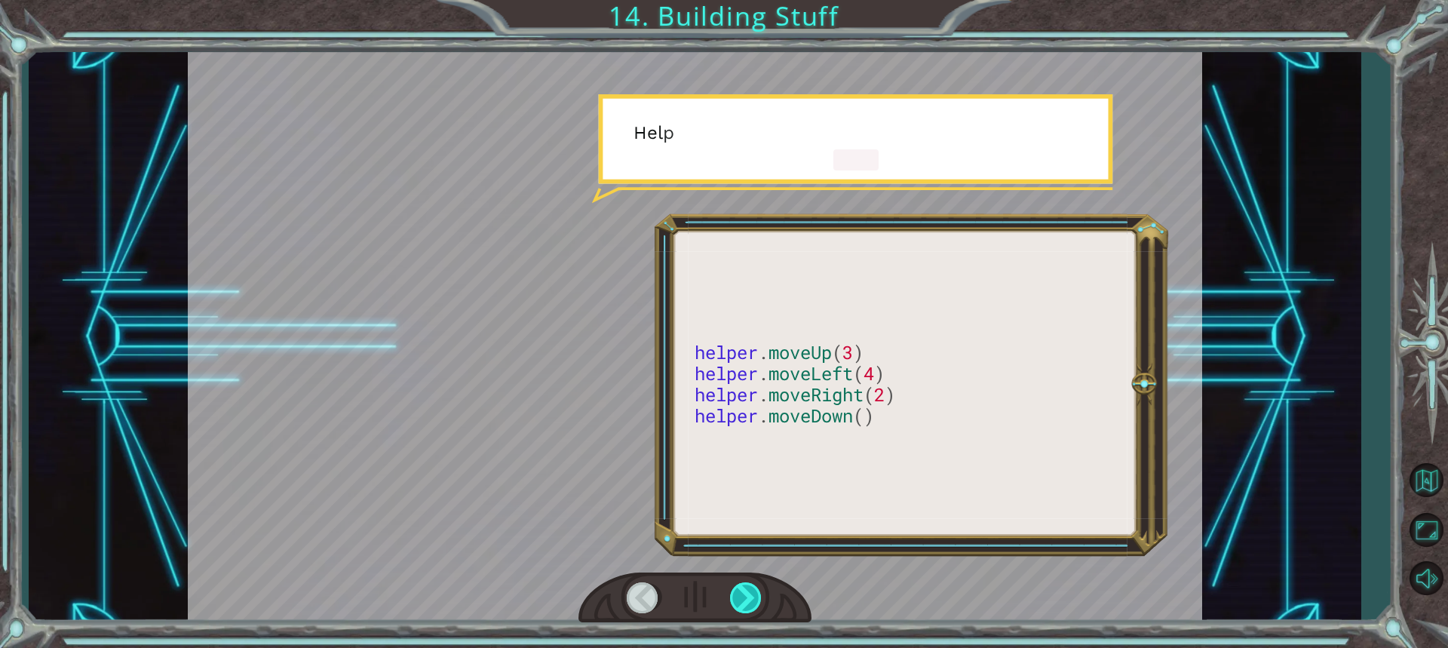
click at [749, 585] on div at bounding box center [746, 597] width 33 height 31
